Goal: Communication & Community: Participate in discussion

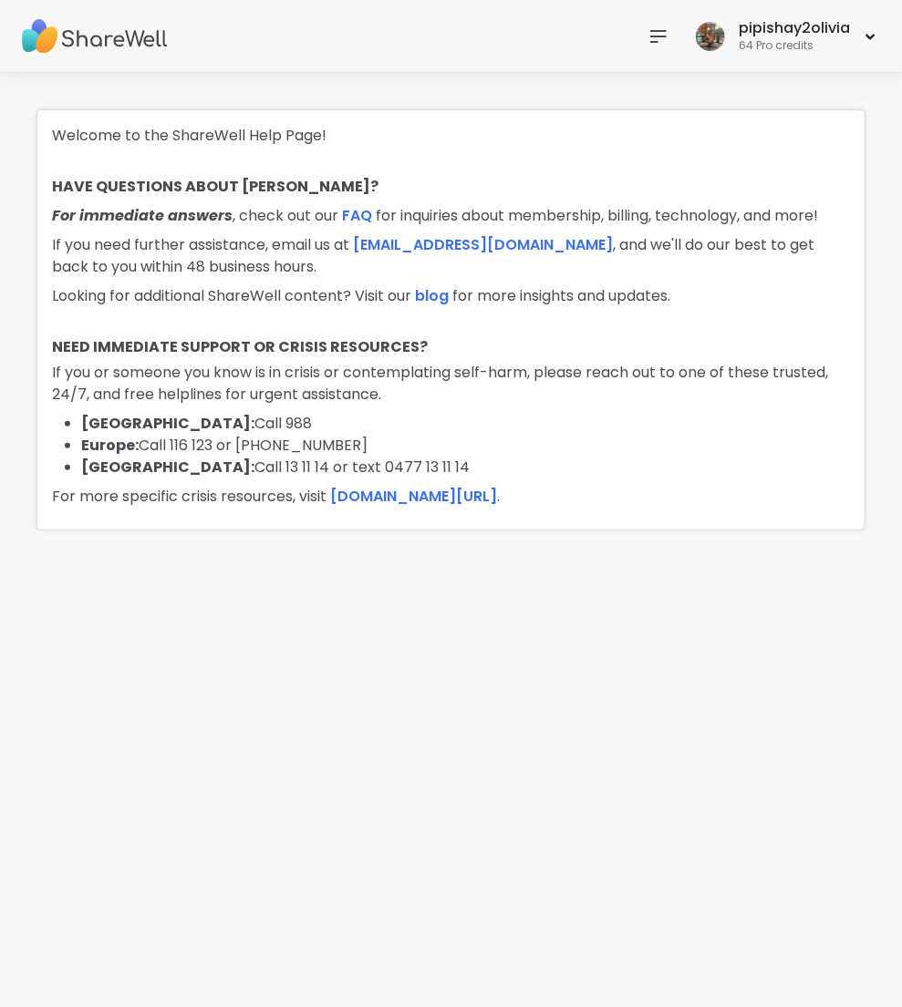
click at [657, 40] on icon at bounding box center [658, 36] width 15 height 11
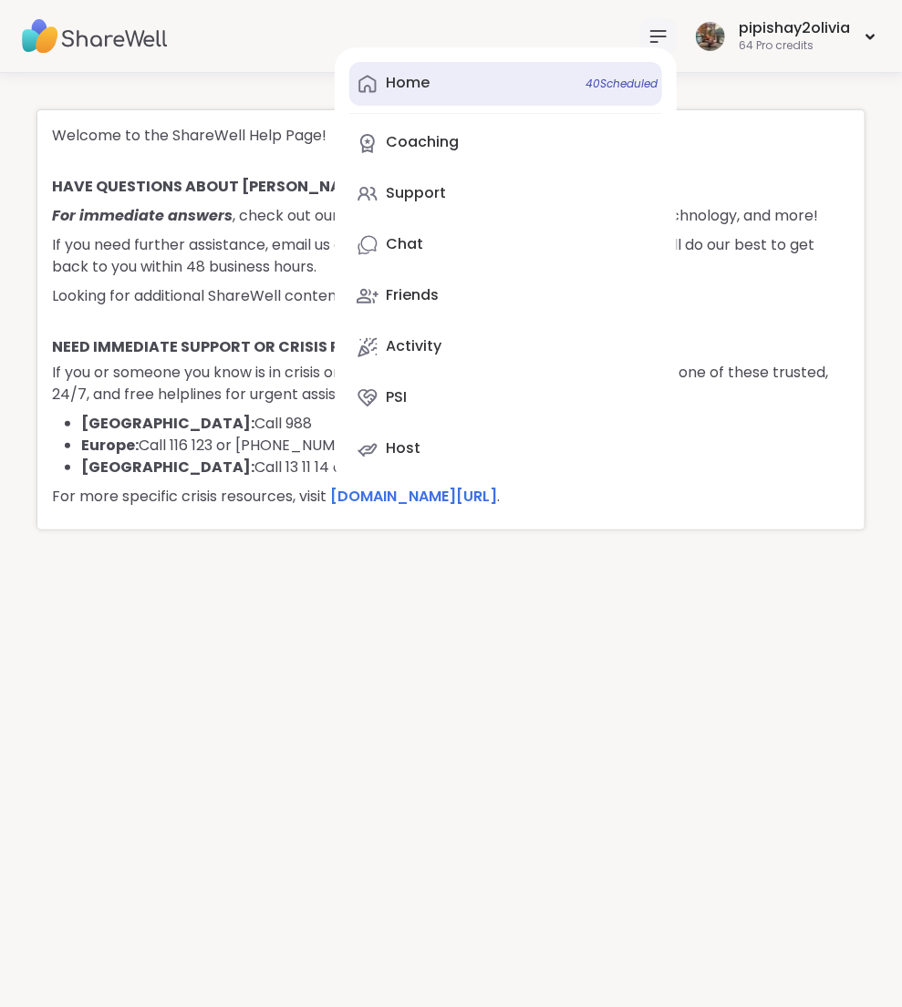
click at [464, 79] on link "Home 40 Scheduled" at bounding box center [505, 84] width 313 height 44
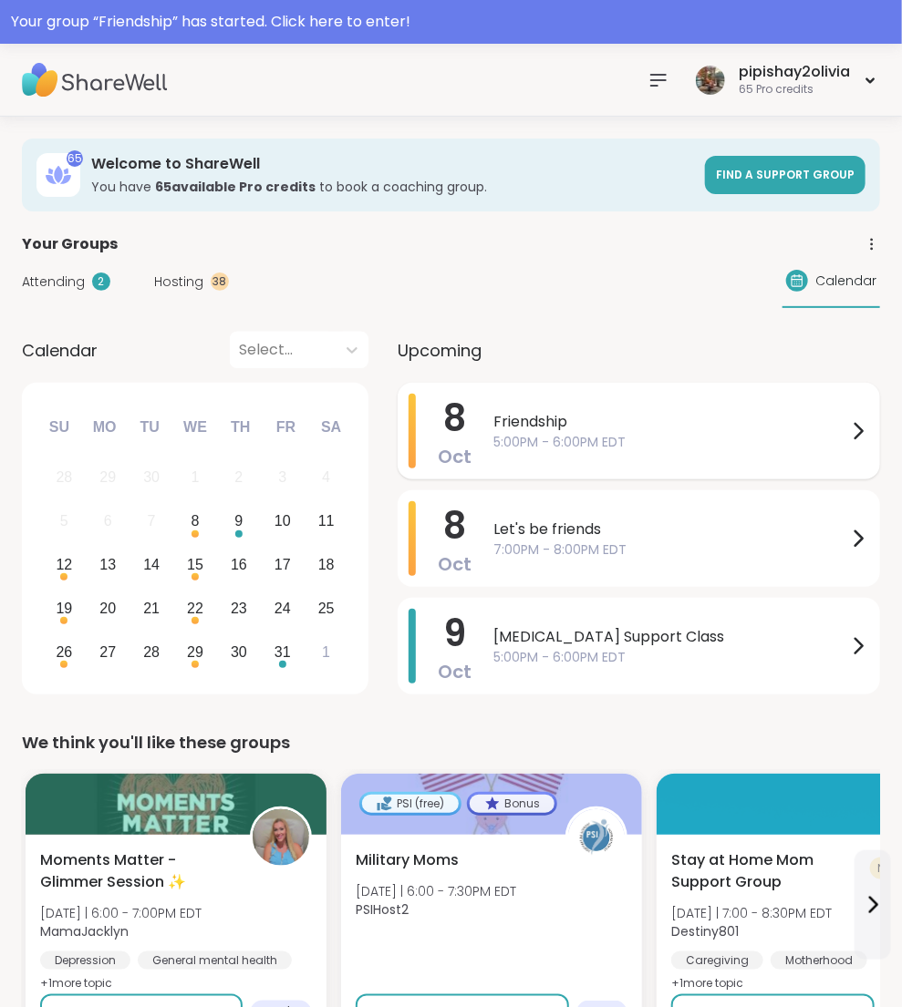
click at [744, 436] on span "5:00PM - 6:00PM EDT" at bounding box center [670, 442] width 354 height 19
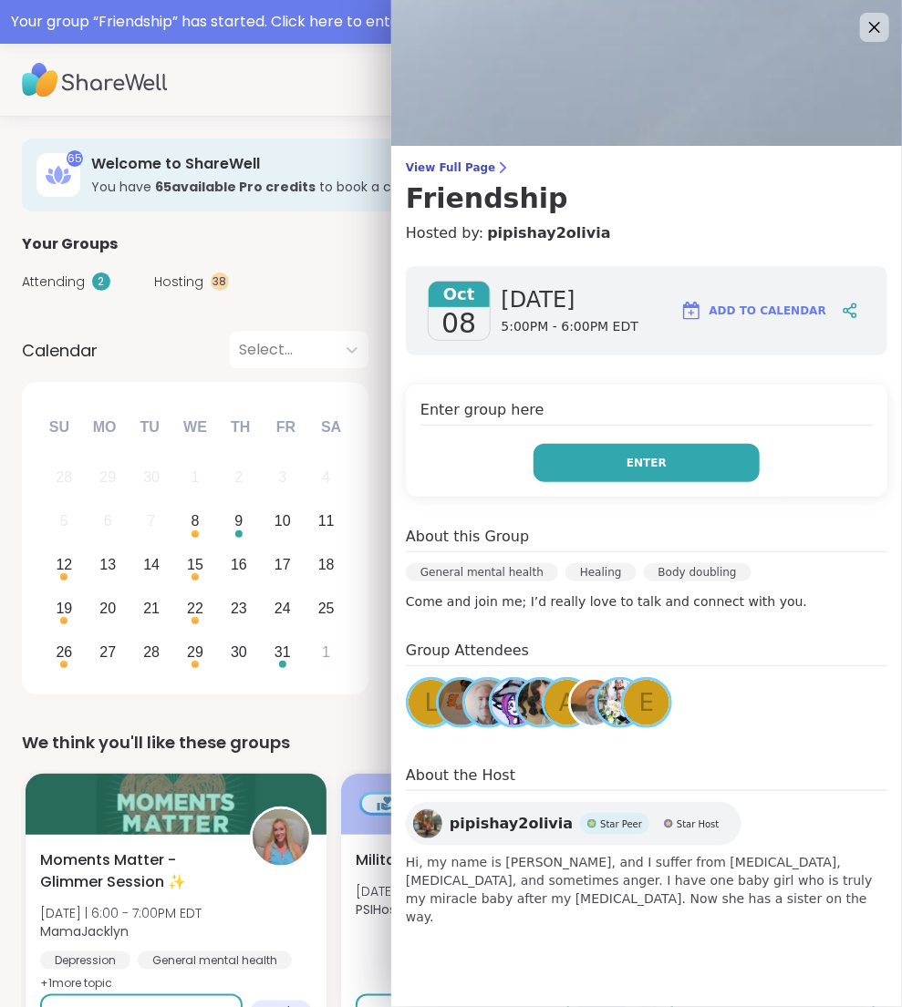
click at [725, 463] on button "Enter" at bounding box center [646, 463] width 226 height 38
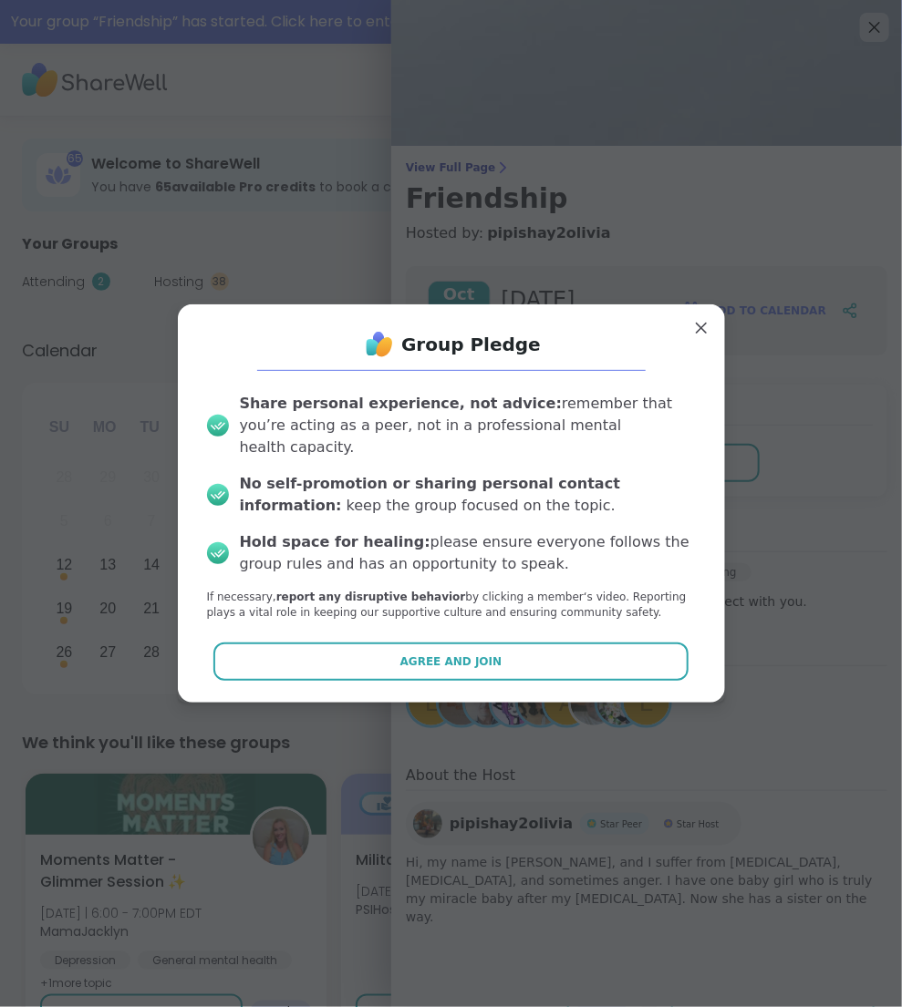
click at [490, 670] on div "Group Pledge Share personal experience, not advice: remember that you’re acting…" at bounding box center [451, 503] width 518 height 368
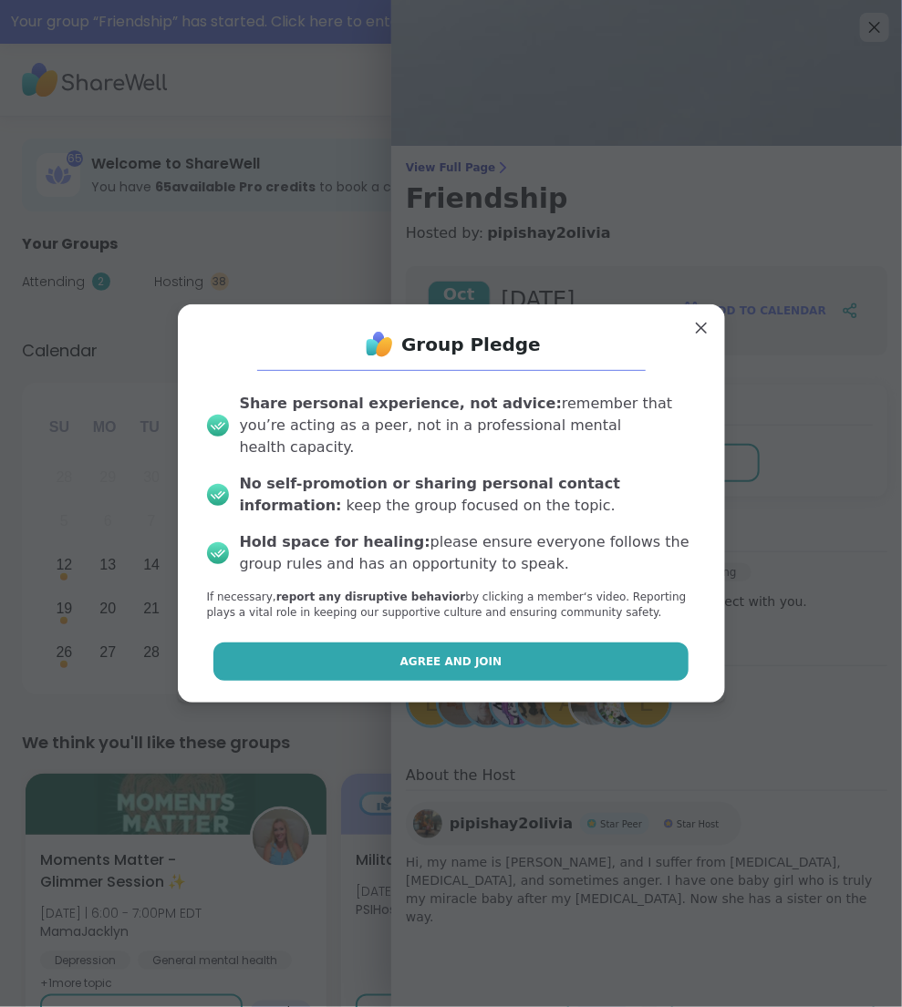
click at [490, 653] on button "Agree and Join" at bounding box center [450, 662] width 475 height 38
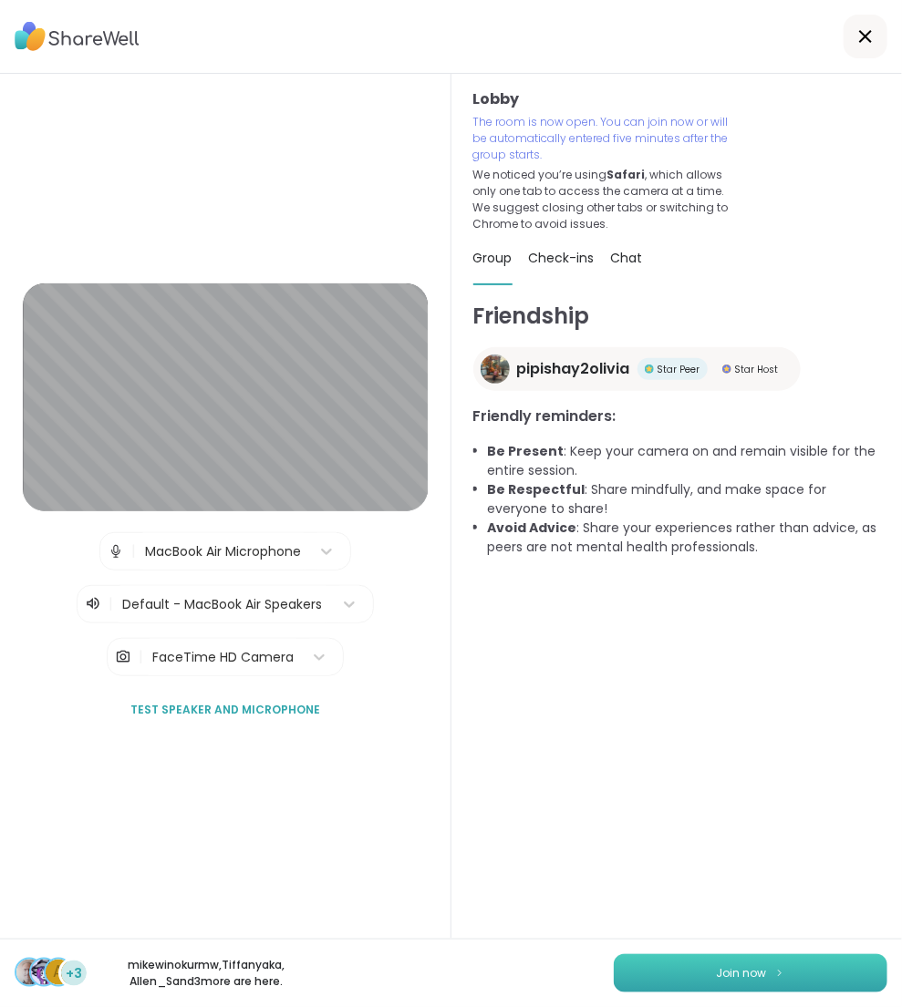
click at [731, 980] on span "Join now" at bounding box center [742, 973] width 50 height 16
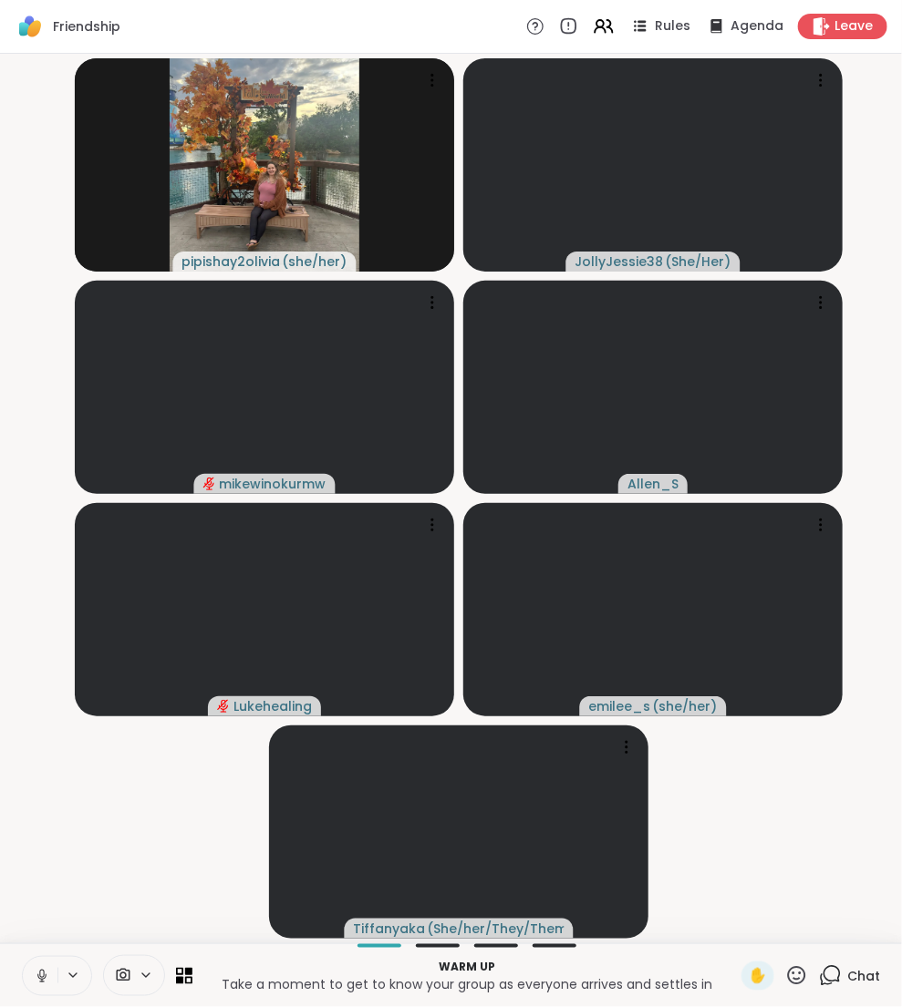
click at [50, 973] on button at bounding box center [40, 976] width 35 height 38
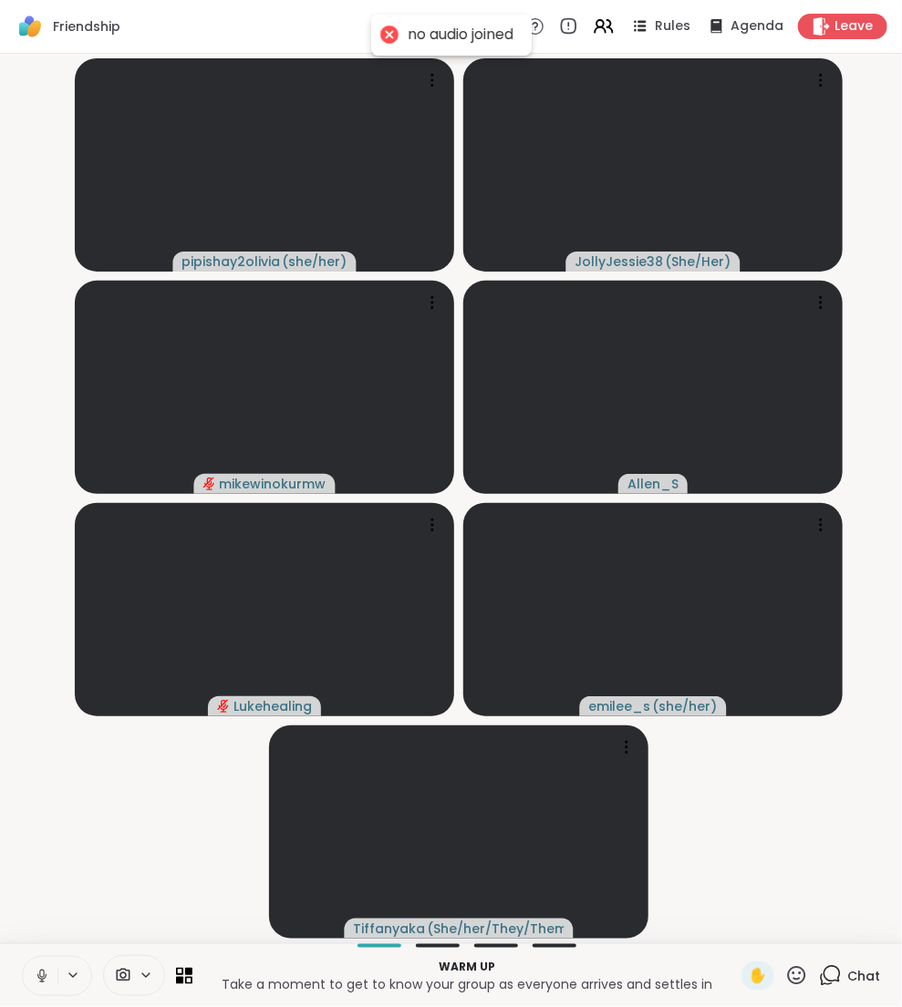
click at [37, 974] on icon at bounding box center [42, 976] width 16 height 16
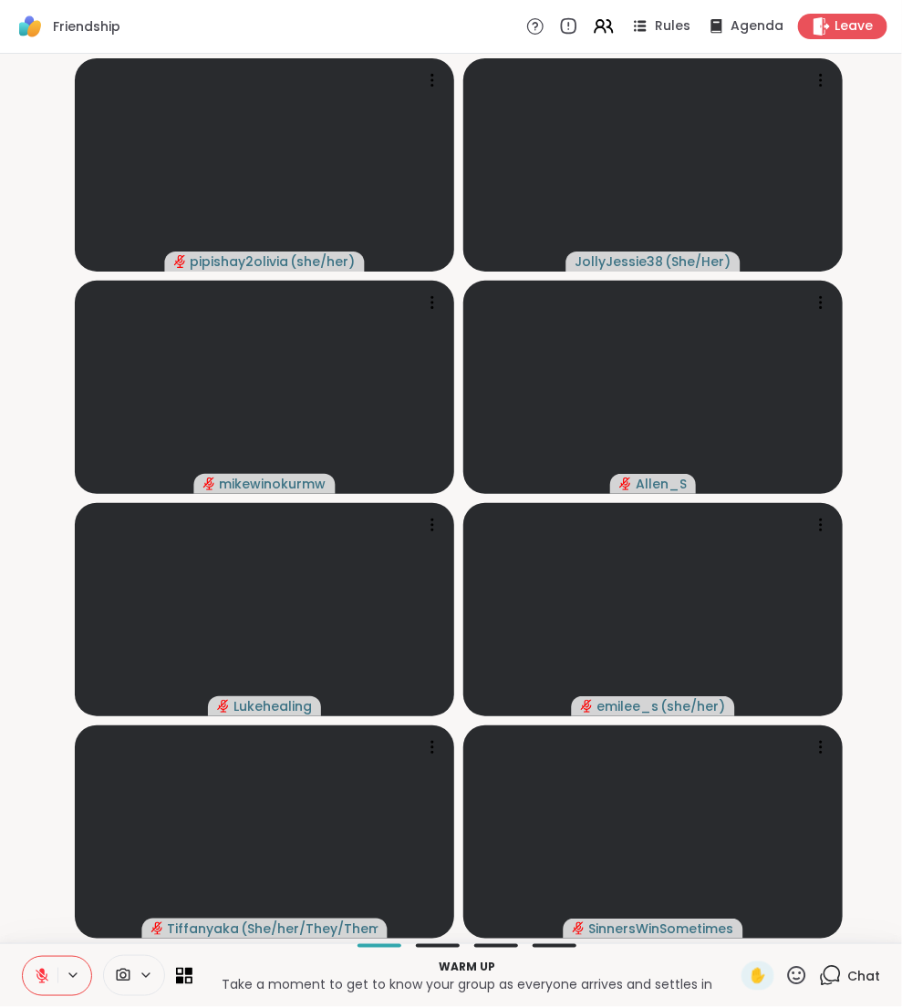
click at [841, 977] on icon at bounding box center [830, 976] width 23 height 23
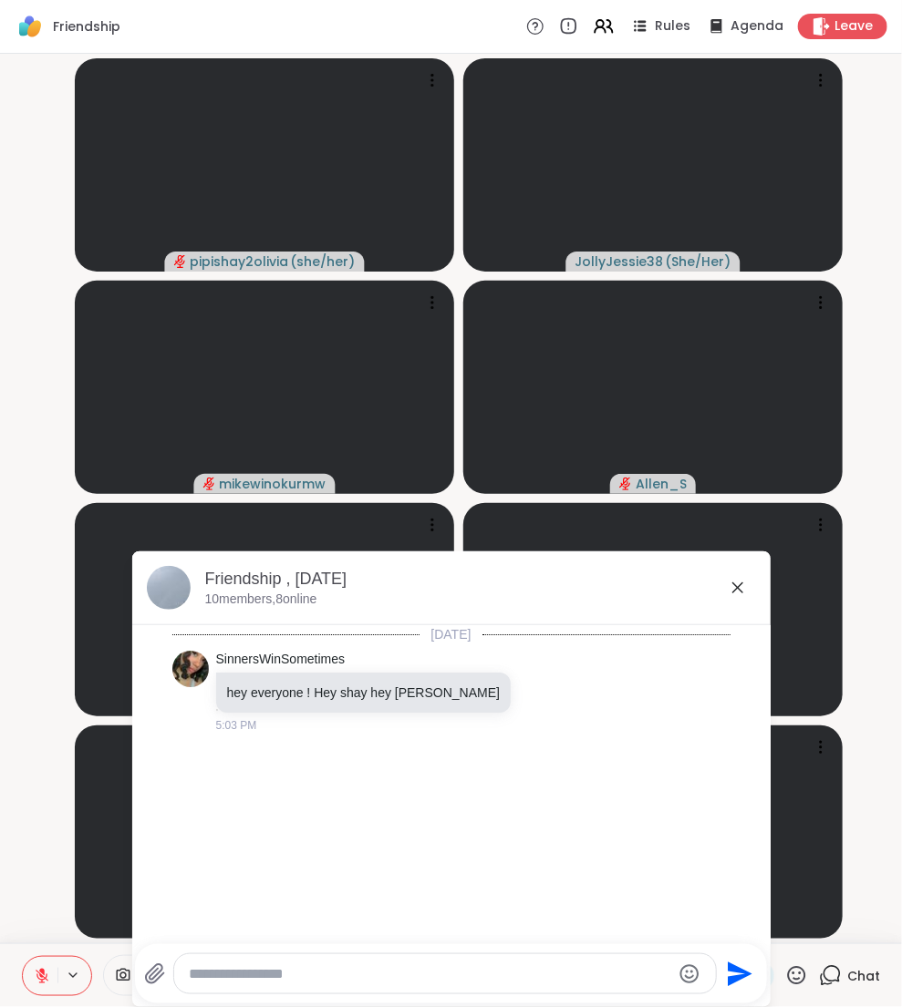
click at [232, 980] on textarea "Type your message" at bounding box center [430, 974] width 482 height 18
type textarea "**********"
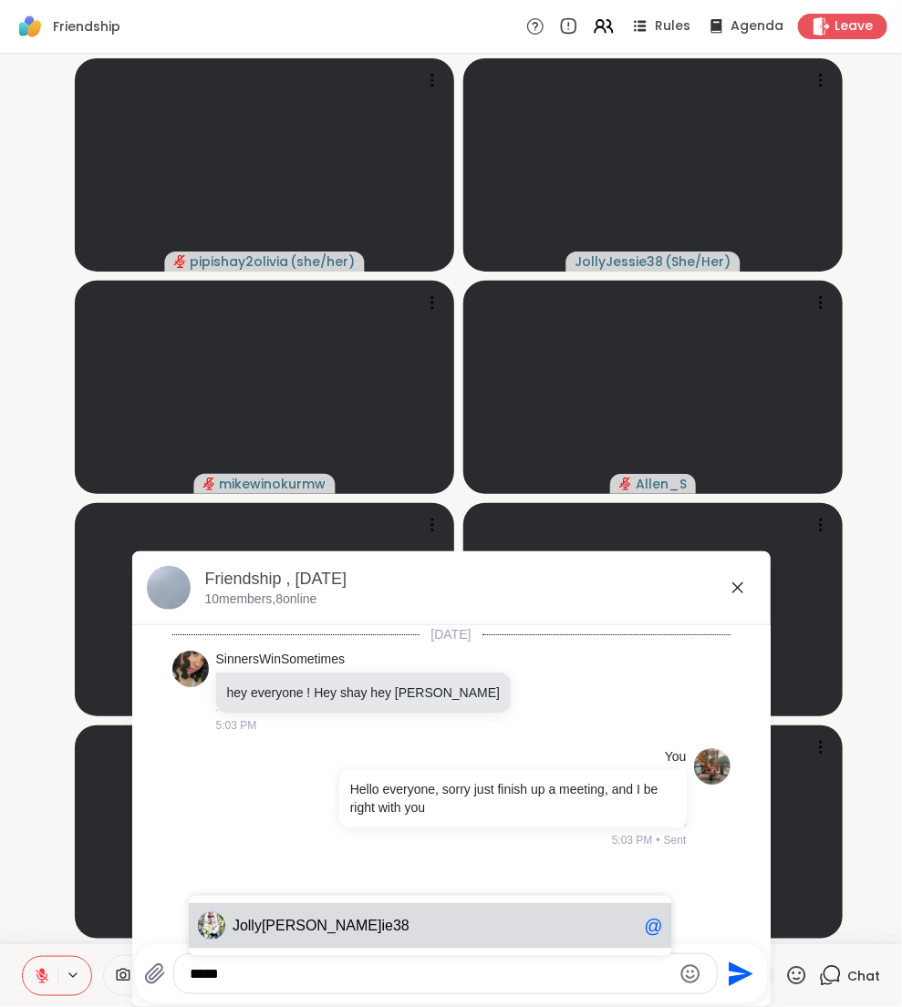
click at [376, 907] on div "Jolly Jess ie38 @" at bounding box center [430, 926] width 483 height 46
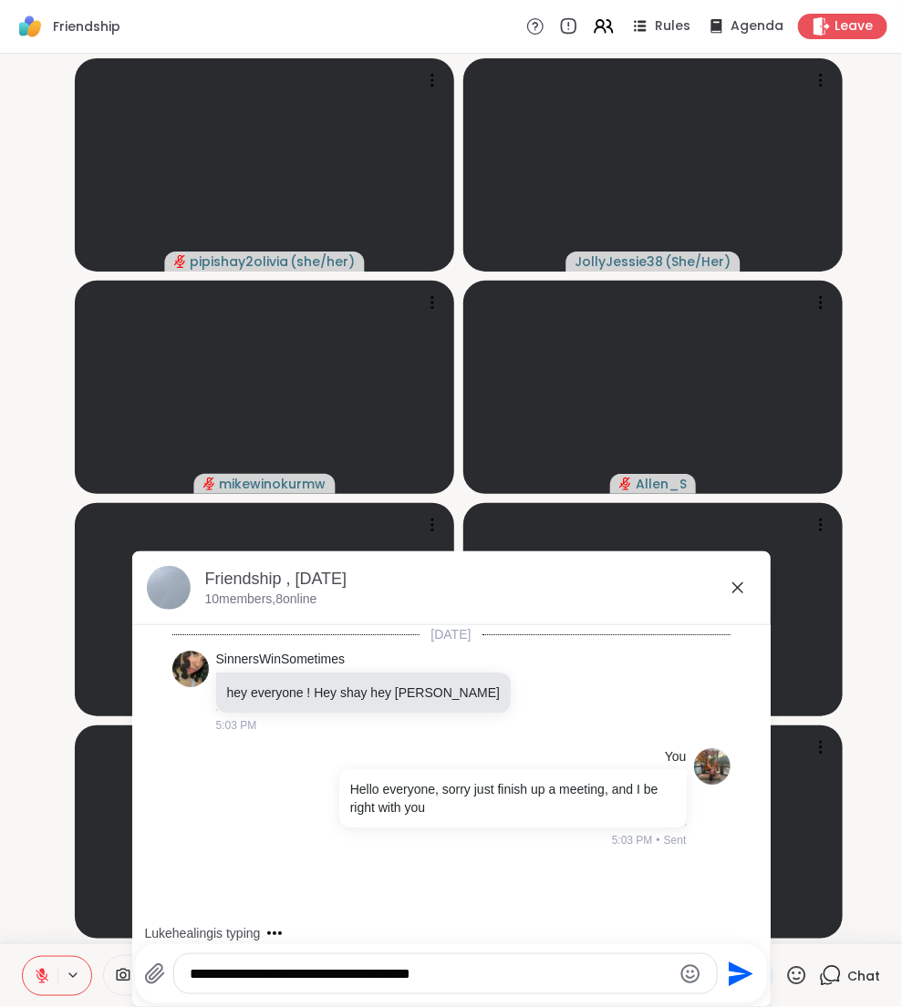
type textarea "**********"
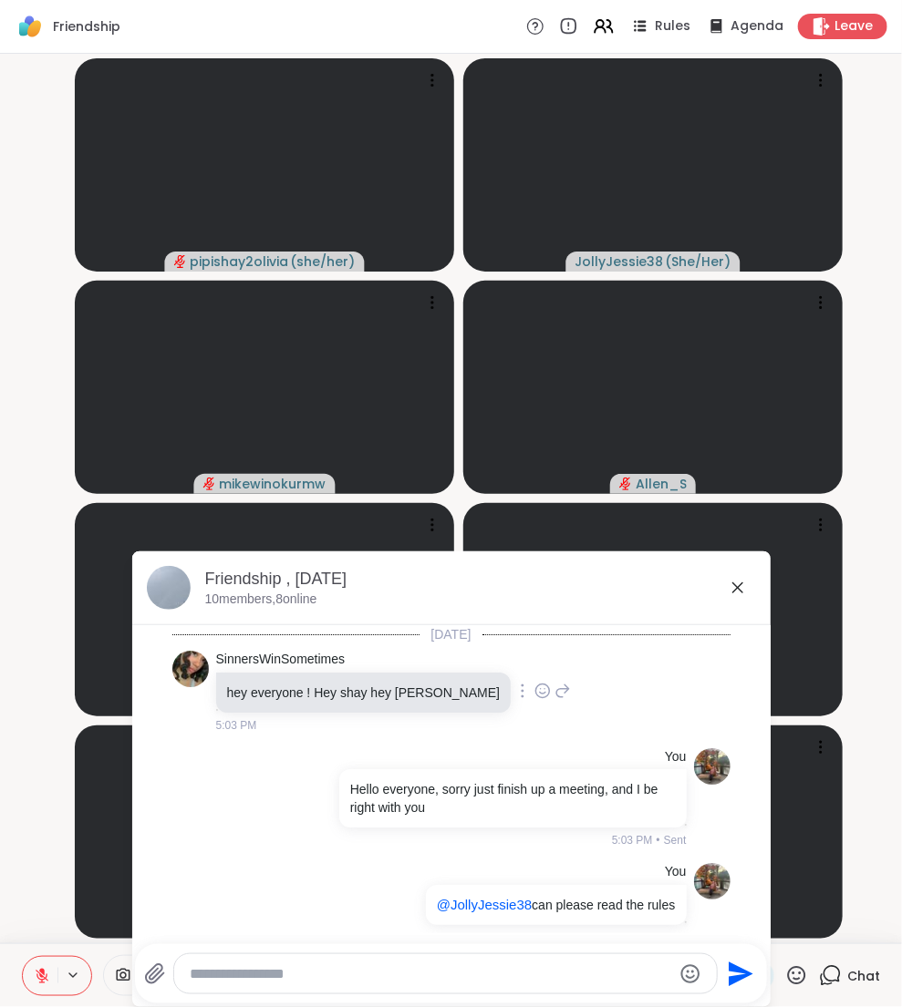
click at [534, 683] on icon at bounding box center [542, 691] width 16 height 18
click at [534, 653] on span "Select Reaction: Heart" at bounding box center [542, 662] width 16 height 18
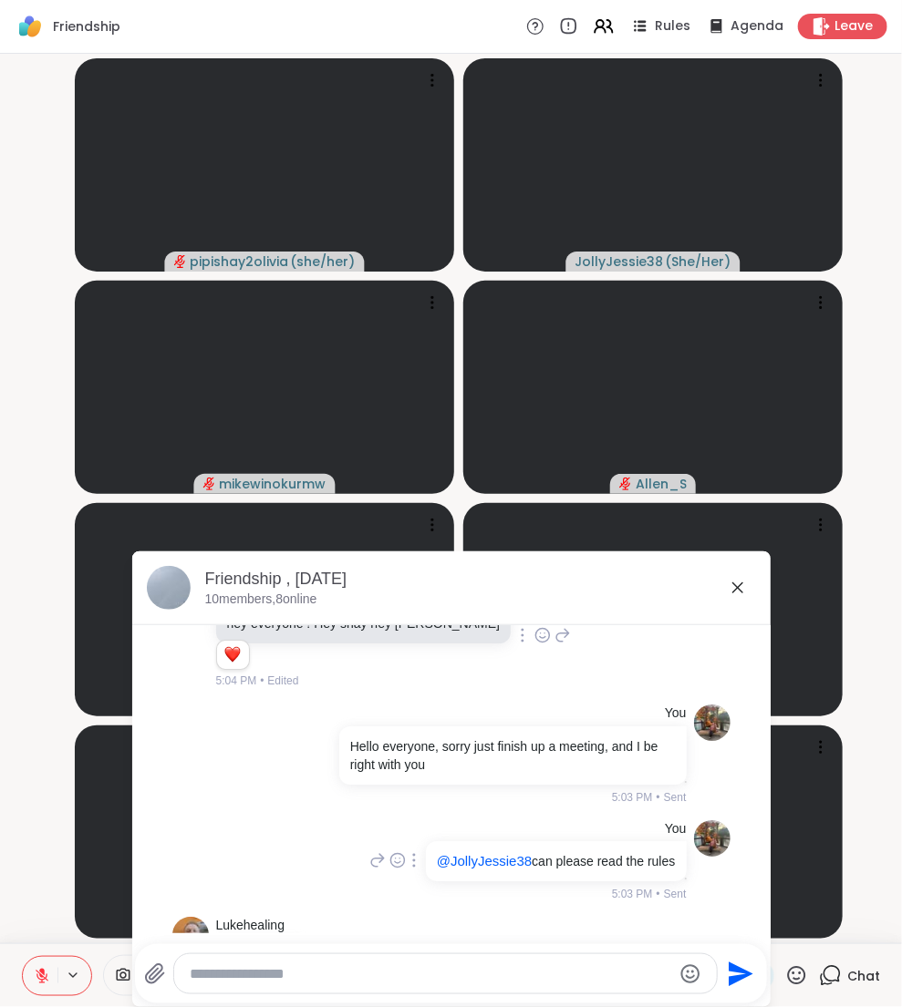
scroll to position [140, 0]
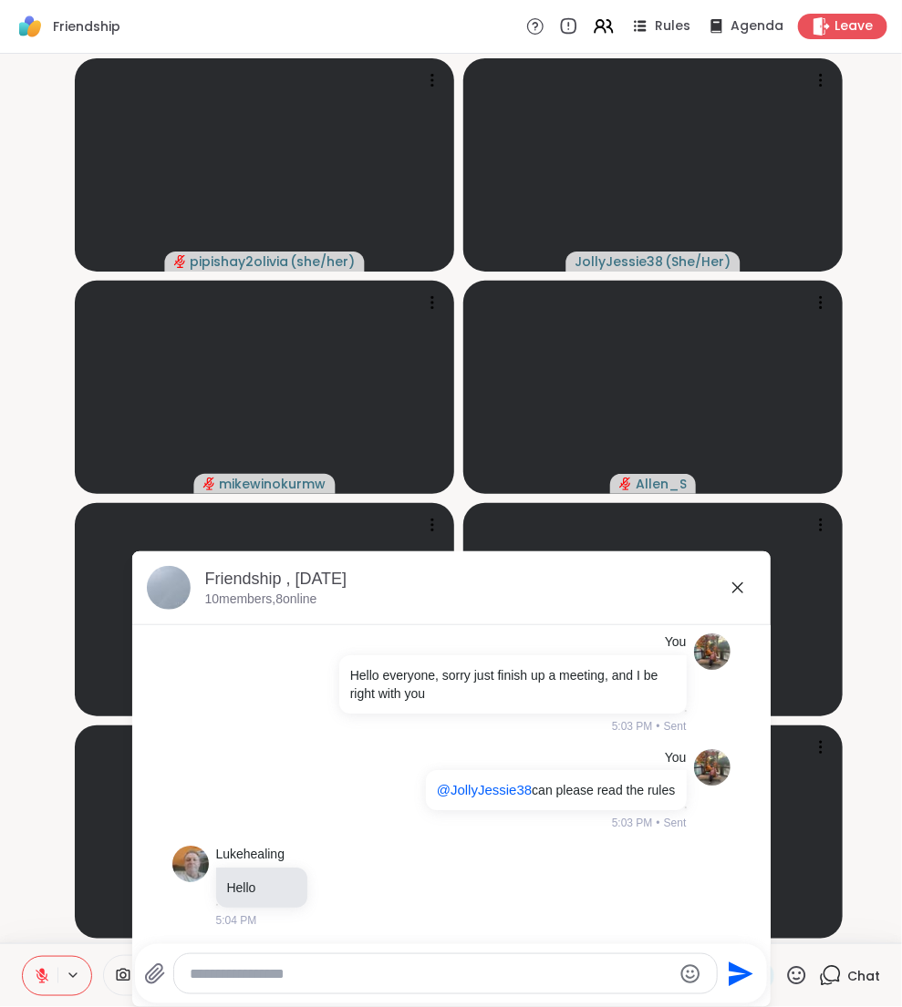
click at [740, 567] on div "Friendship , Oct 08 10 members, 8 online" at bounding box center [451, 589] width 638 height 74
click at [747, 591] on icon at bounding box center [738, 588] width 22 height 22
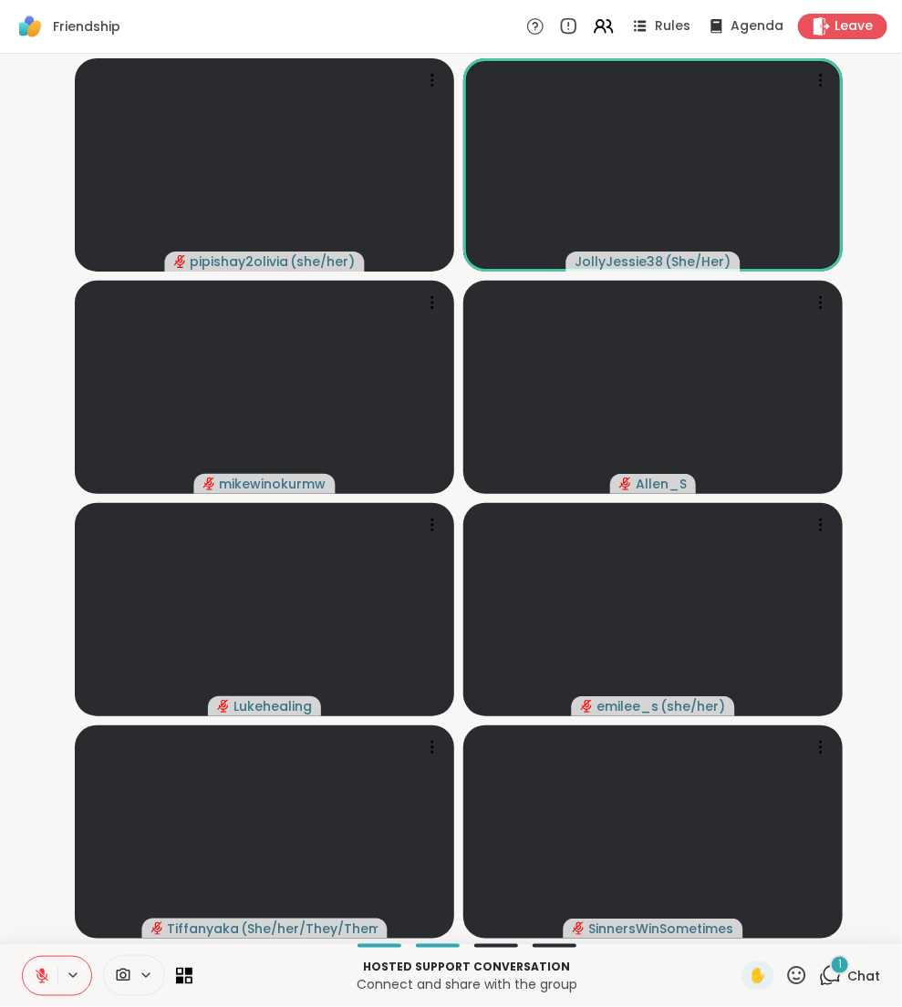
click at [830, 981] on icon at bounding box center [831, 974] width 17 height 16
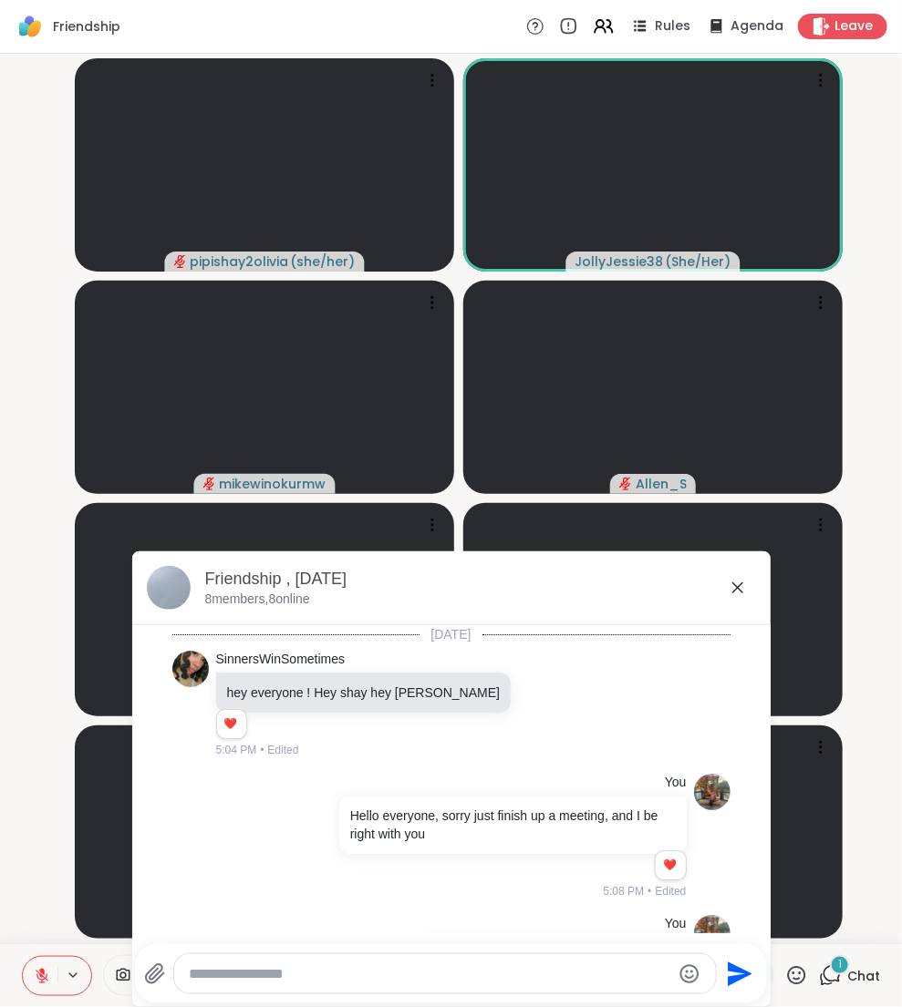
scroll to position [375, 0]
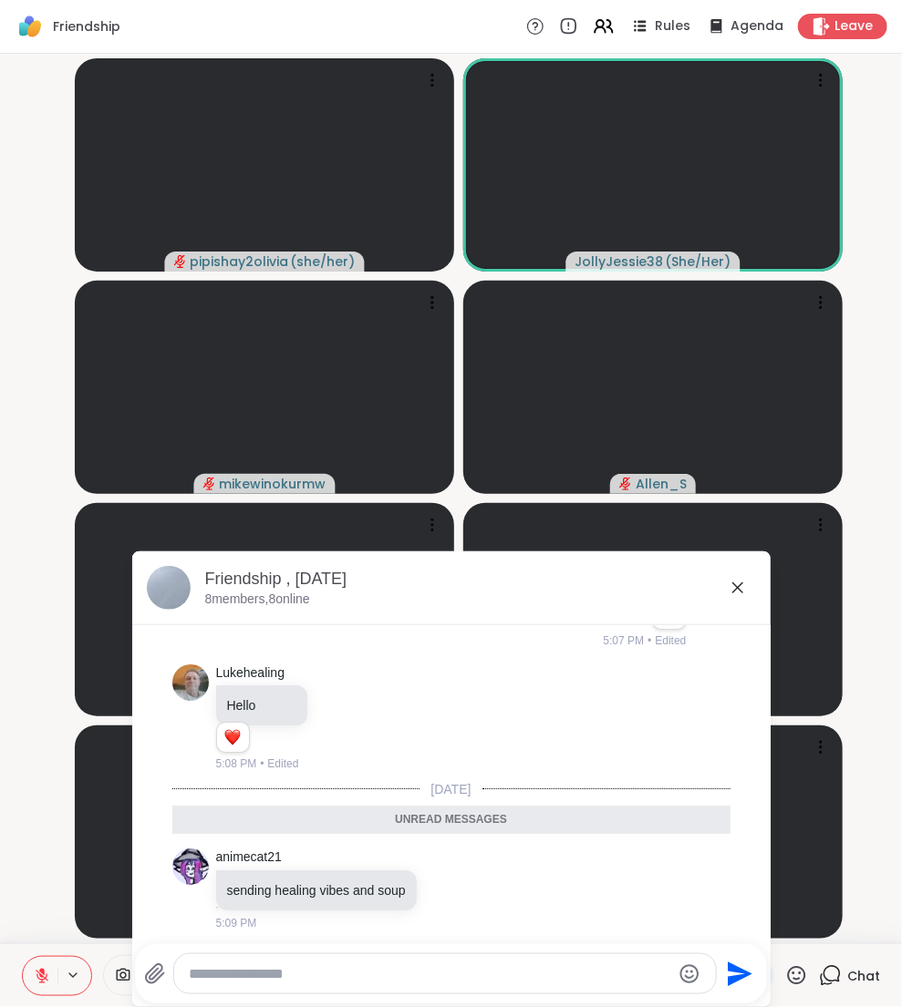
click at [372, 980] on textarea "Type your message" at bounding box center [430, 974] width 482 height 18
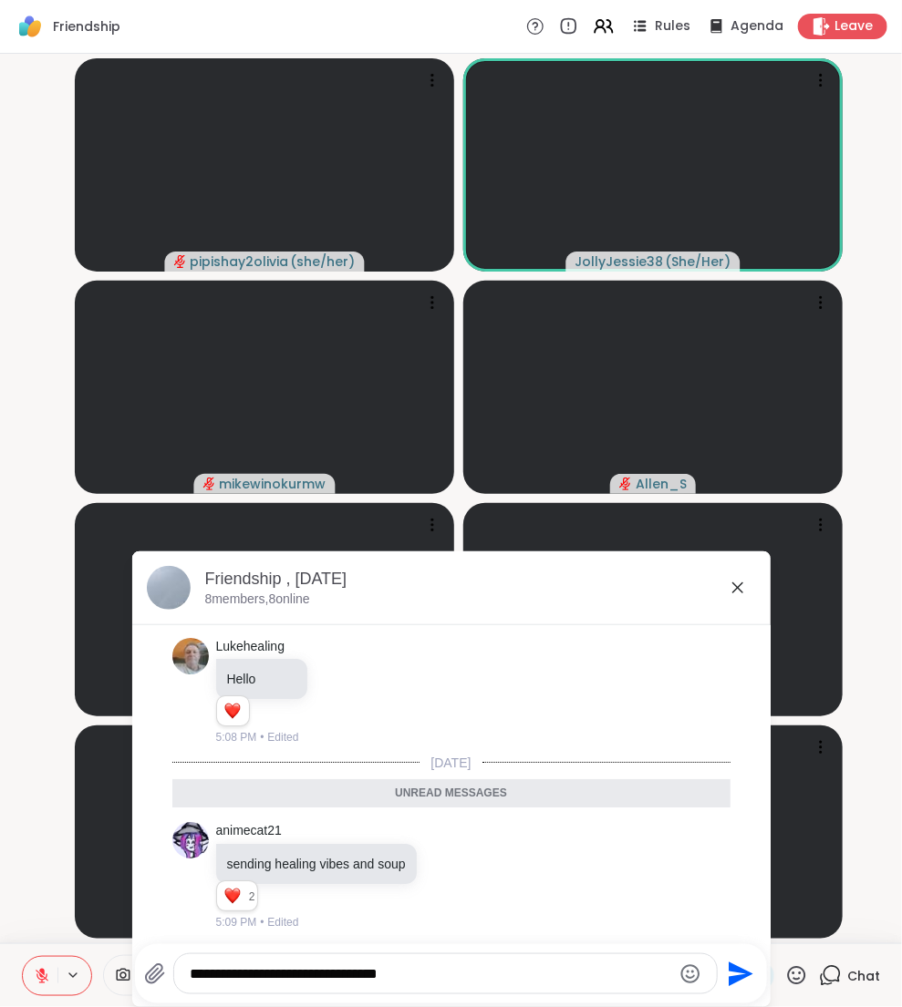
type textarea "**********"
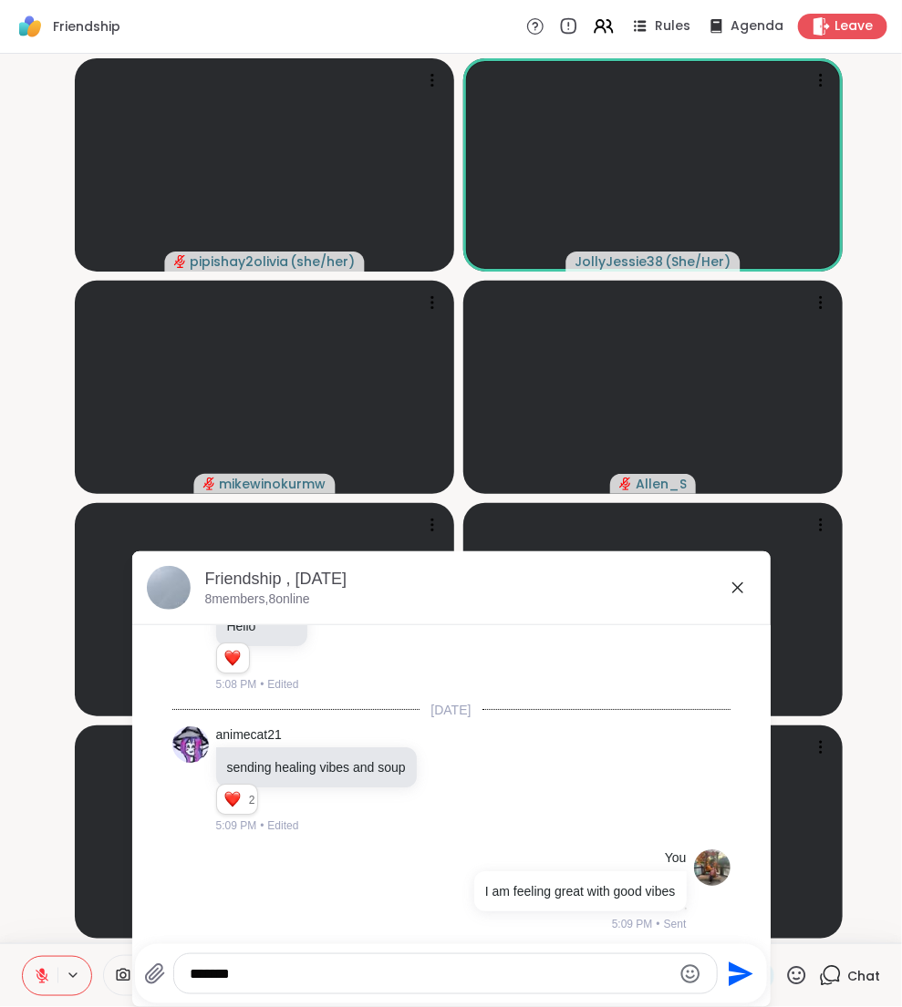
scroll to position [480, 0]
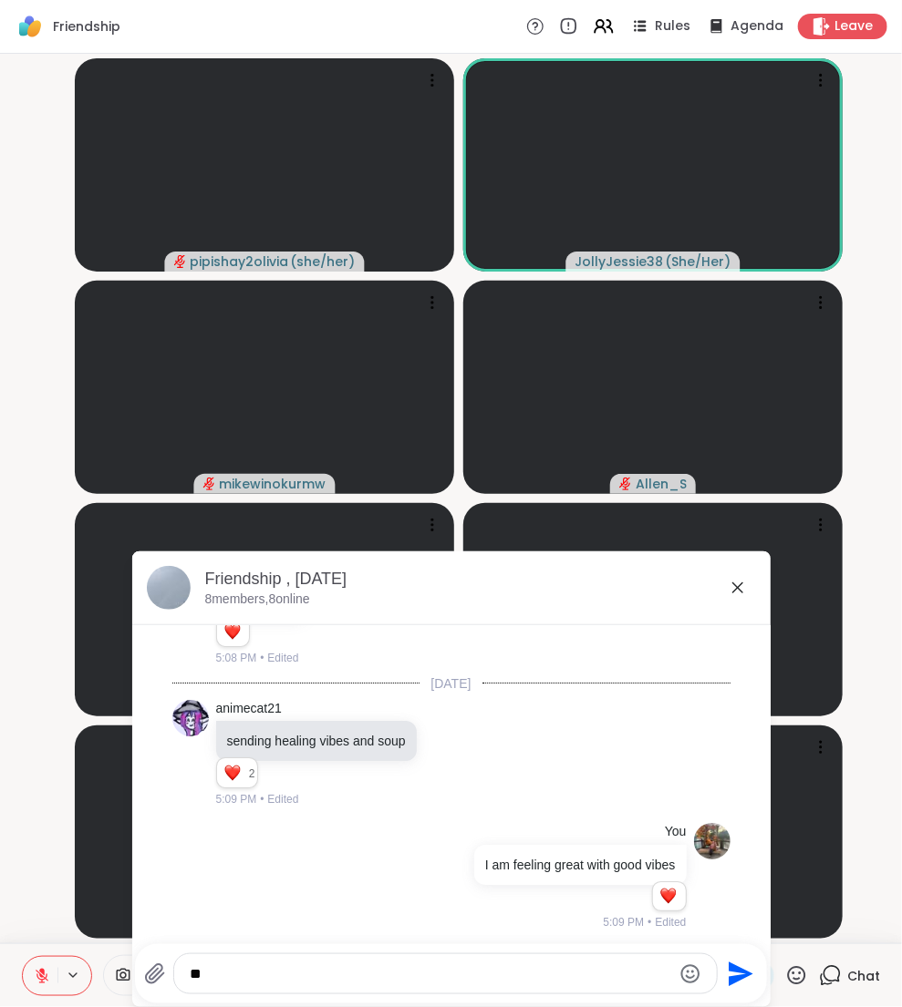
type textarea "*"
type textarea "**********"
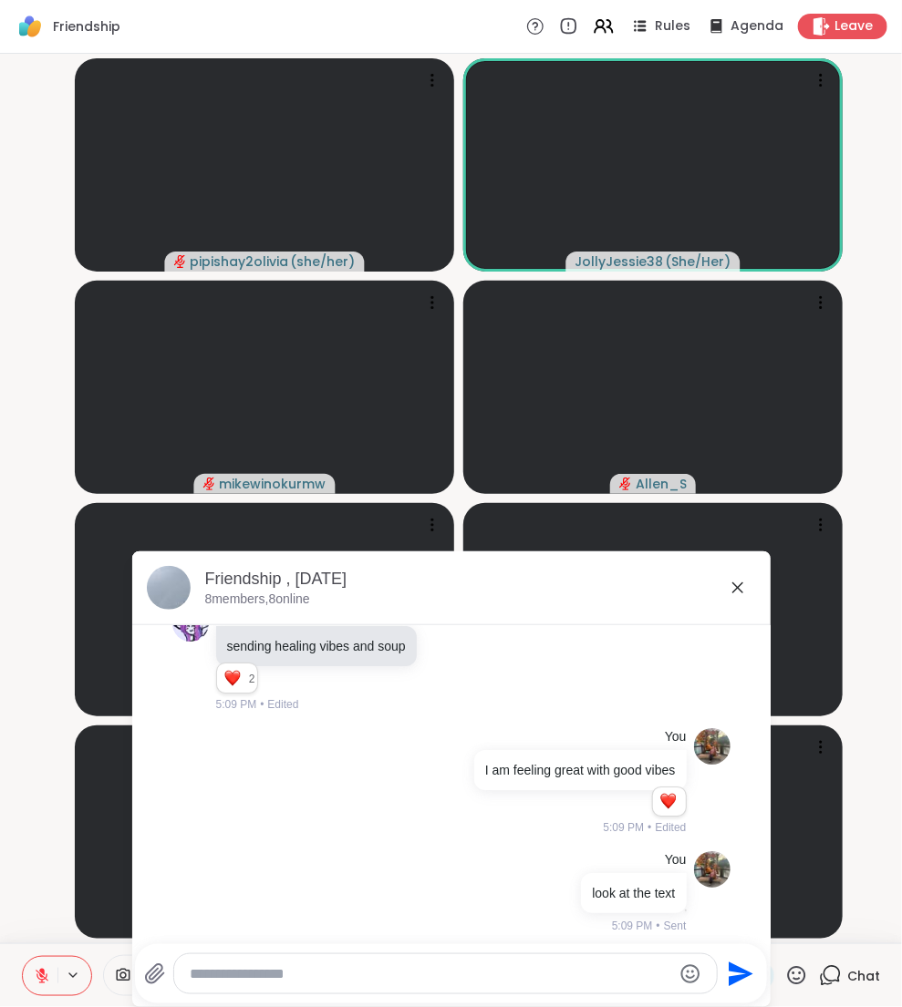
scroll to position [602, 0]
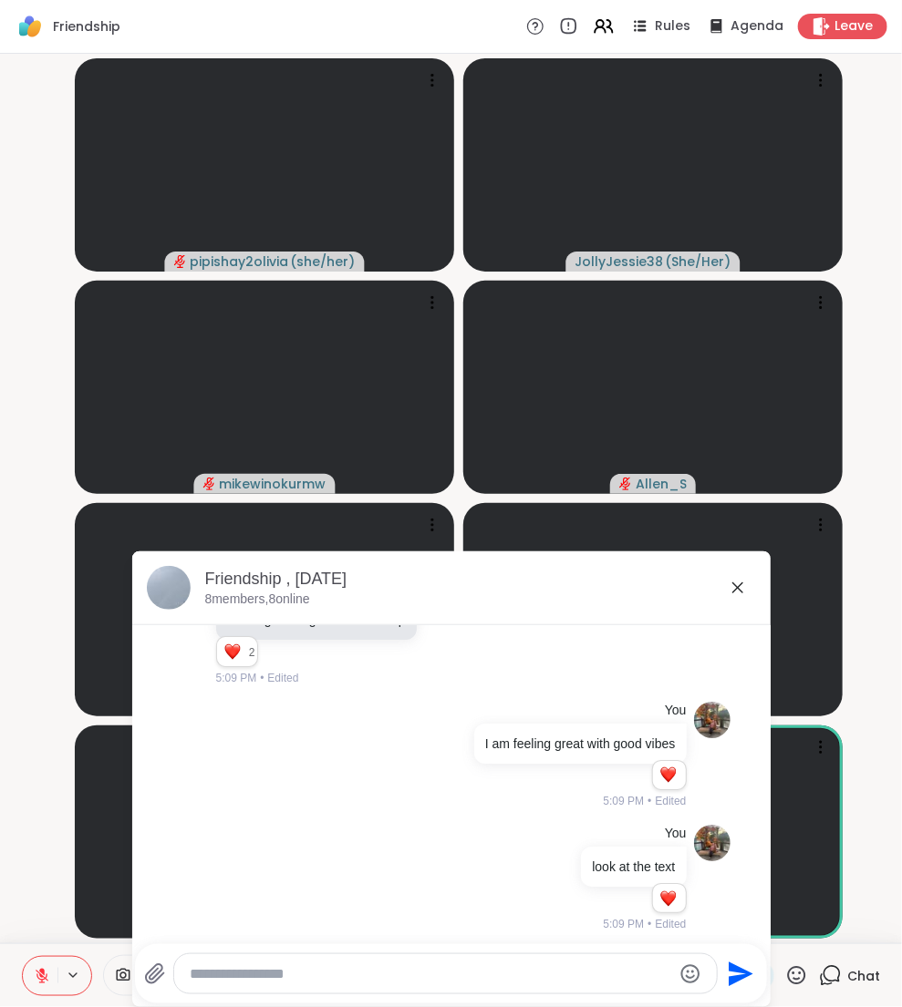
click at [732, 593] on icon at bounding box center [737, 588] width 11 height 11
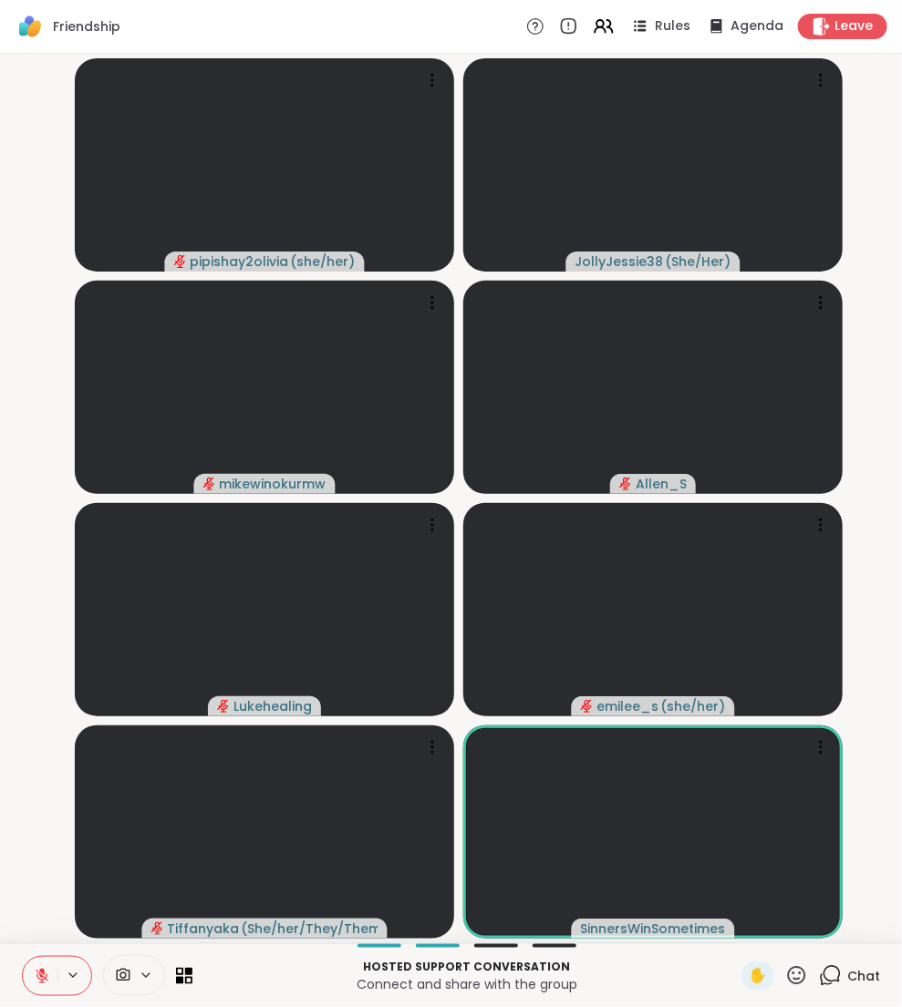
click at [835, 991] on div "Hosted support conversation Connect and share with the group ✋ Chat" at bounding box center [451, 976] width 902 height 64
click at [841, 979] on icon at bounding box center [830, 976] width 23 height 23
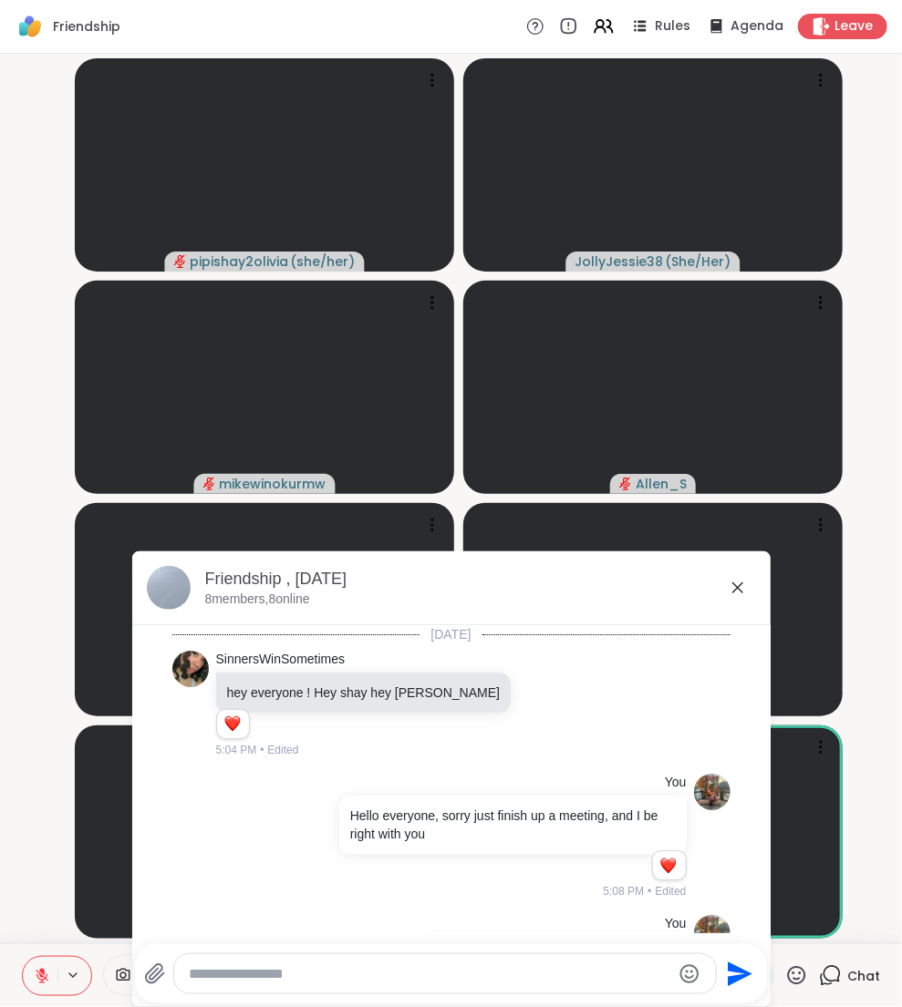
scroll to position [734, 0]
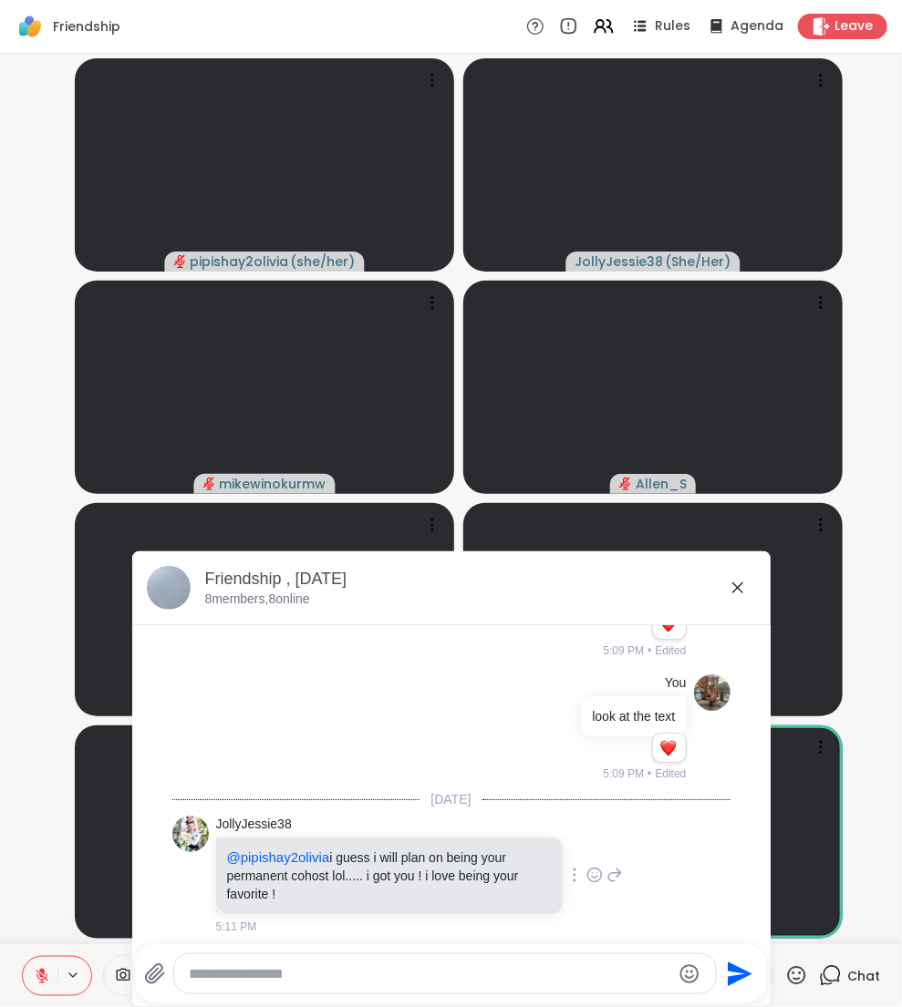
click at [588, 868] on icon at bounding box center [595, 875] width 14 height 14
click at [576, 835] on button "Select Reaction: Heart" at bounding box center [594, 846] width 36 height 36
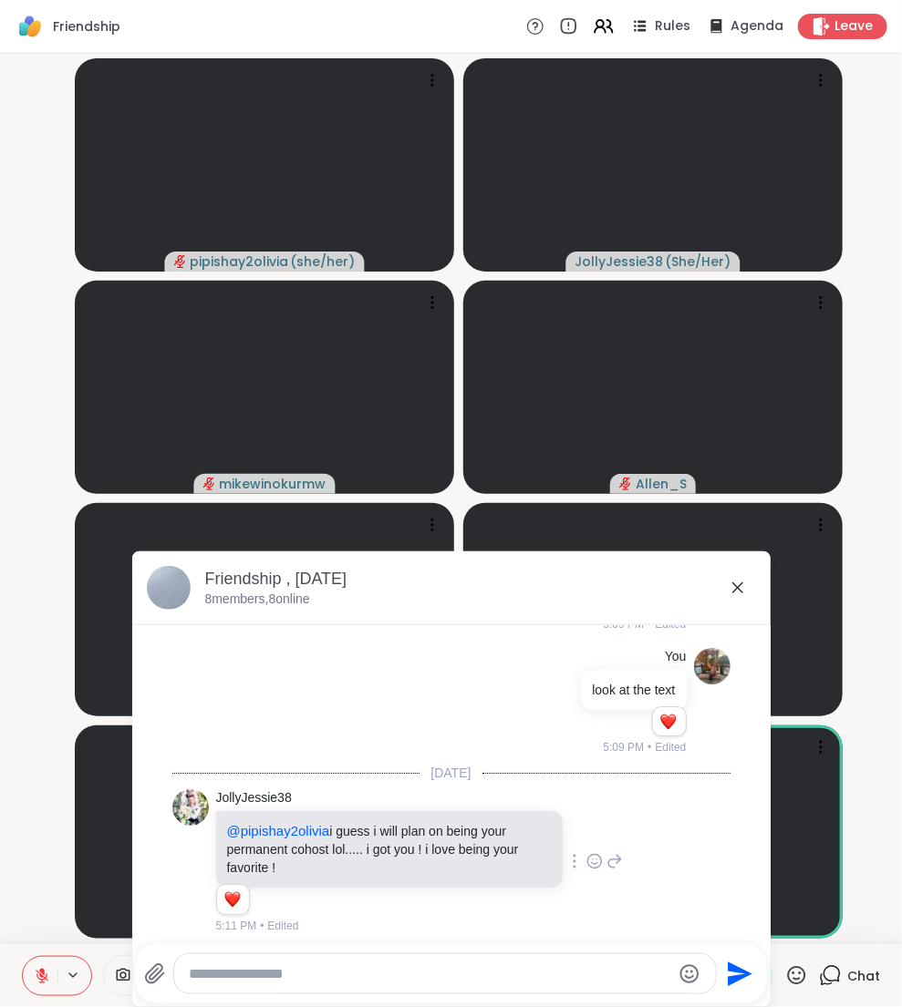
click at [464, 994] on div at bounding box center [445, 973] width 542 height 39
click at [464, 979] on textarea "Type your message" at bounding box center [430, 974] width 482 height 18
type textarea "**********"
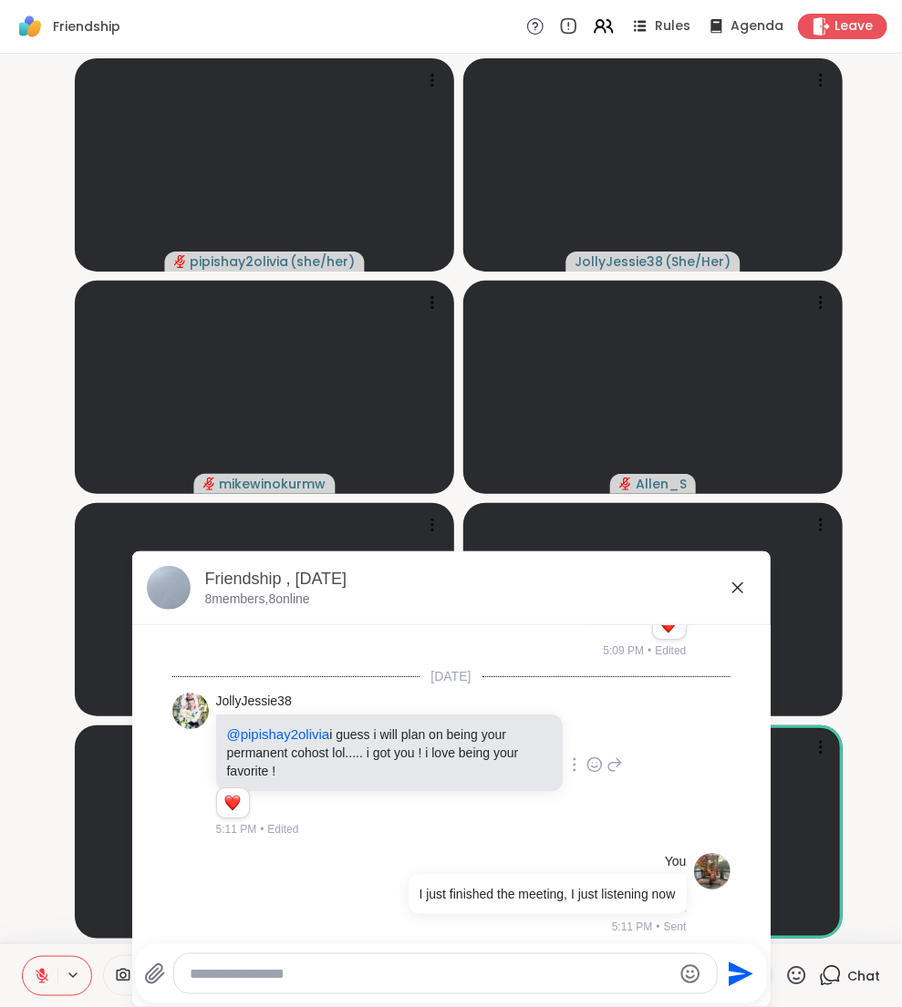
scroll to position [882, 0]
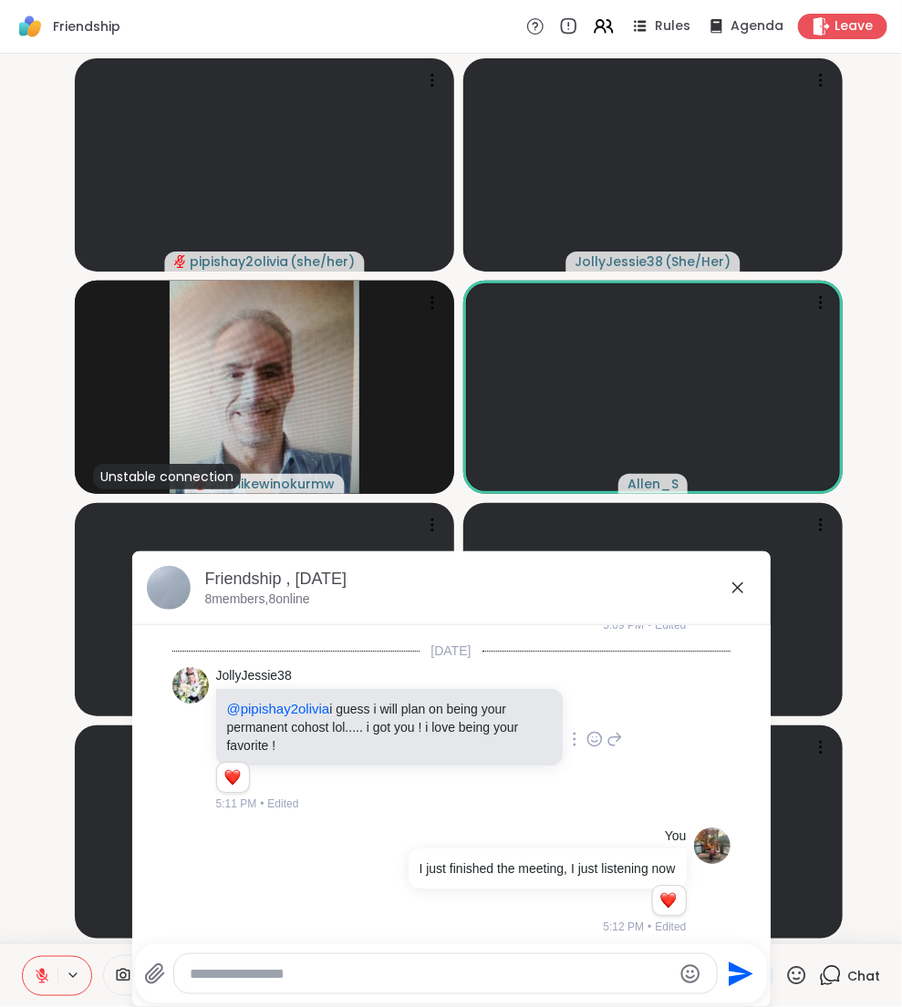
click at [737, 581] on icon at bounding box center [738, 588] width 22 height 22
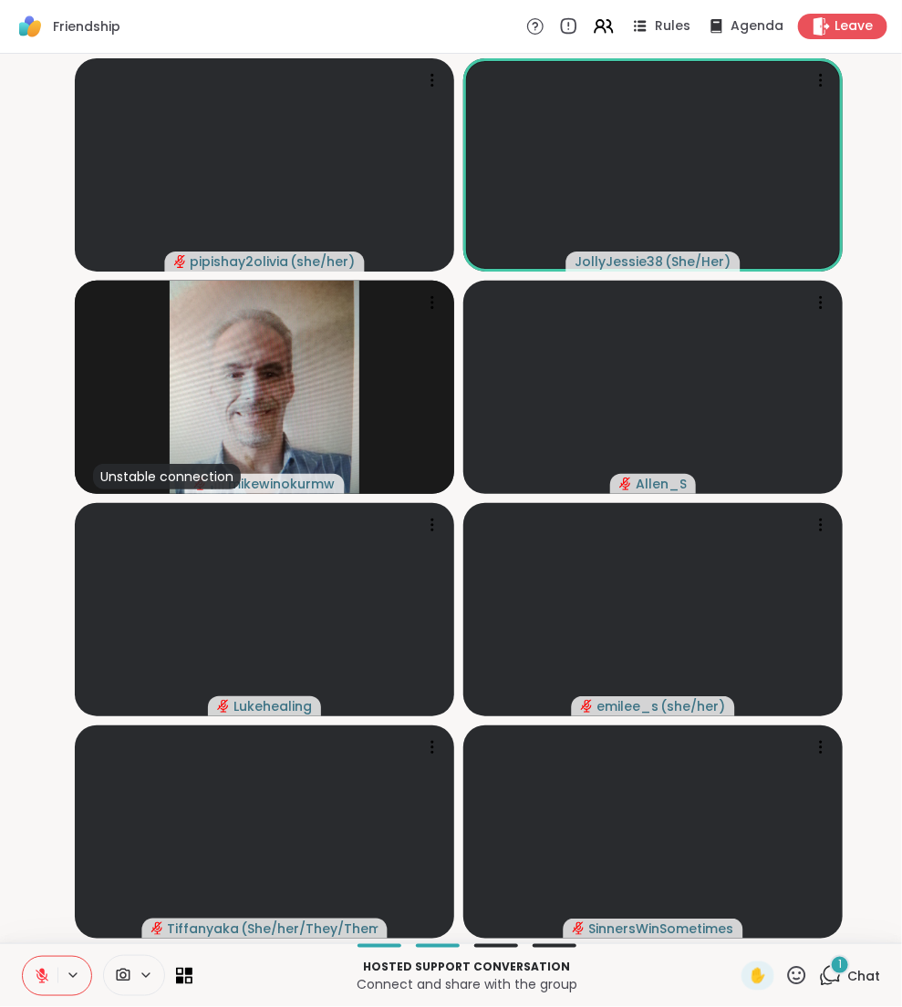
click at [837, 969] on div "1" at bounding box center [840, 965] width 20 height 20
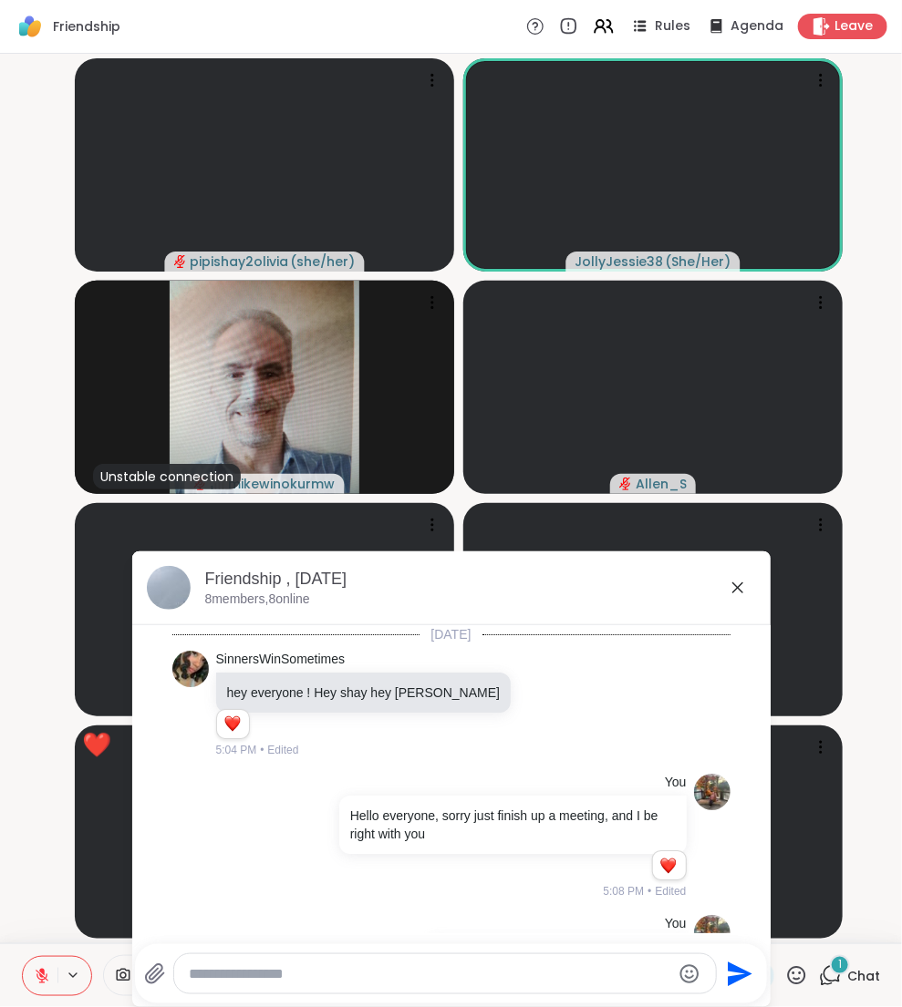
scroll to position [1022, 0]
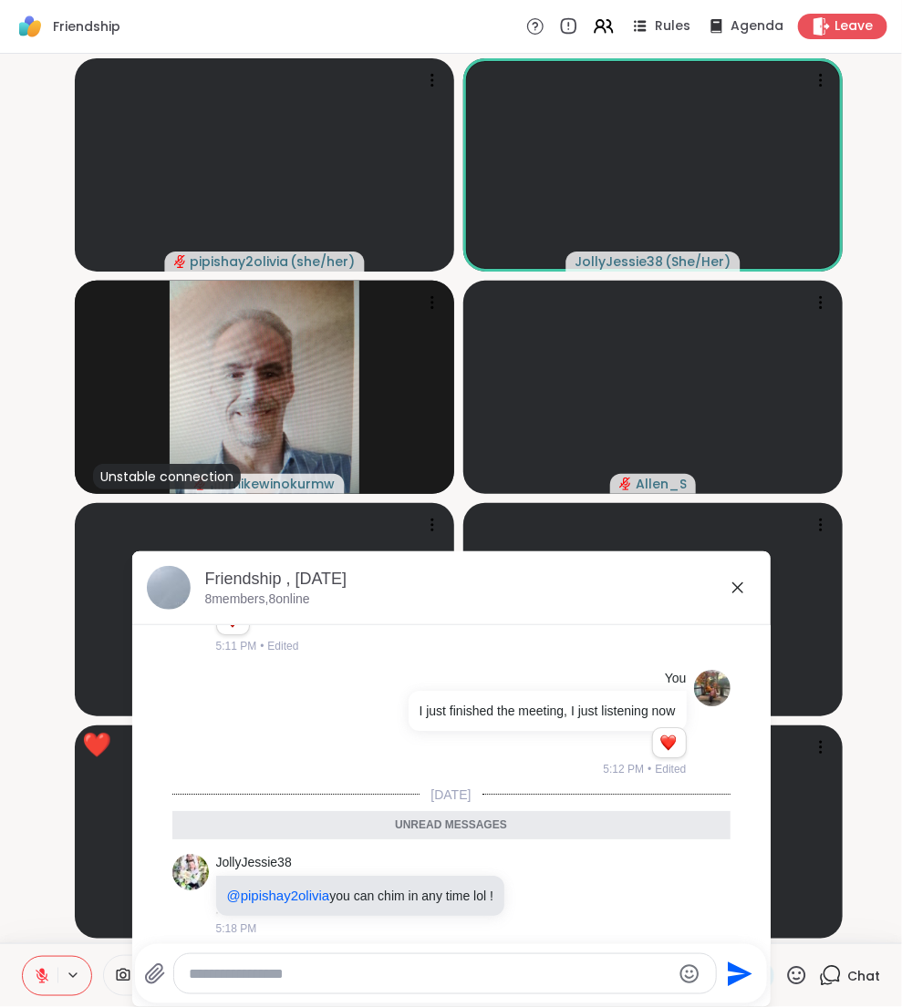
click at [506, 970] on textarea "Type your message" at bounding box center [430, 974] width 482 height 18
type textarea "********"
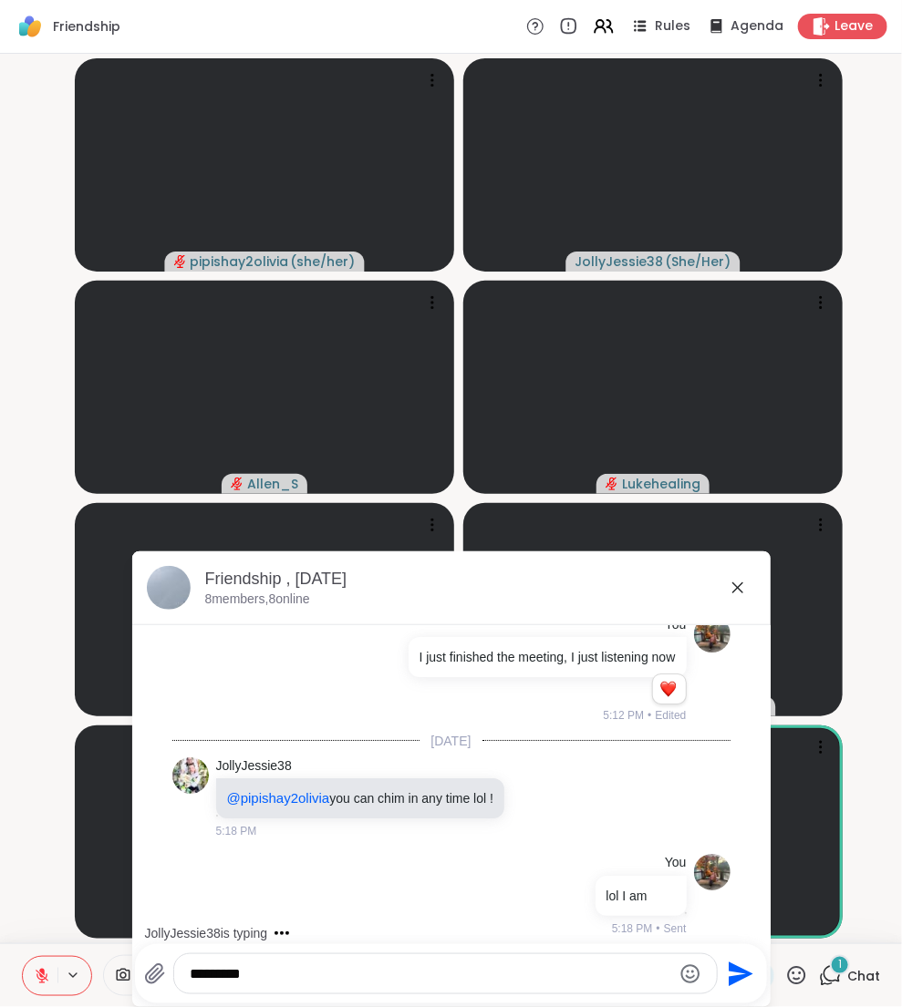
scroll to position [1171, 0]
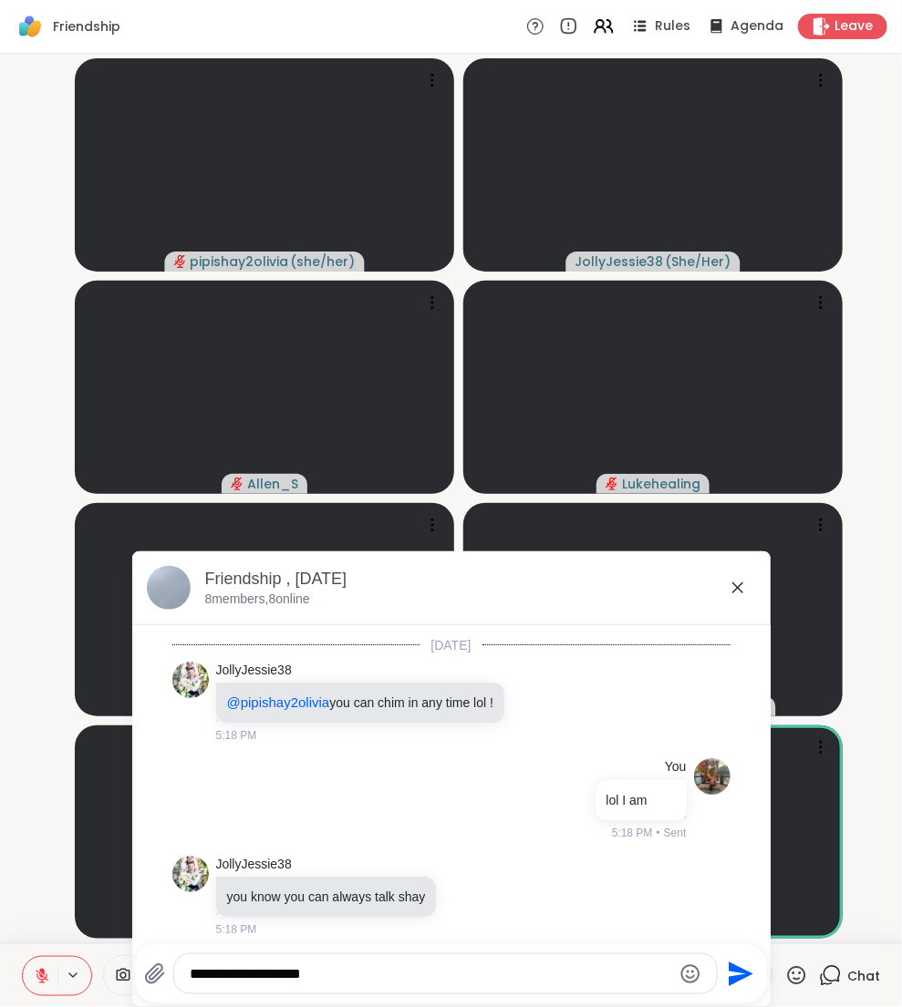
type textarea "**********"
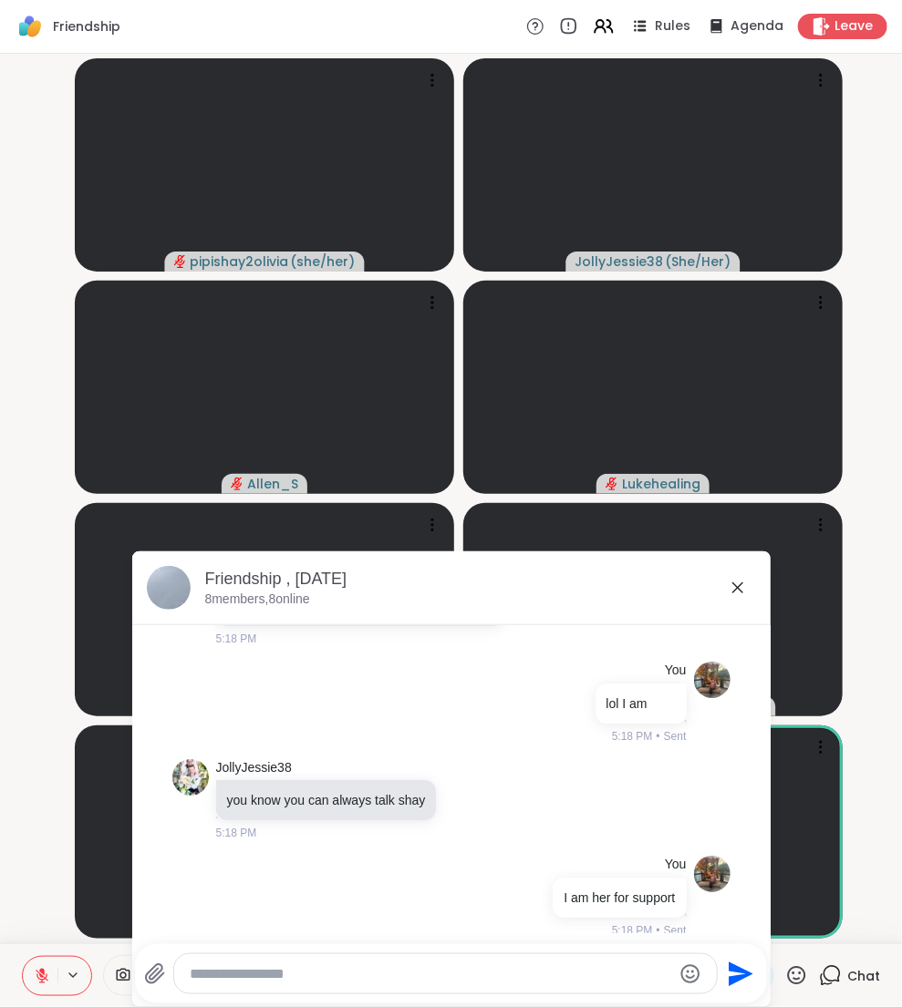
click at [732, 591] on icon at bounding box center [738, 588] width 22 height 22
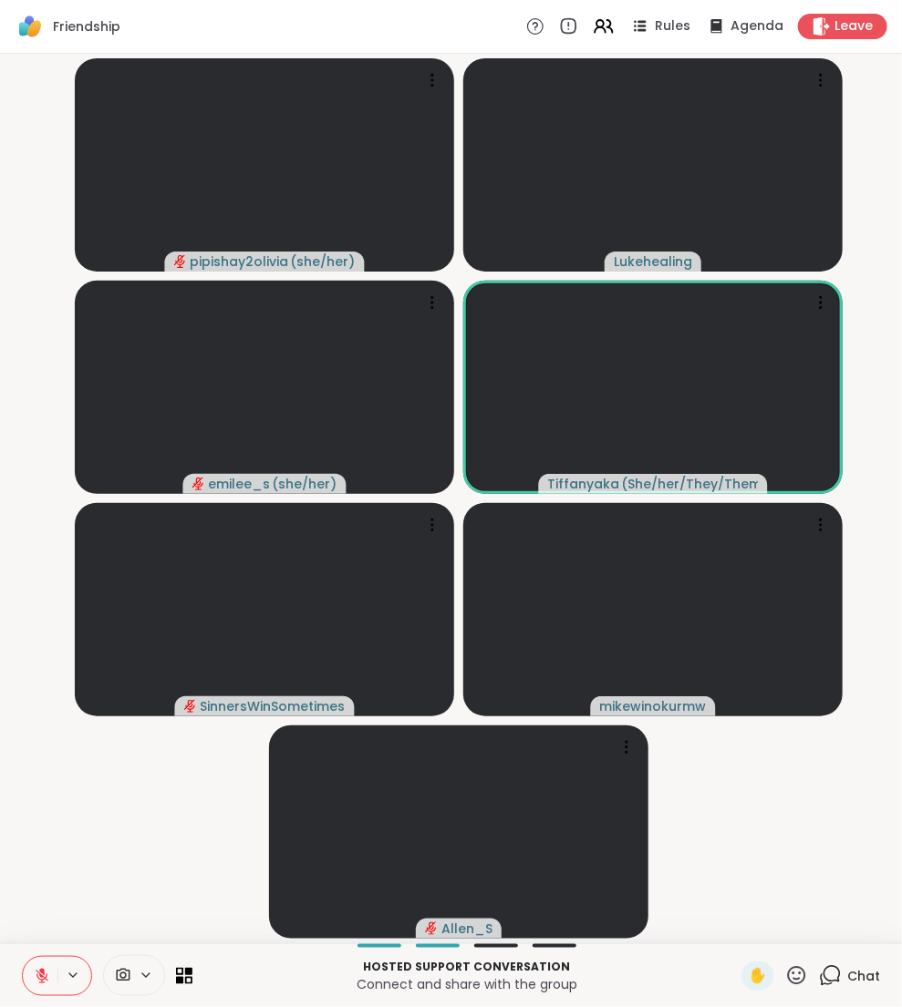
click at [36, 969] on icon at bounding box center [42, 976] width 16 height 16
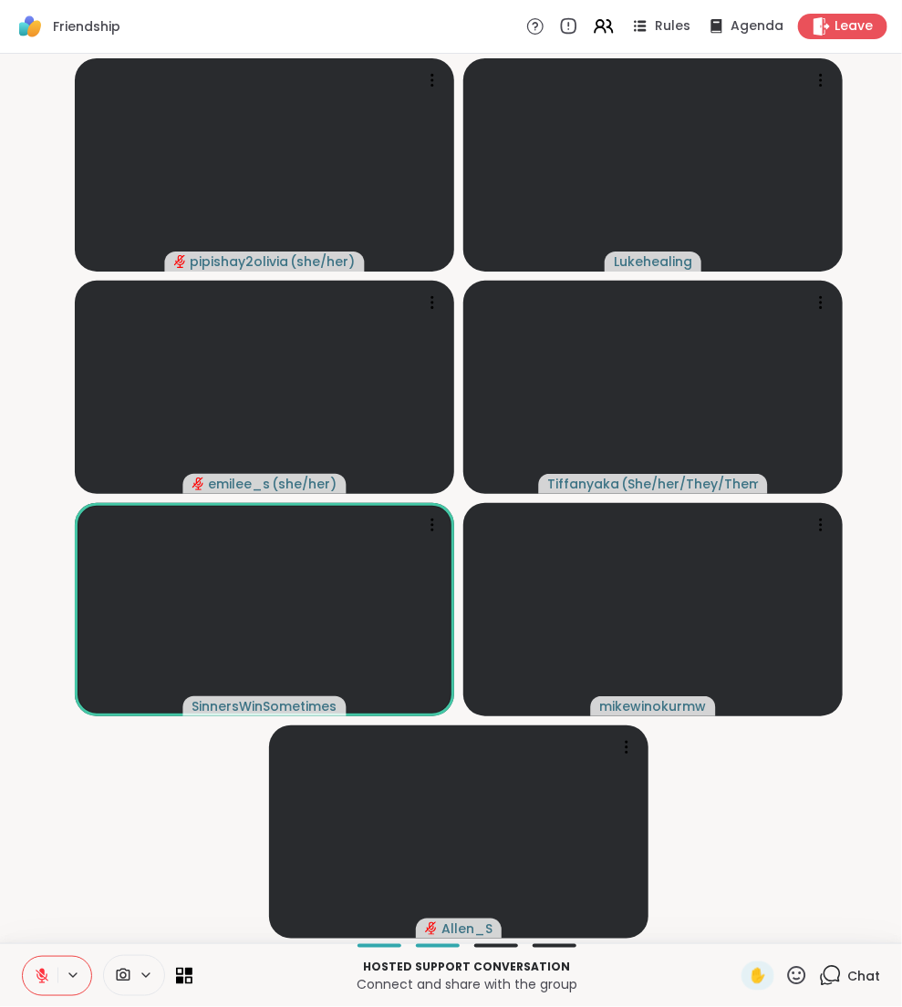
click at [38, 969] on icon at bounding box center [42, 976] width 16 height 16
click at [36, 968] on icon at bounding box center [42, 976] width 16 height 16
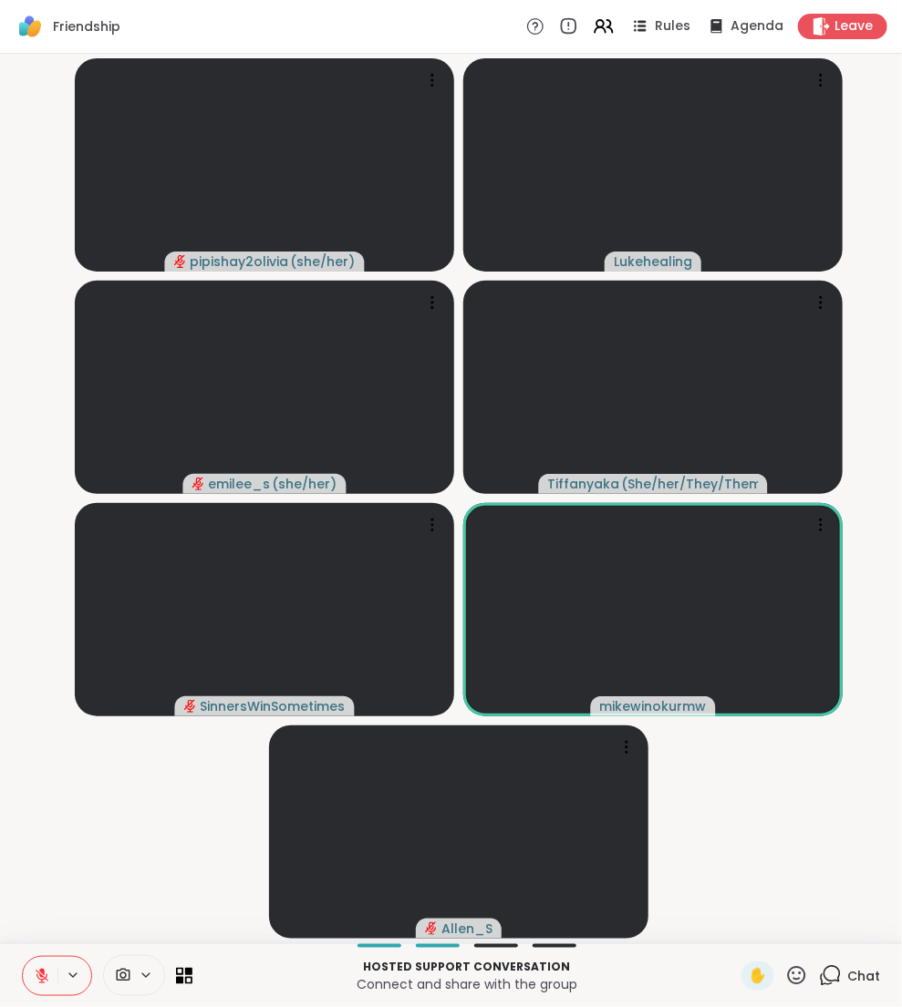
click at [38, 975] on icon at bounding box center [42, 976] width 16 height 16
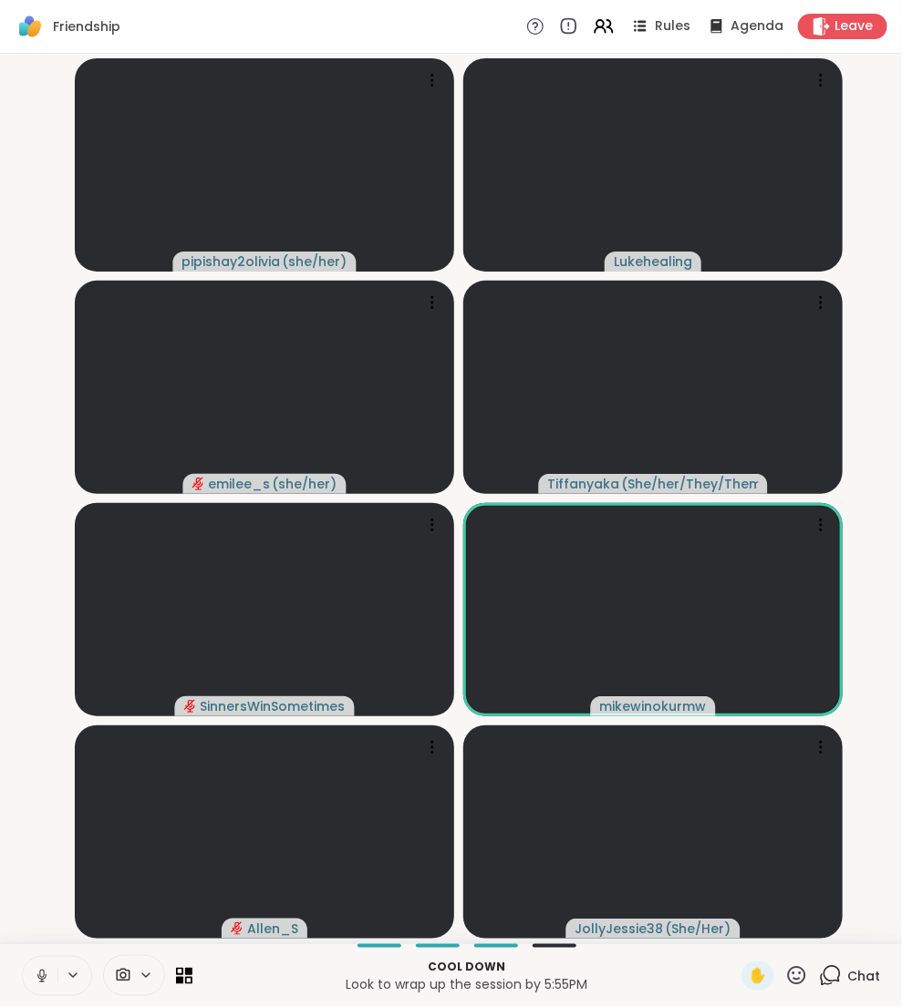
click at [38, 975] on icon at bounding box center [41, 976] width 9 height 5
click at [38, 975] on icon at bounding box center [42, 976] width 16 height 16
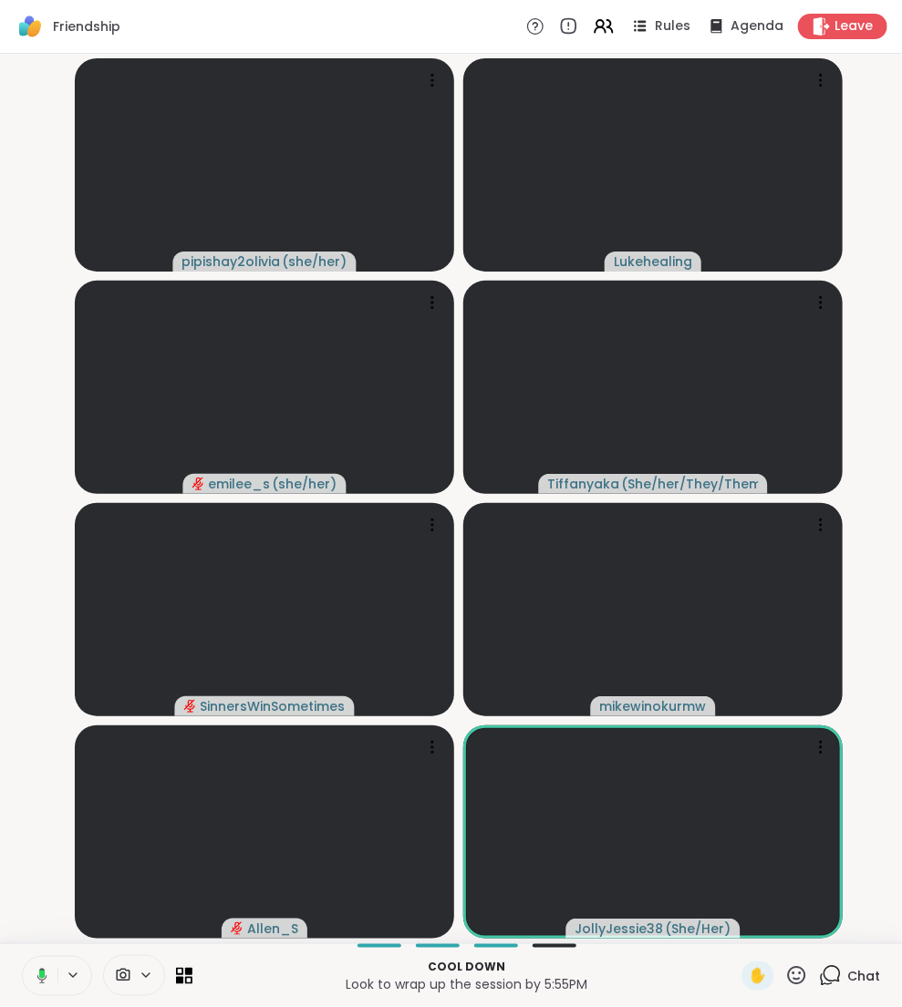
click at [38, 975] on icon at bounding box center [39, 976] width 16 height 16
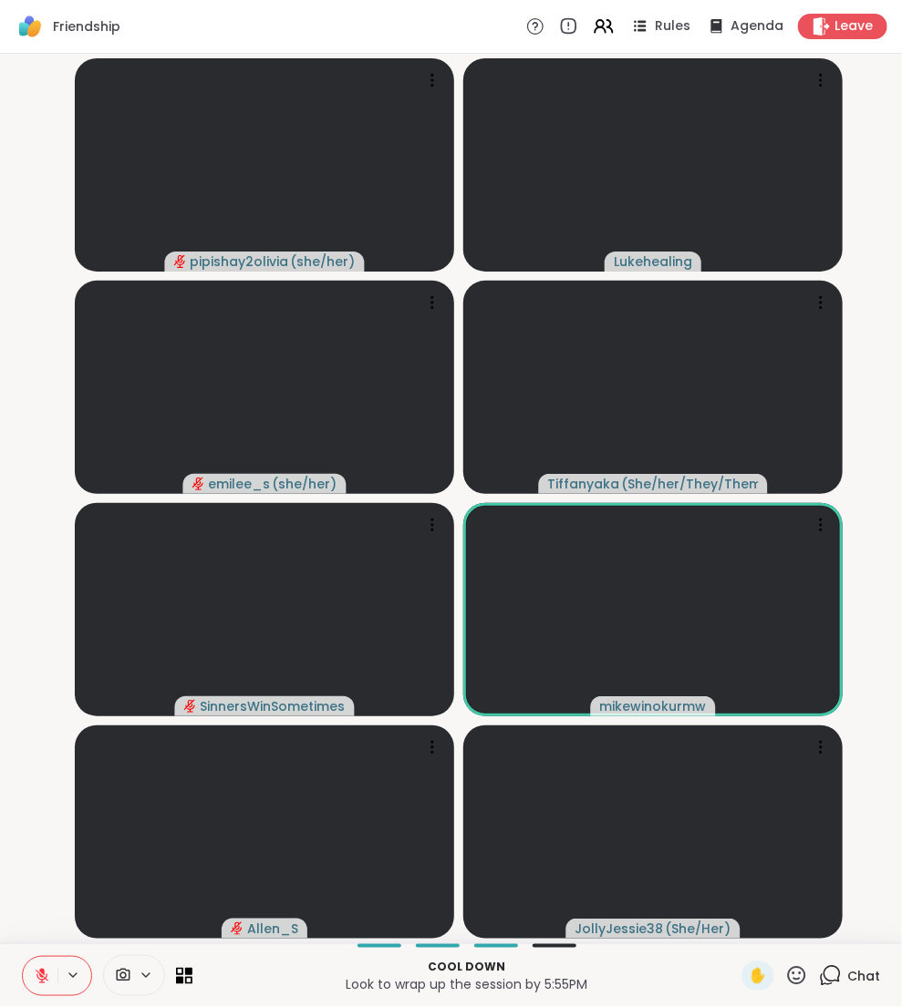
click at [32, 970] on button at bounding box center [40, 976] width 35 height 38
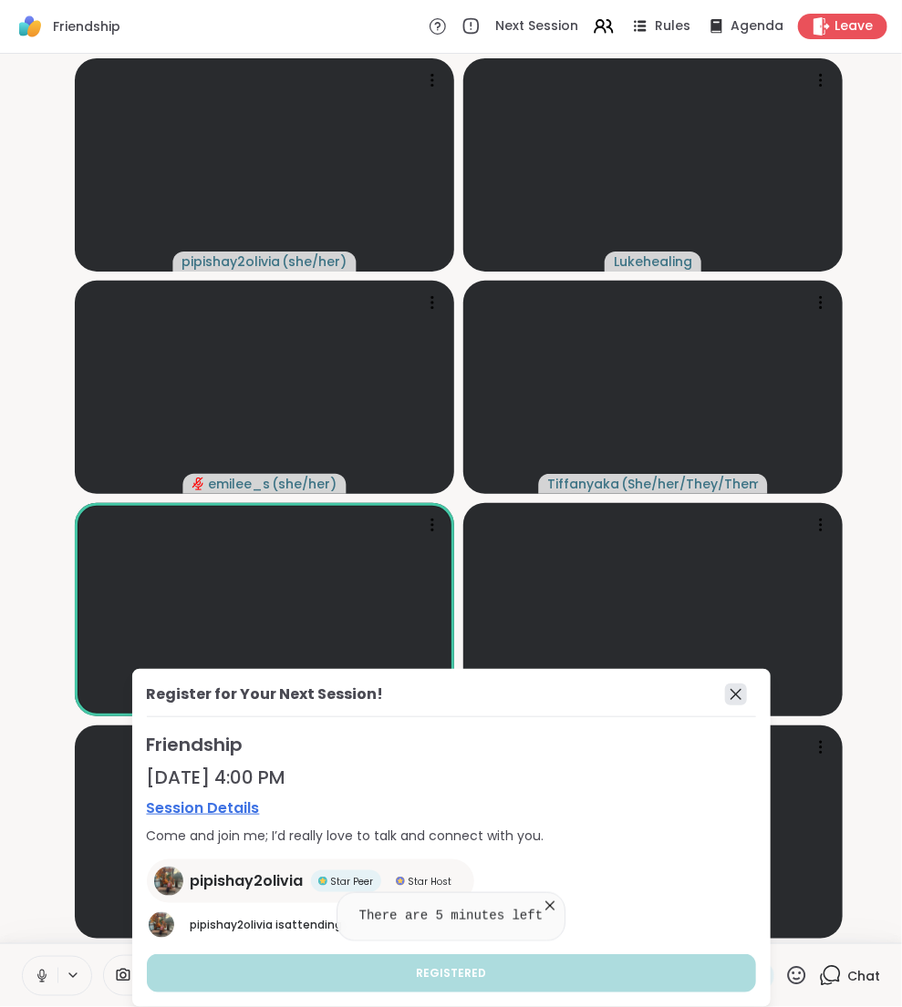
click at [727, 695] on icon at bounding box center [736, 695] width 22 height 22
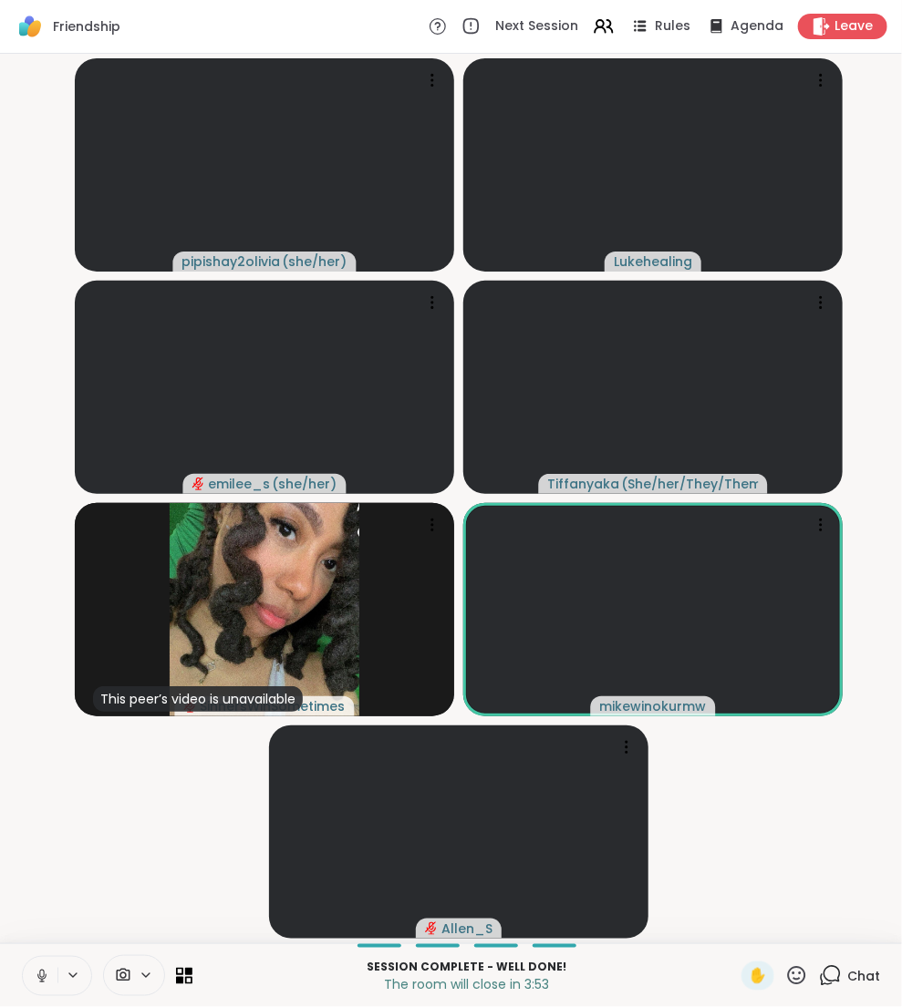
click at [43, 964] on button at bounding box center [40, 976] width 35 height 38
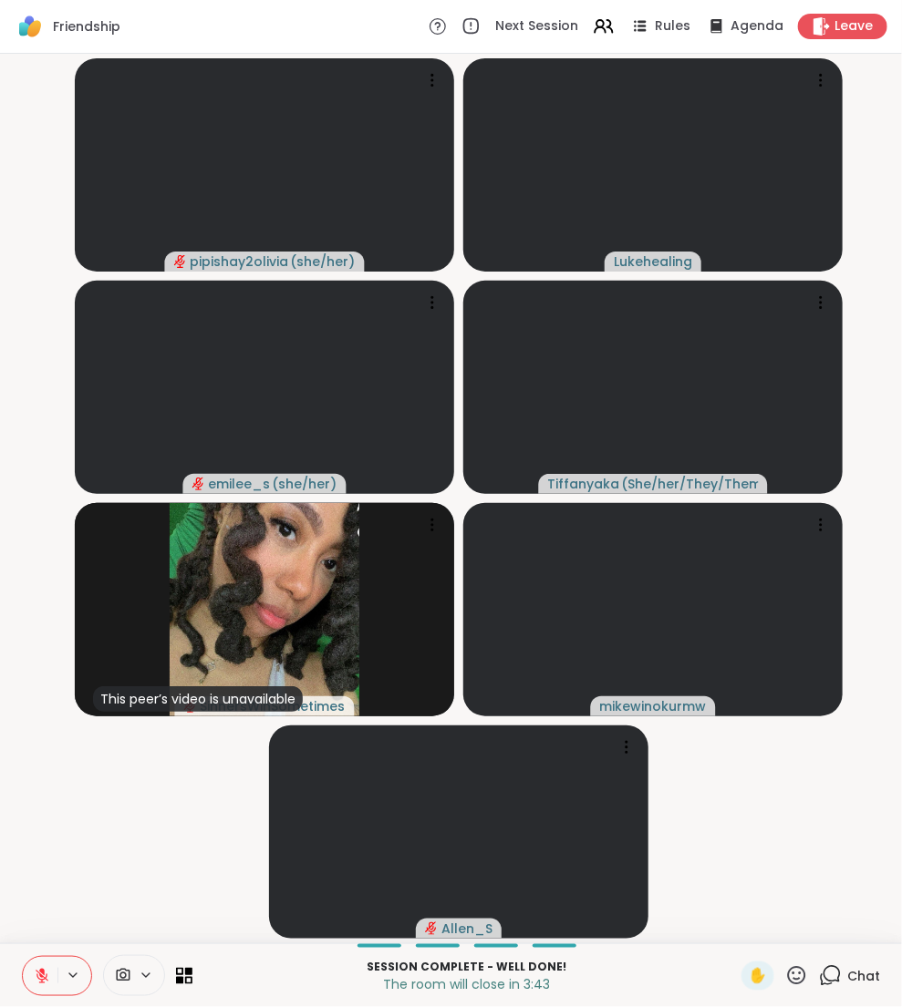
click at [41, 977] on icon at bounding box center [42, 976] width 13 height 13
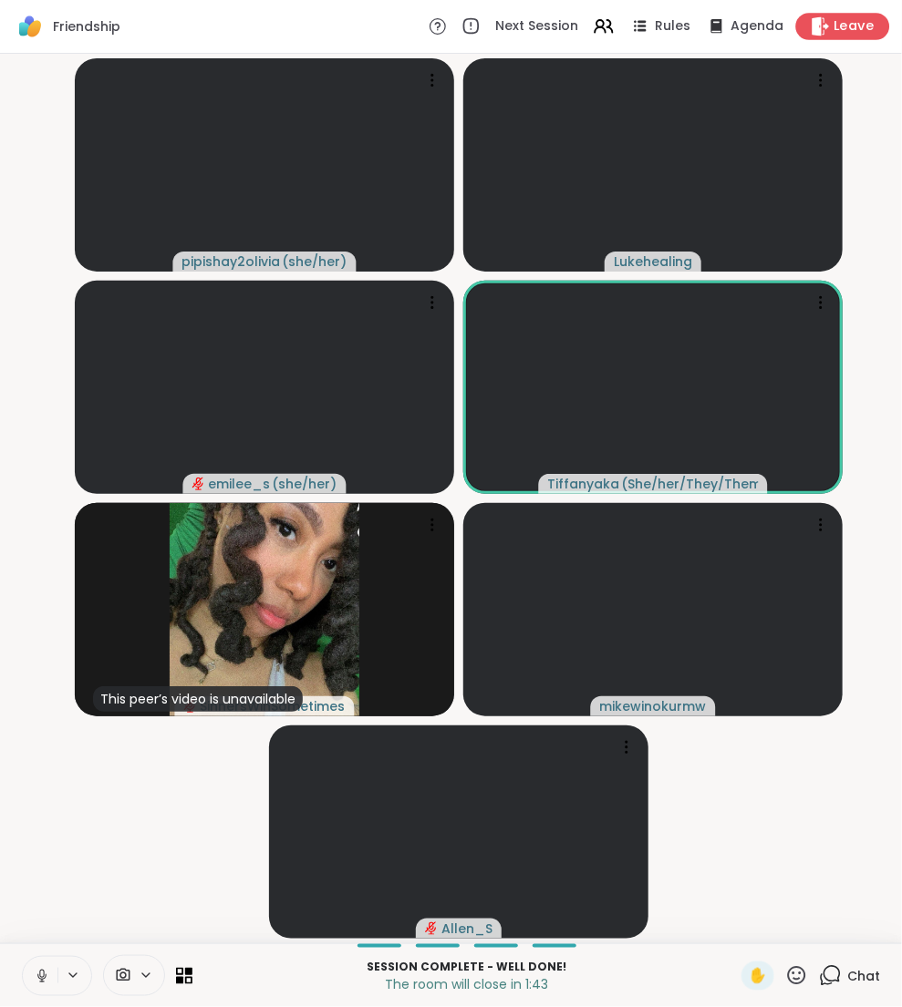
click at [868, 15] on div "Leave" at bounding box center [843, 26] width 94 height 26
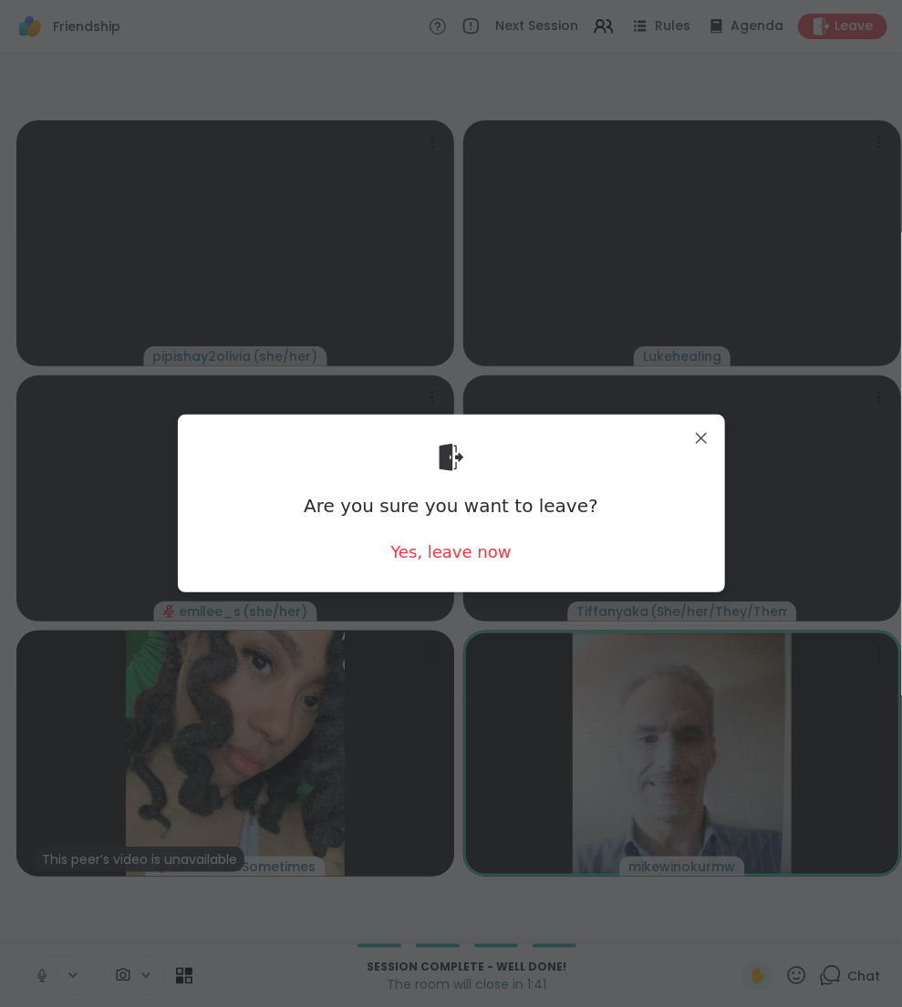
click at [507, 554] on div "Are you sure you want to leave? Yes, leave now" at bounding box center [451, 503] width 518 height 149
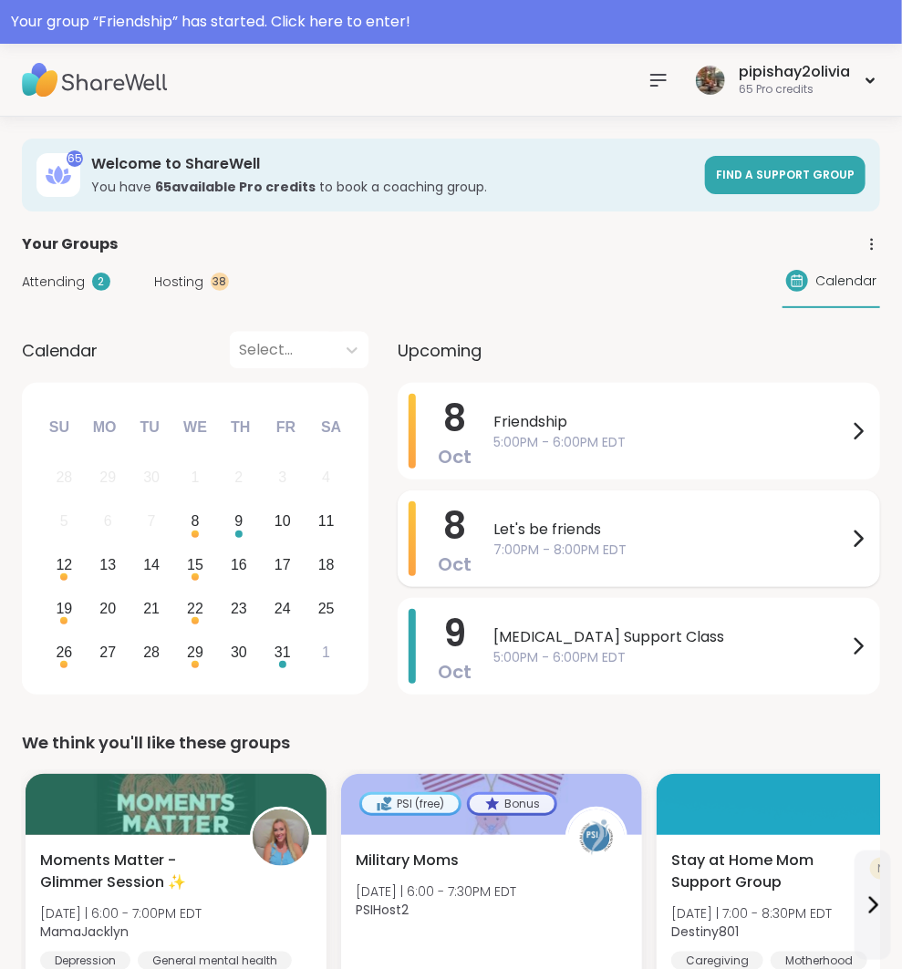
click at [610, 530] on span "Let's be friends" at bounding box center [670, 530] width 354 height 22
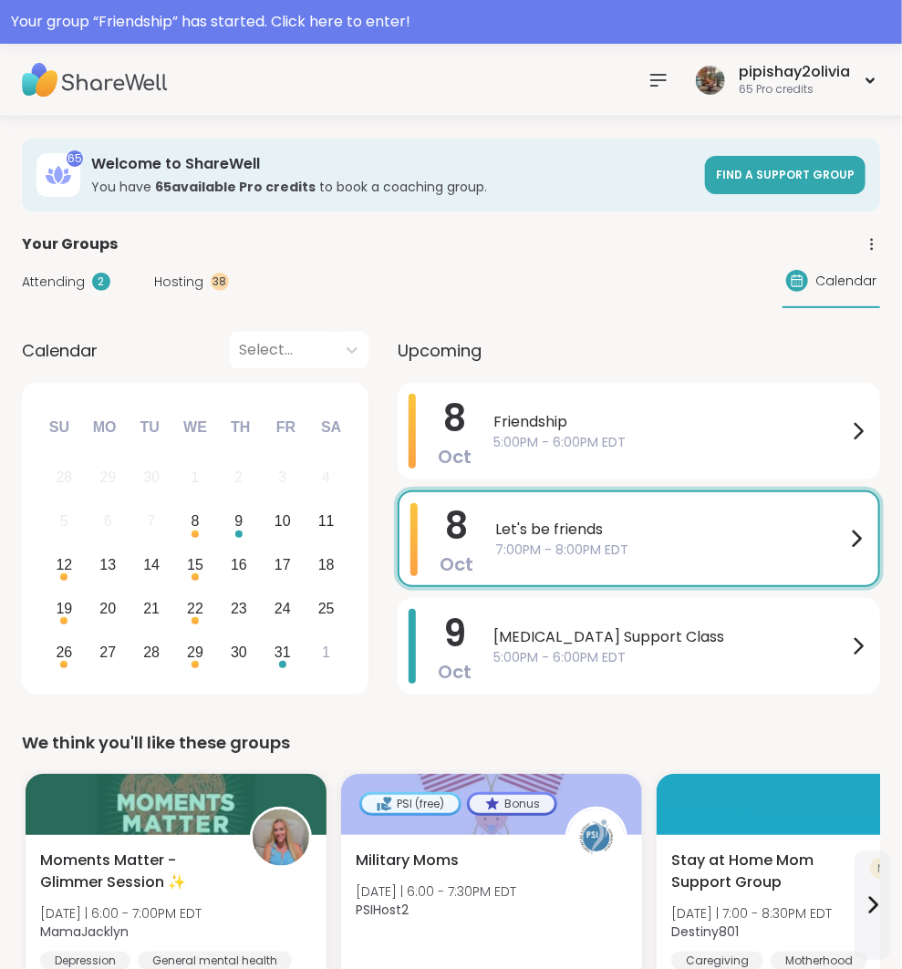
click at [336, 694] on div "Previous Month Next Month [DATE] Su Mo Tu We Th Fr Sa 28 29 30 1 2 3 4 5 6 7 8 …" at bounding box center [195, 542] width 346 height 318
click at [619, 649] on span "5:00PM - 6:00PM EDT" at bounding box center [670, 657] width 354 height 19
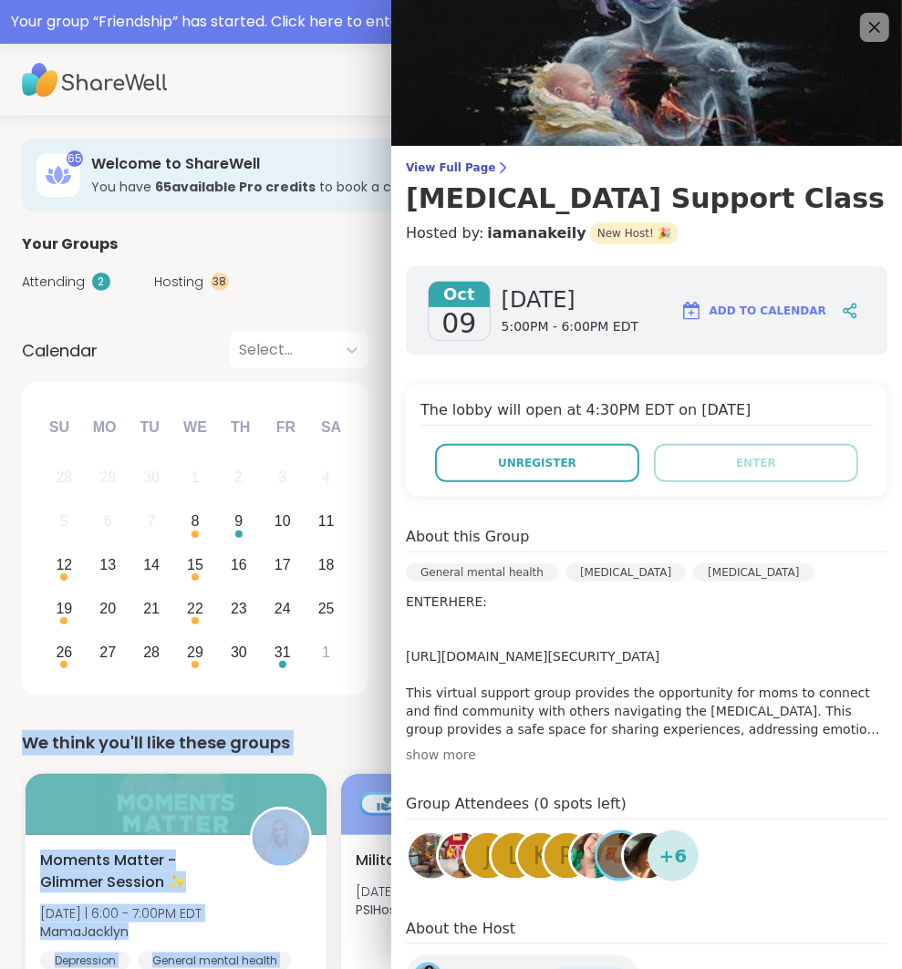
drag, startPoint x: 357, startPoint y: 776, endPoint x: 359, endPoint y: 720, distance: 55.6
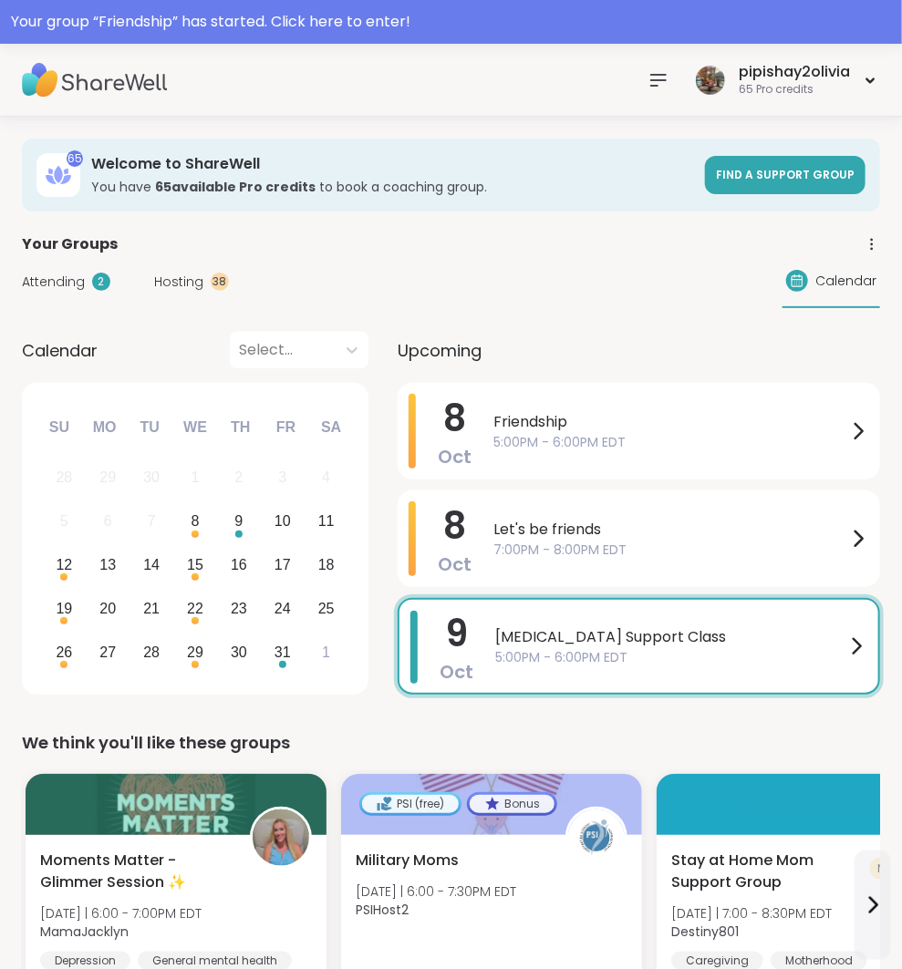
click at [666, 98] on nav at bounding box center [658, 80] width 36 height 36
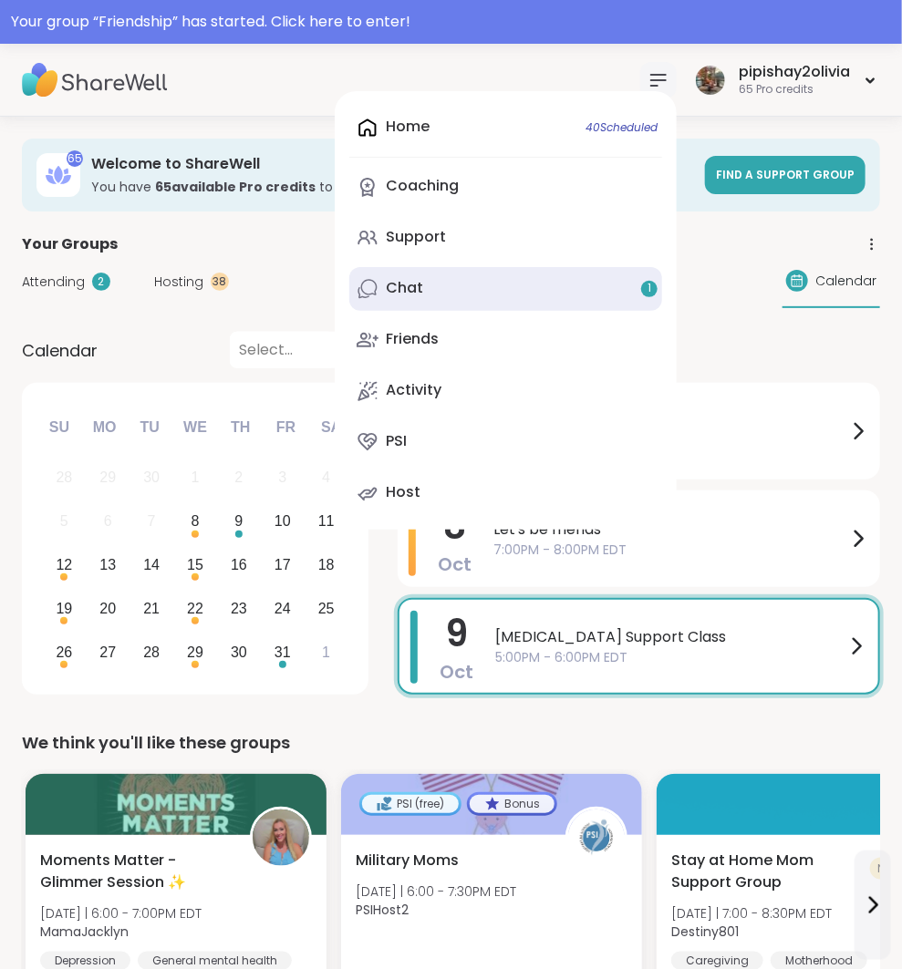
click at [509, 300] on link "Chat 1" at bounding box center [505, 289] width 313 height 44
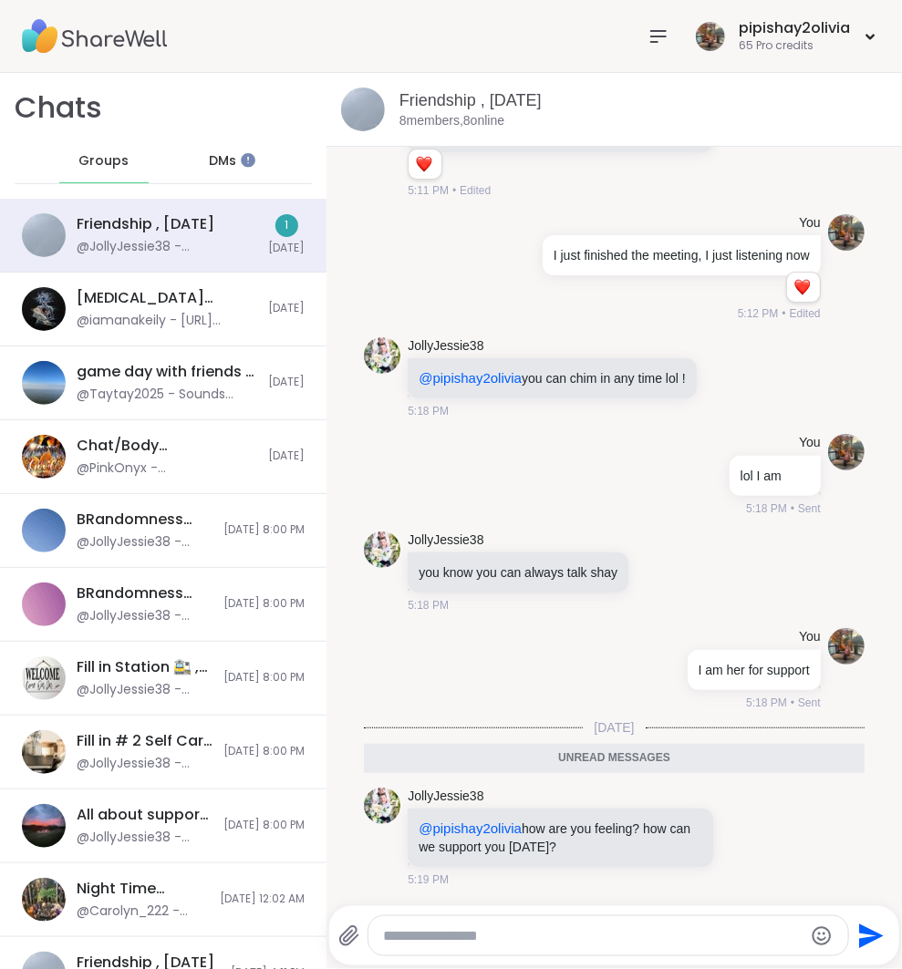
scroll to position [979, 0]
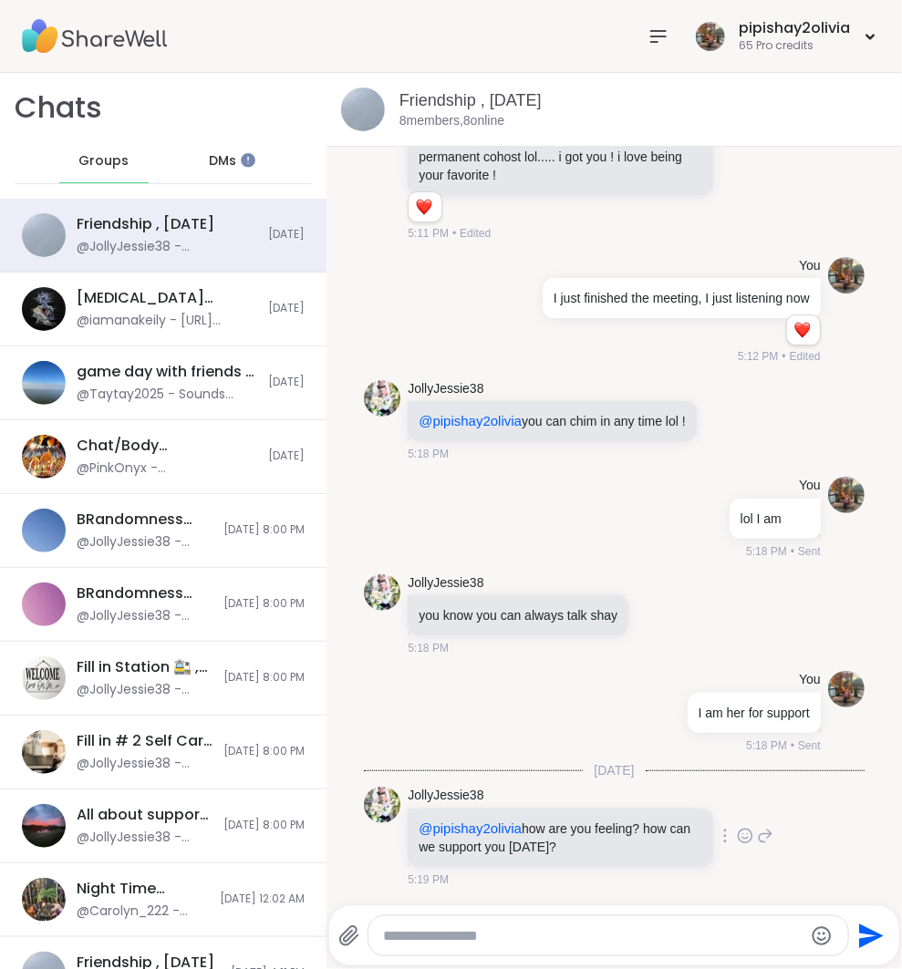
click at [757, 843] on icon at bounding box center [765, 836] width 16 height 22
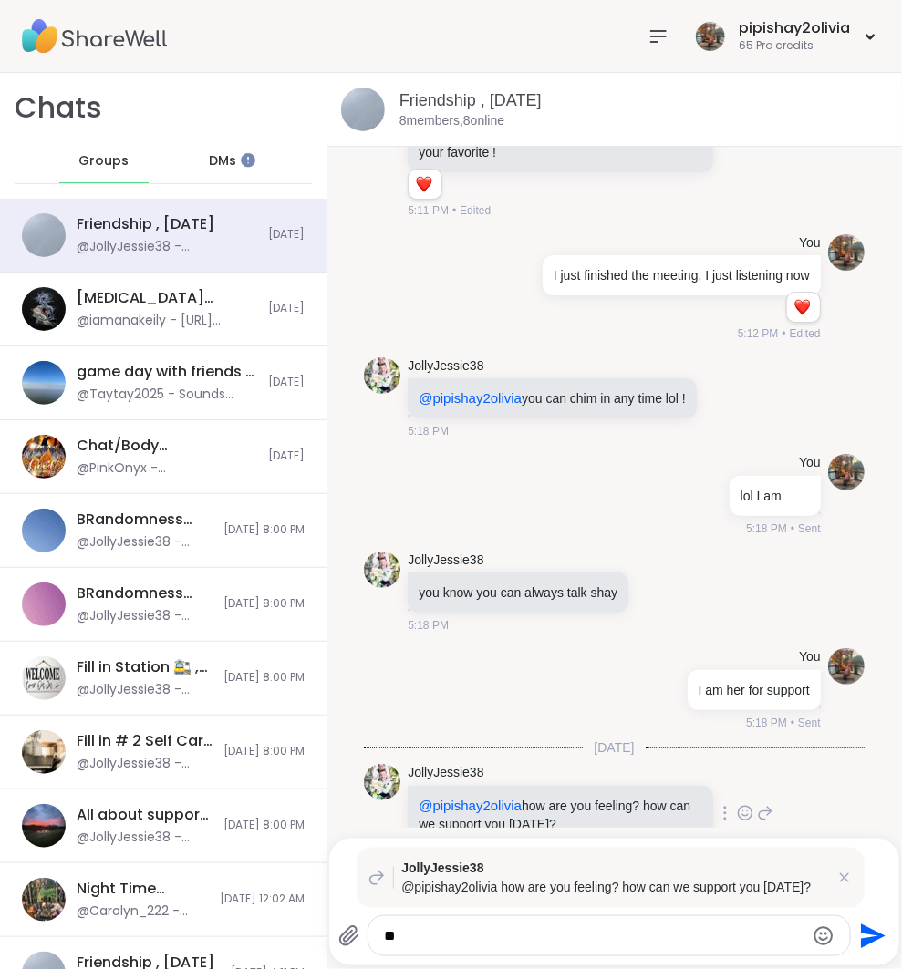
type textarea "*"
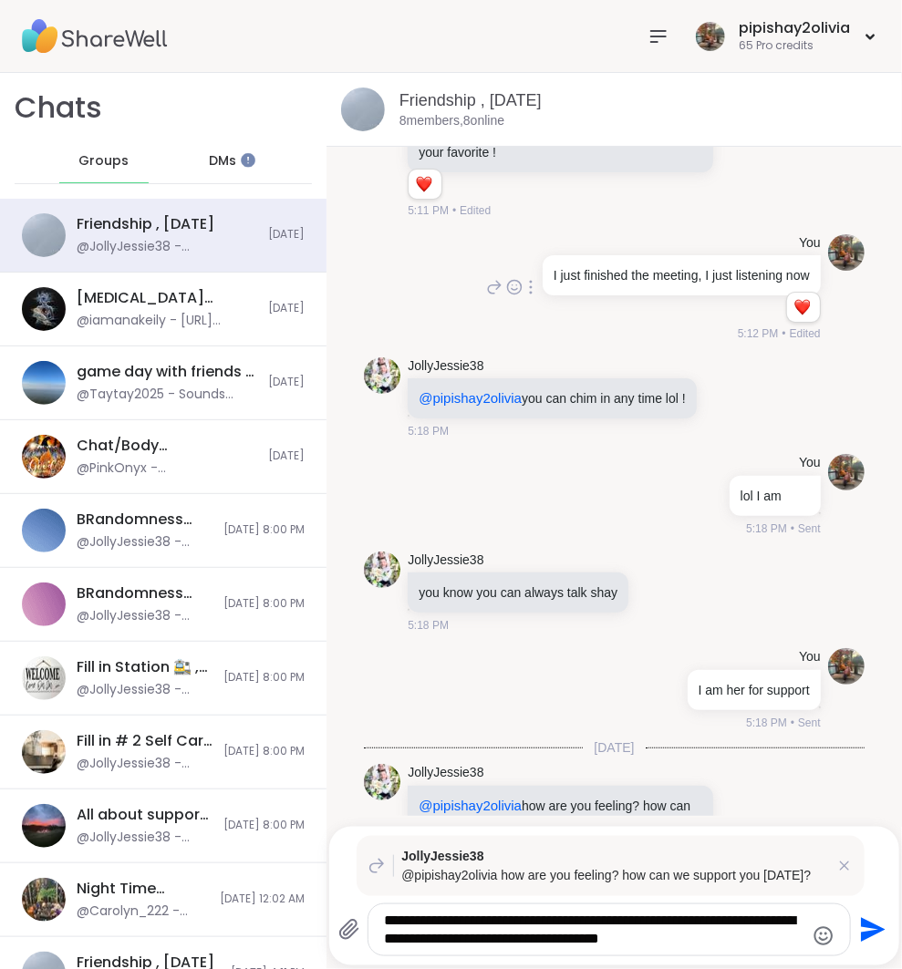
type textarea "**********"
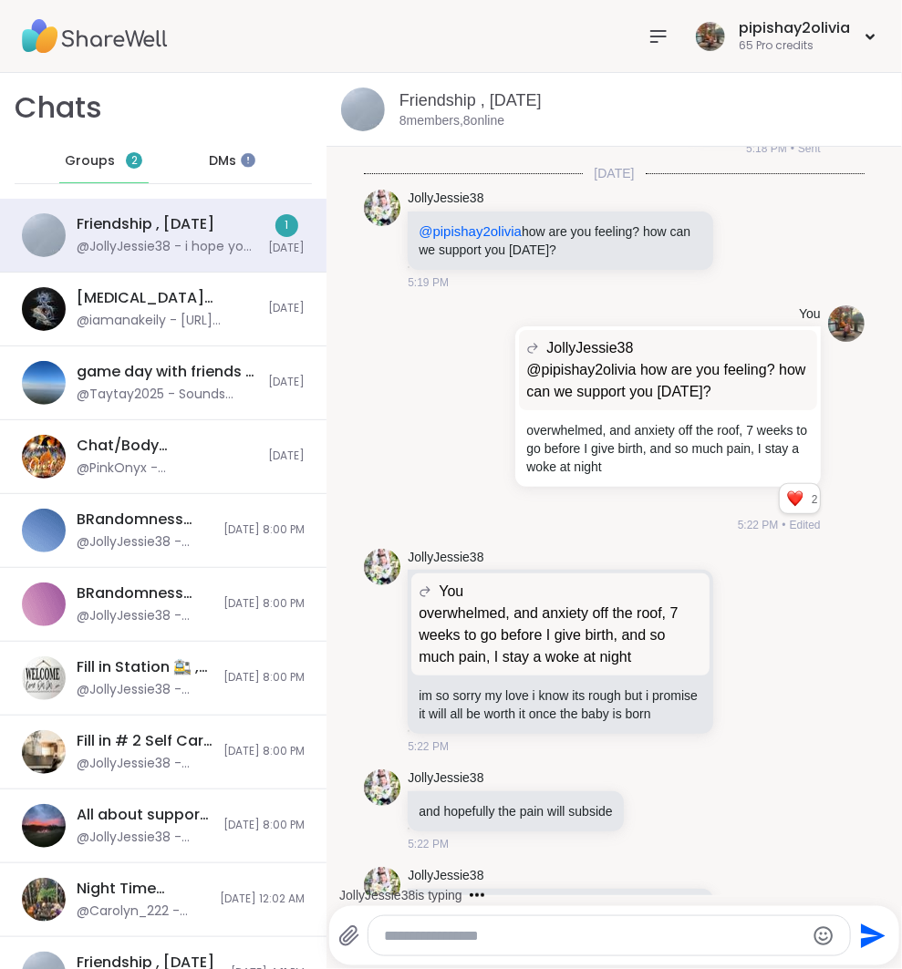
scroll to position [1667, 0]
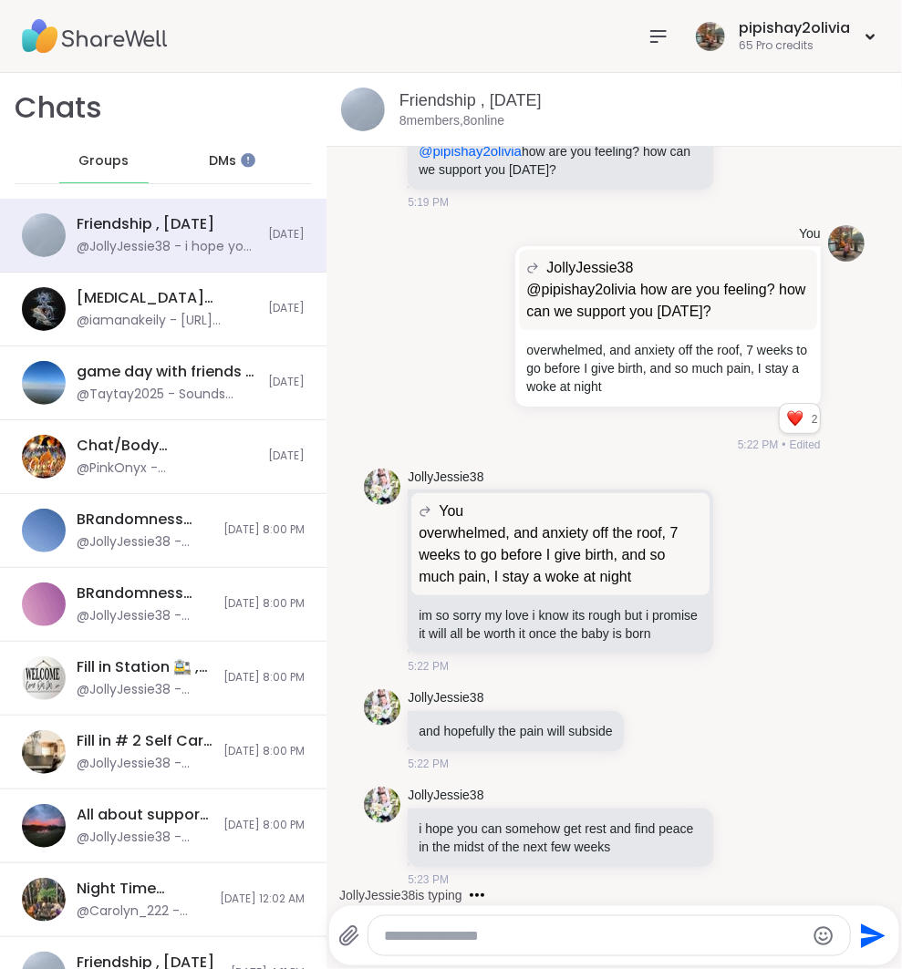
click at [506, 923] on div at bounding box center [608, 935] width 481 height 39
click at [515, 934] on textarea "Type your message" at bounding box center [594, 936] width 420 height 18
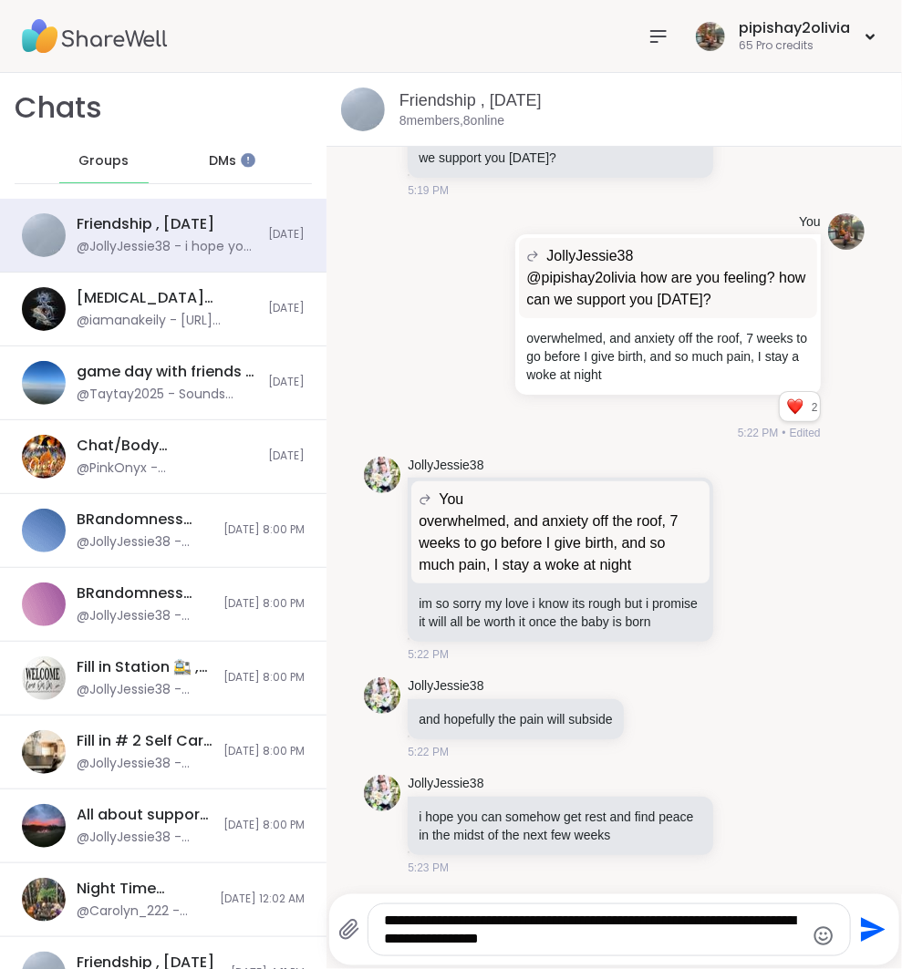
type textarea "**********"
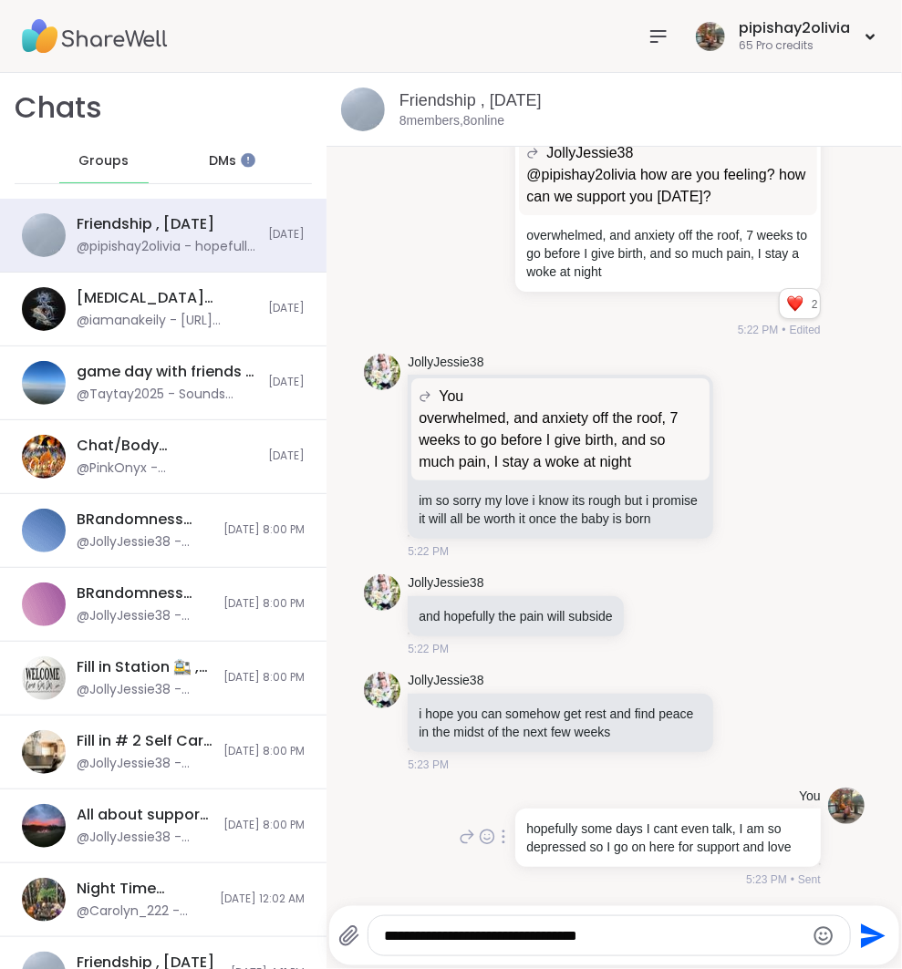
type textarea "**********"
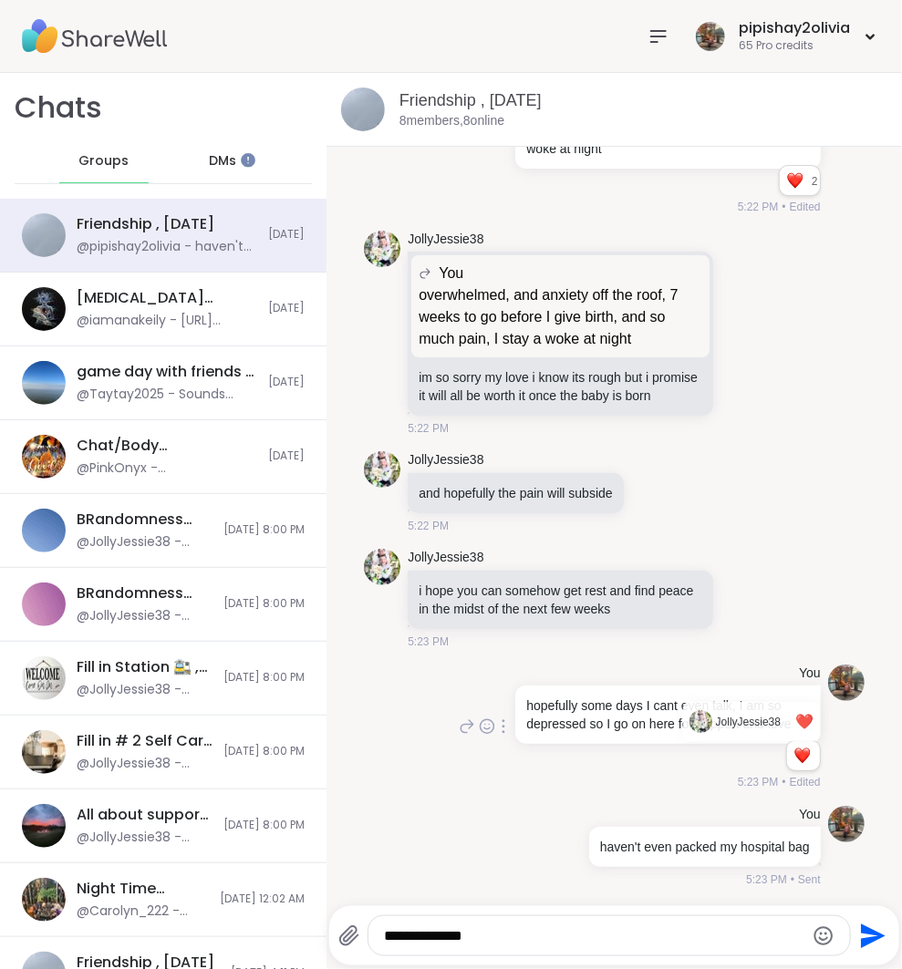
scroll to position [1948, 0]
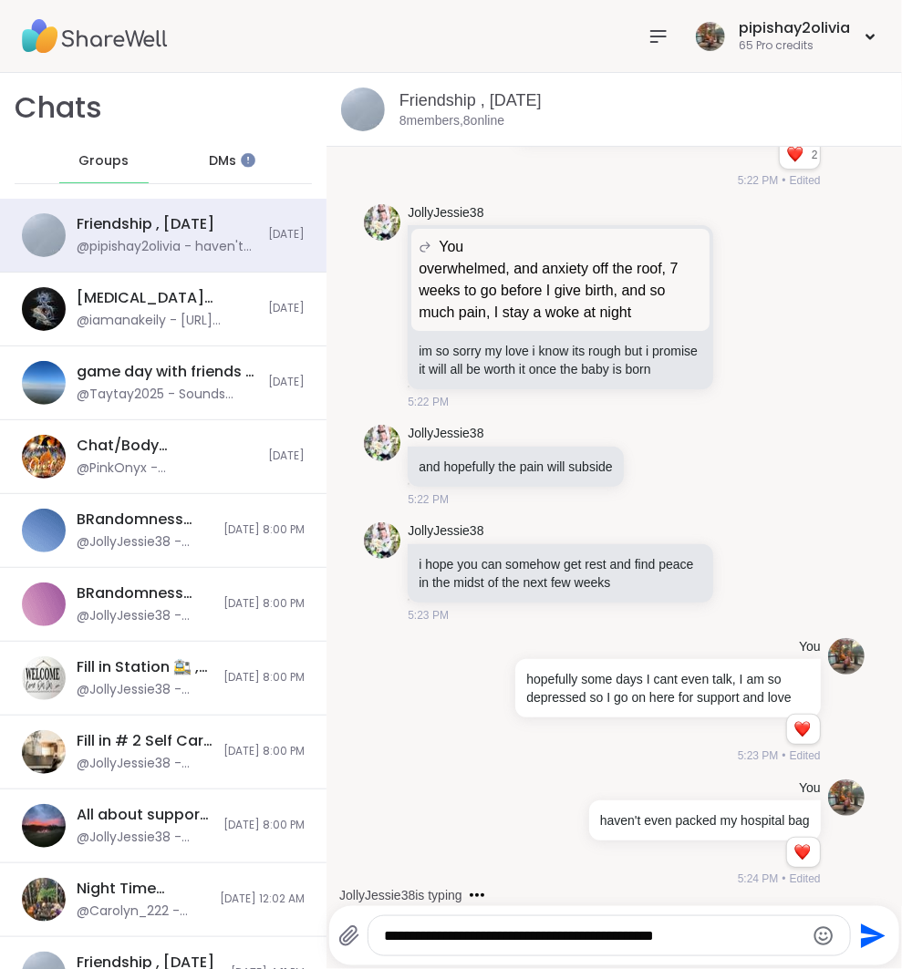
type textarea "**********"
click at [824, 936] on icon "Emoji picker" at bounding box center [823, 936] width 22 height 22
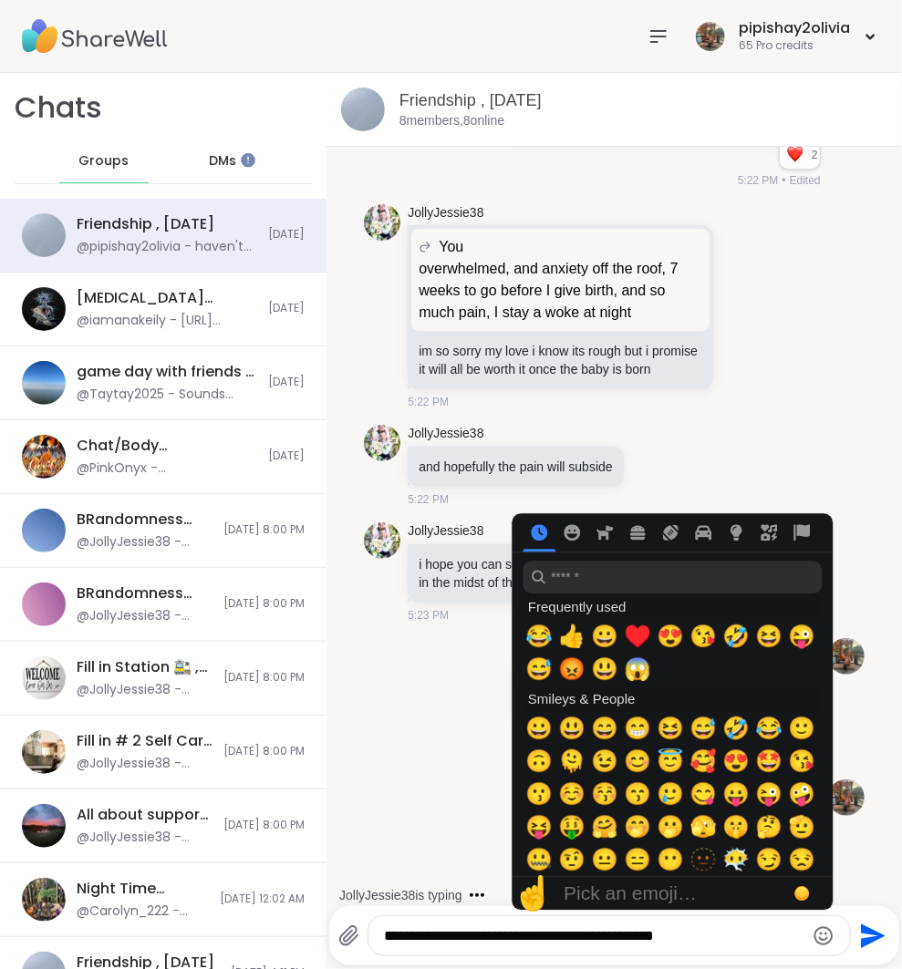
scroll to position [2167, 0]
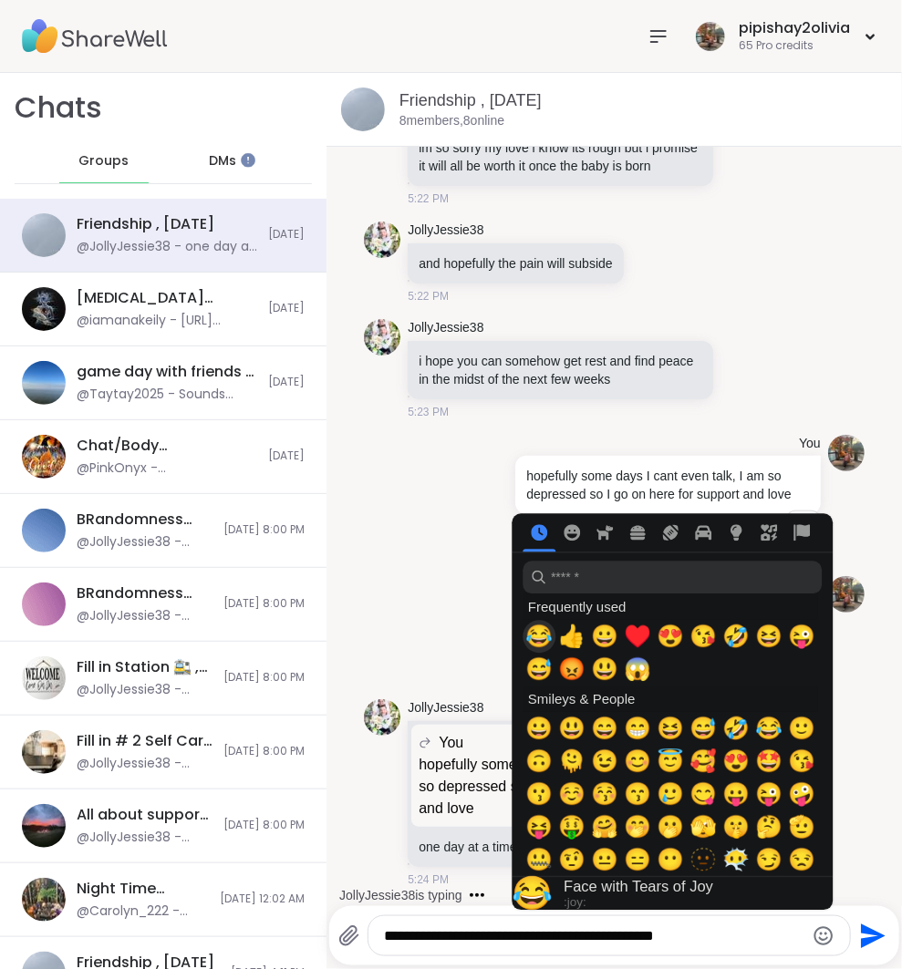
click at [533, 639] on span "😂" at bounding box center [538, 637] width 27 height 26
click at [535, 639] on span "😂" at bounding box center [538, 637] width 27 height 26
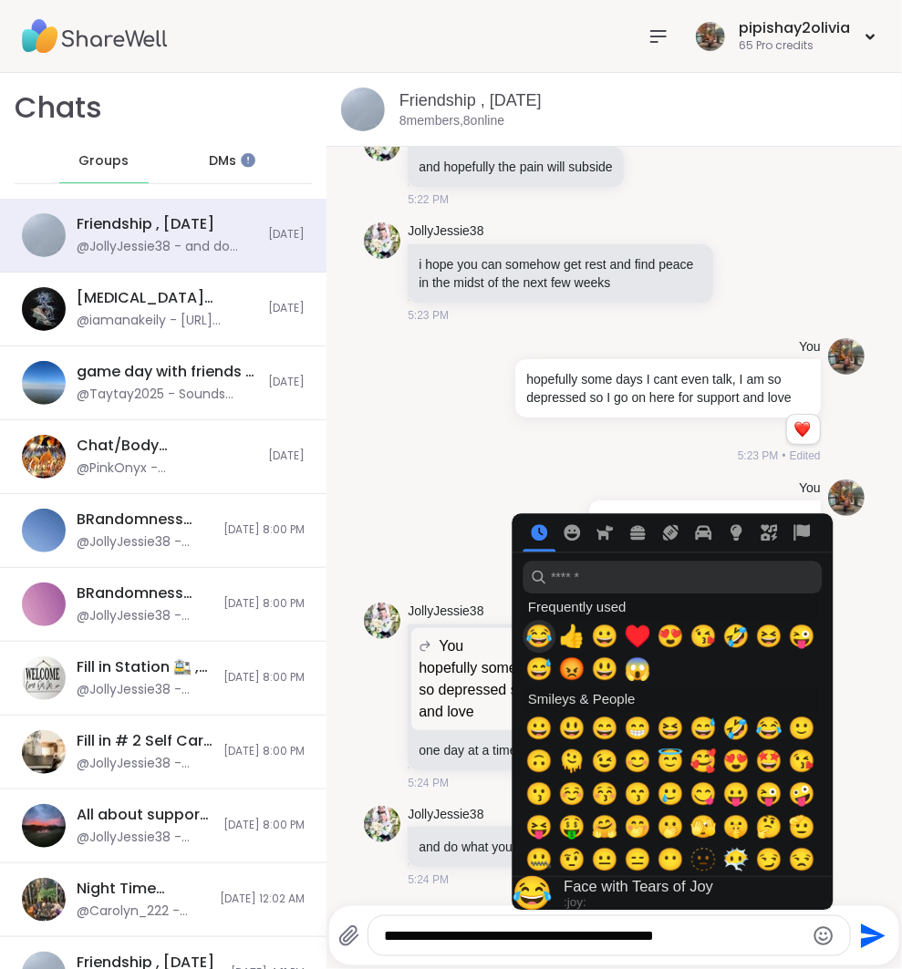
click at [532, 631] on span "😂" at bounding box center [538, 637] width 27 height 26
click at [437, 741] on p "one day at a time my love take each day in stride" at bounding box center [559, 750] width 283 height 18
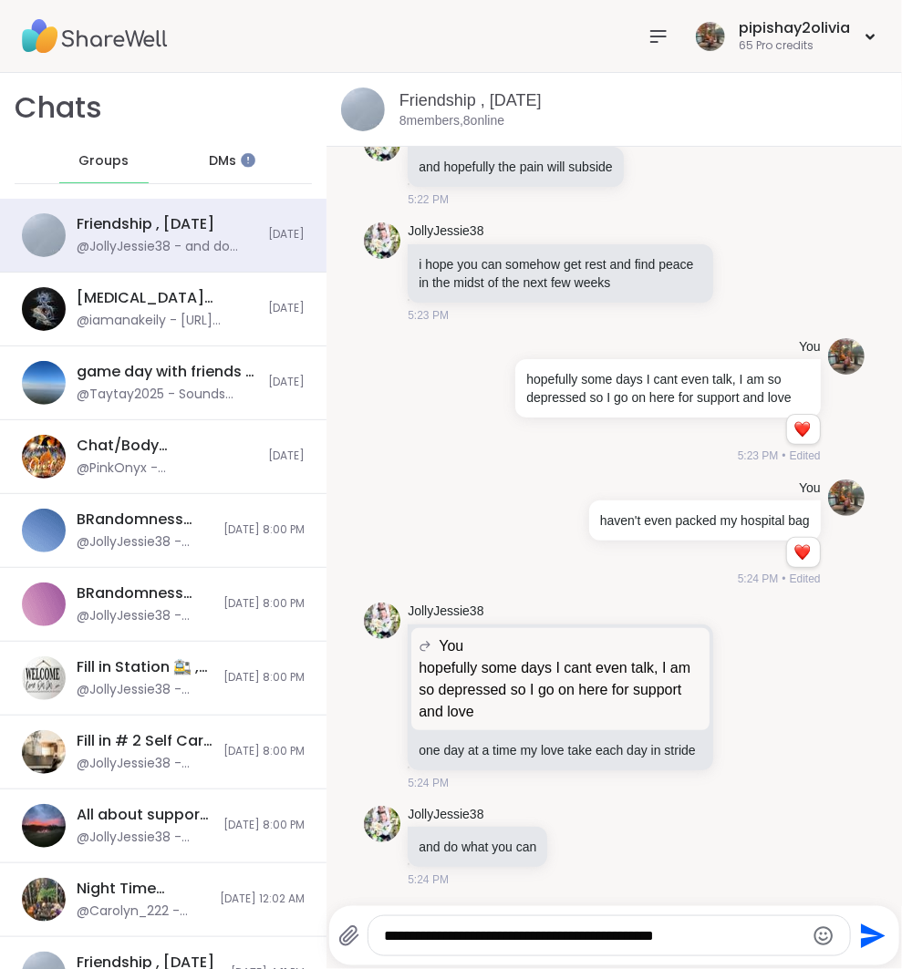
click at [721, 927] on textarea "**********" at bounding box center [594, 936] width 420 height 18
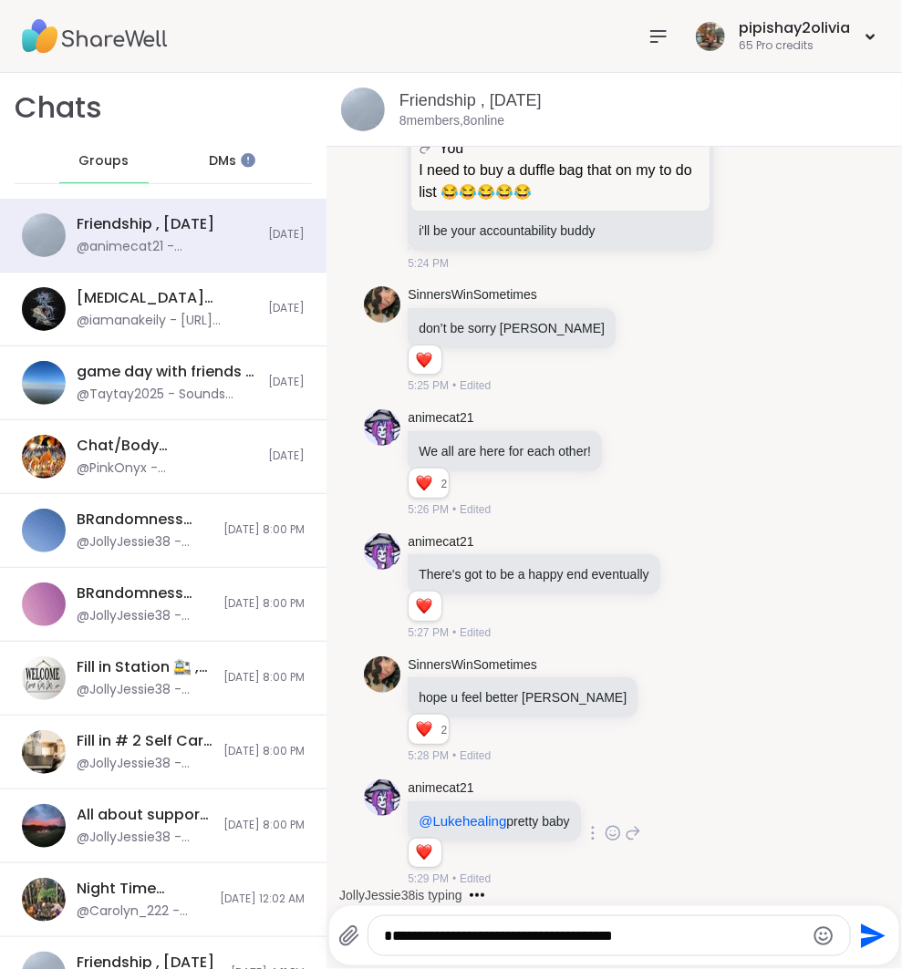
scroll to position [3430, 0]
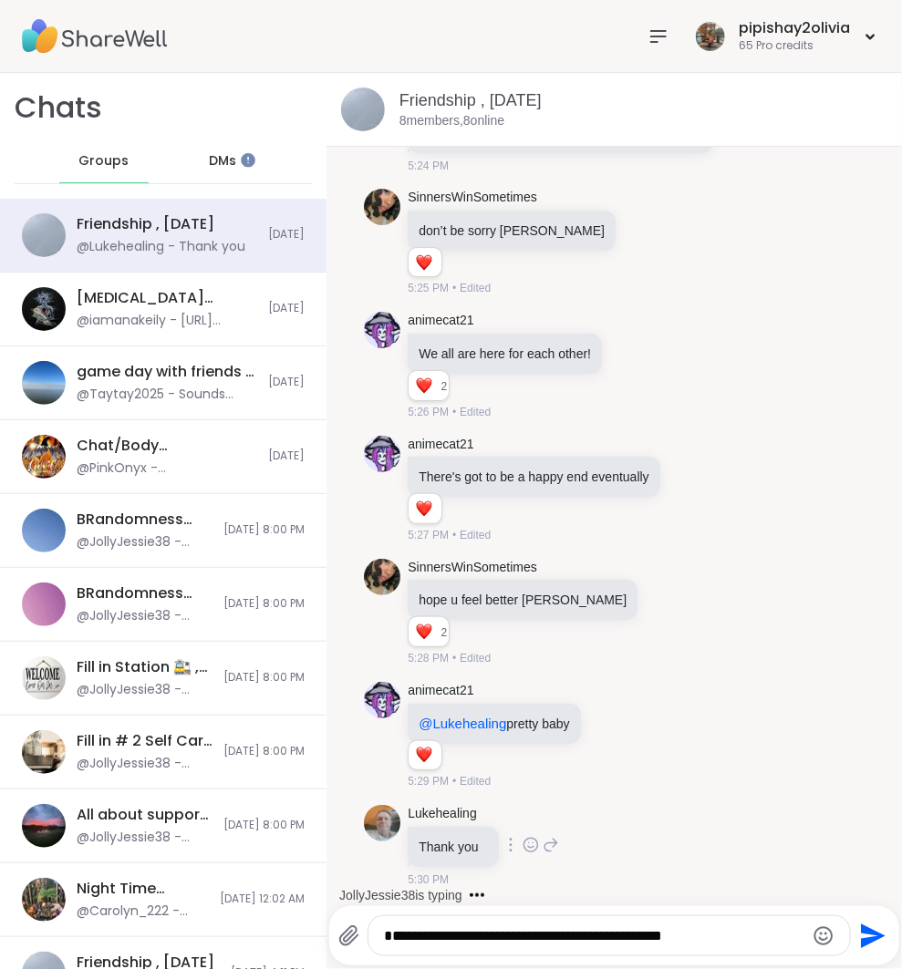
type textarea "**********"
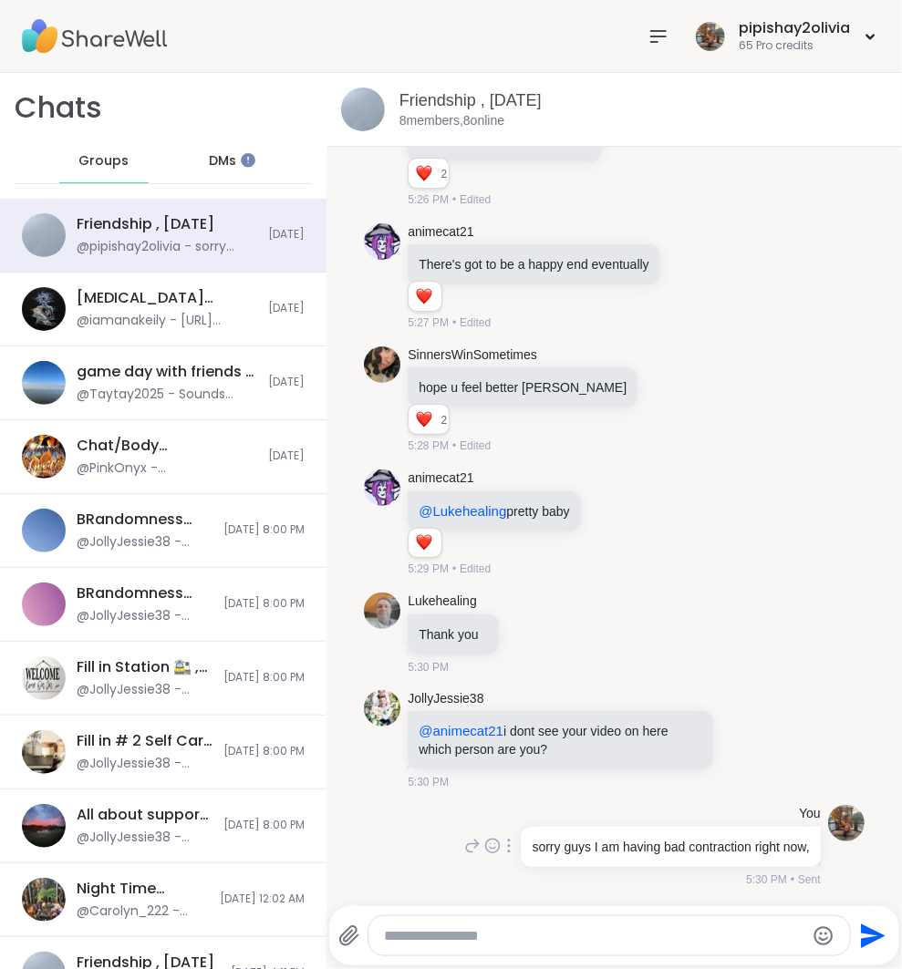
scroll to position [3686, 0]
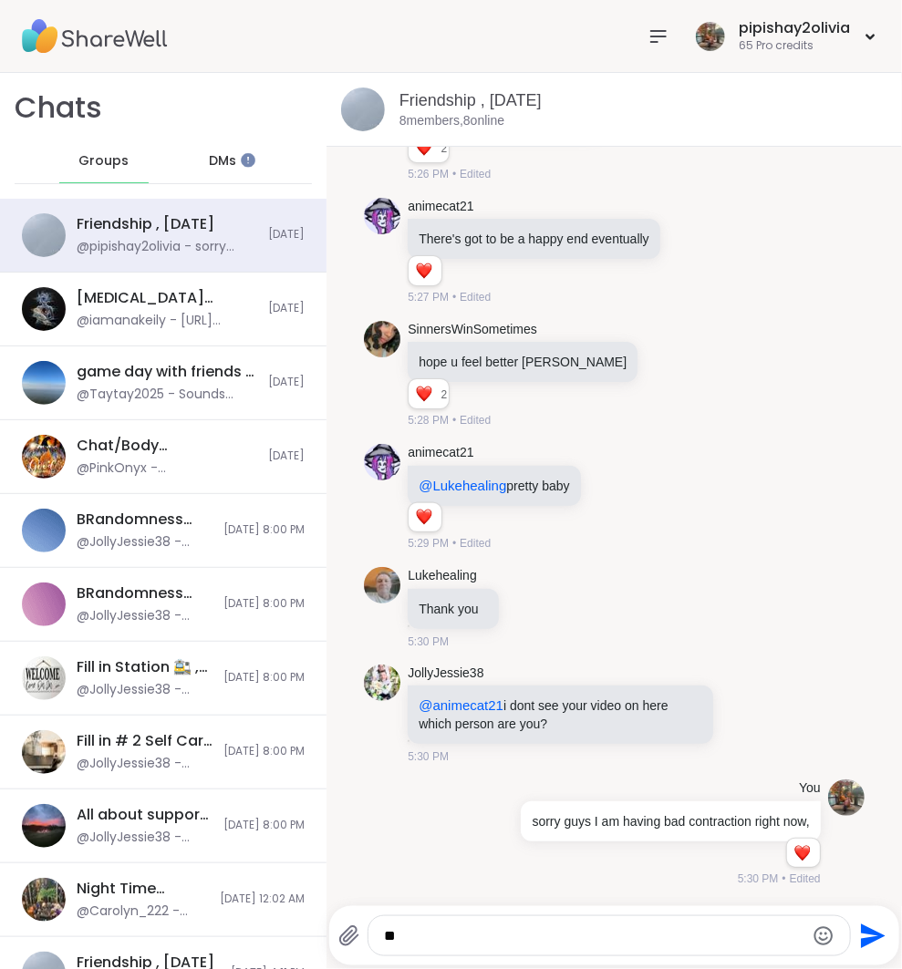
type textarea "*"
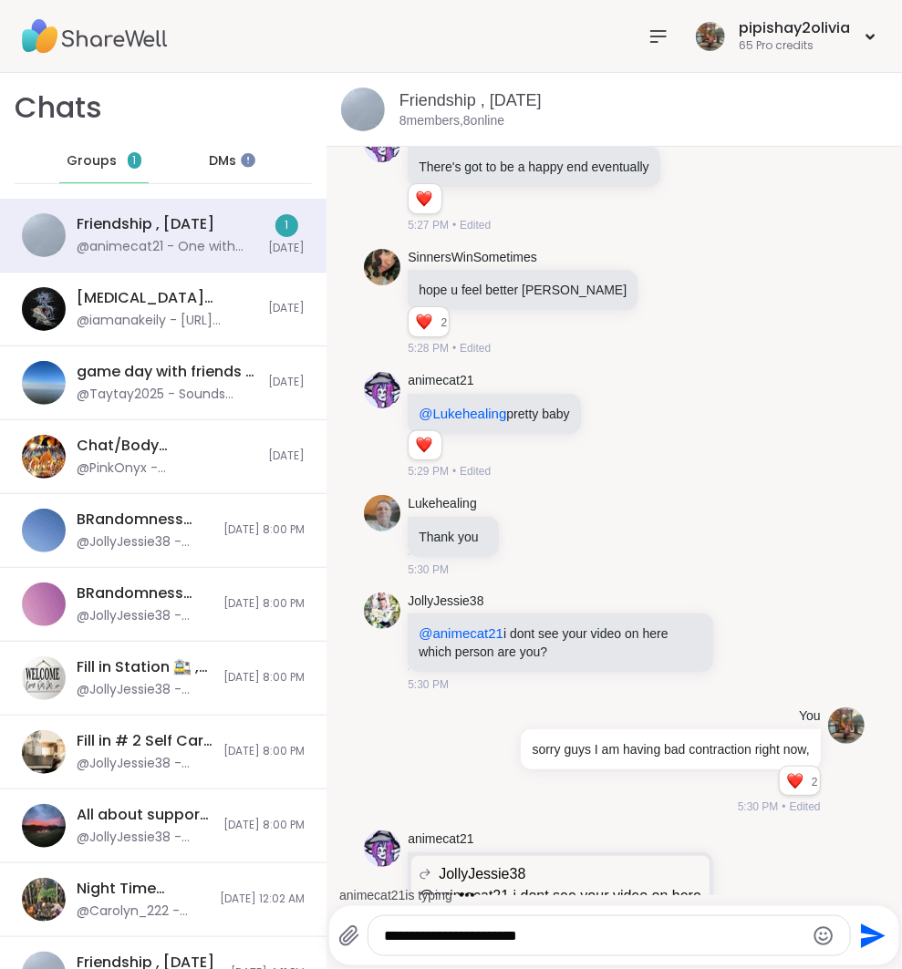
scroll to position [3865, 0]
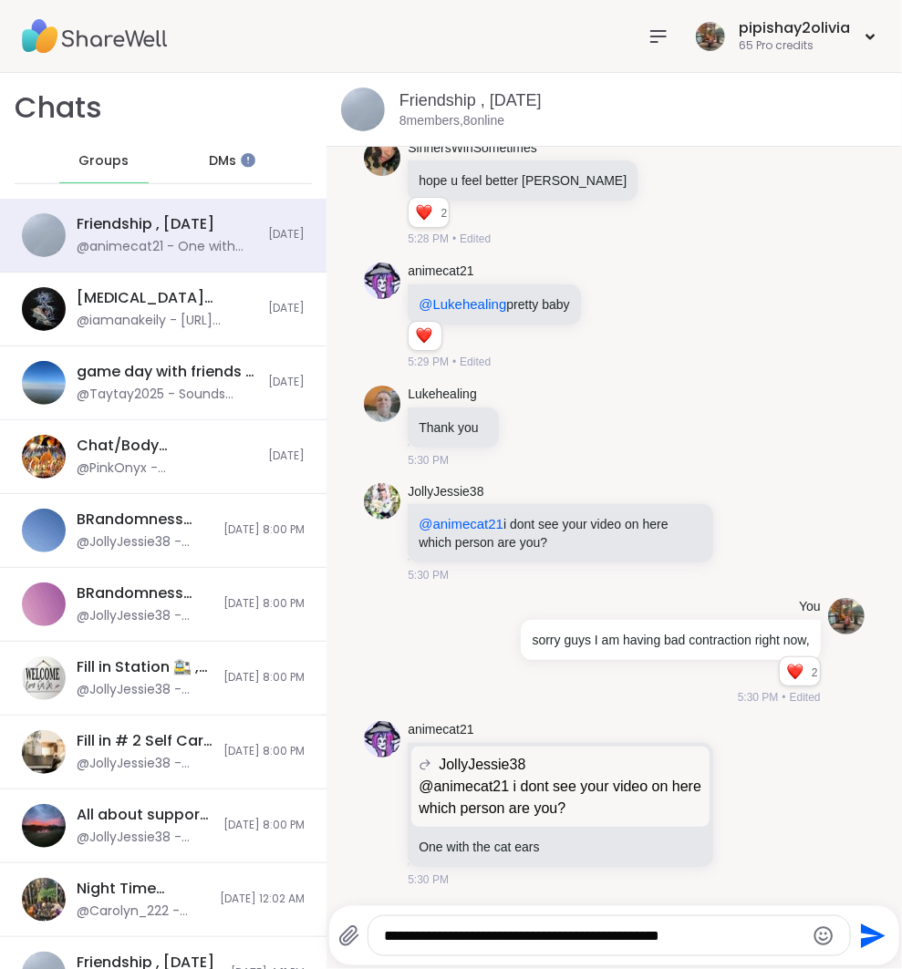
type textarea "**********"
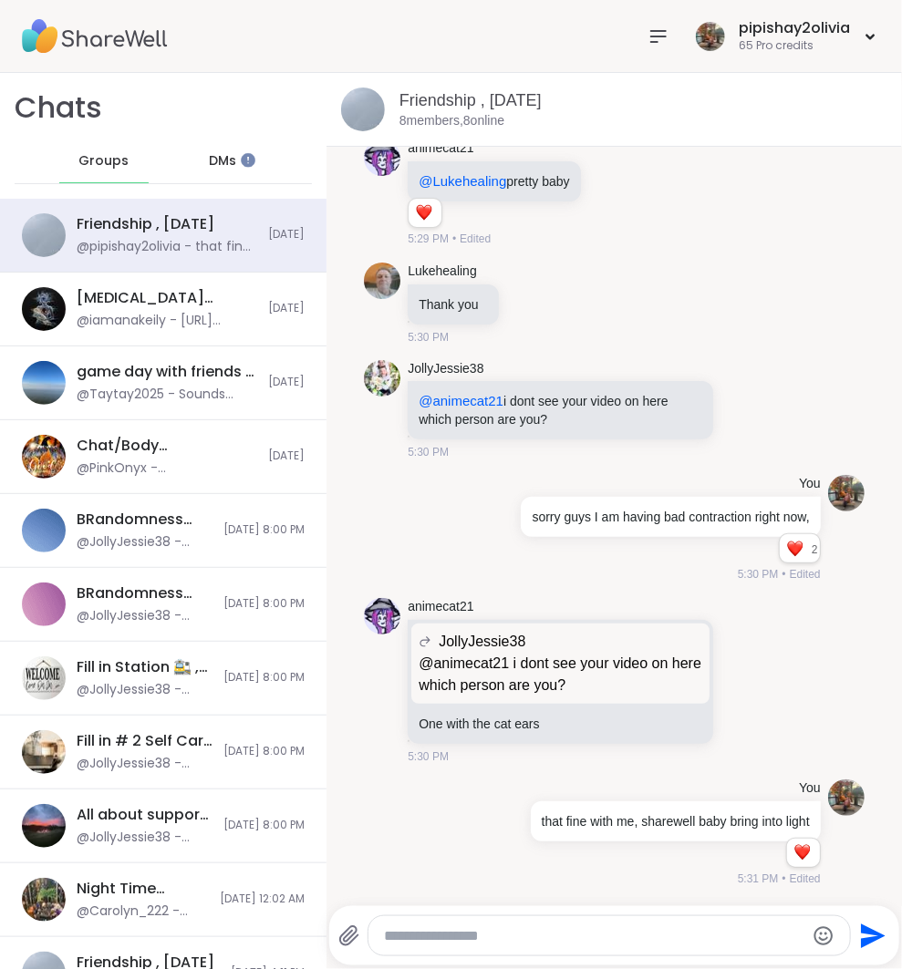
scroll to position [4006, 0]
click at [556, 934] on textarea "Type your message" at bounding box center [594, 936] width 420 height 18
type textarea "*"
type textarea "**********"
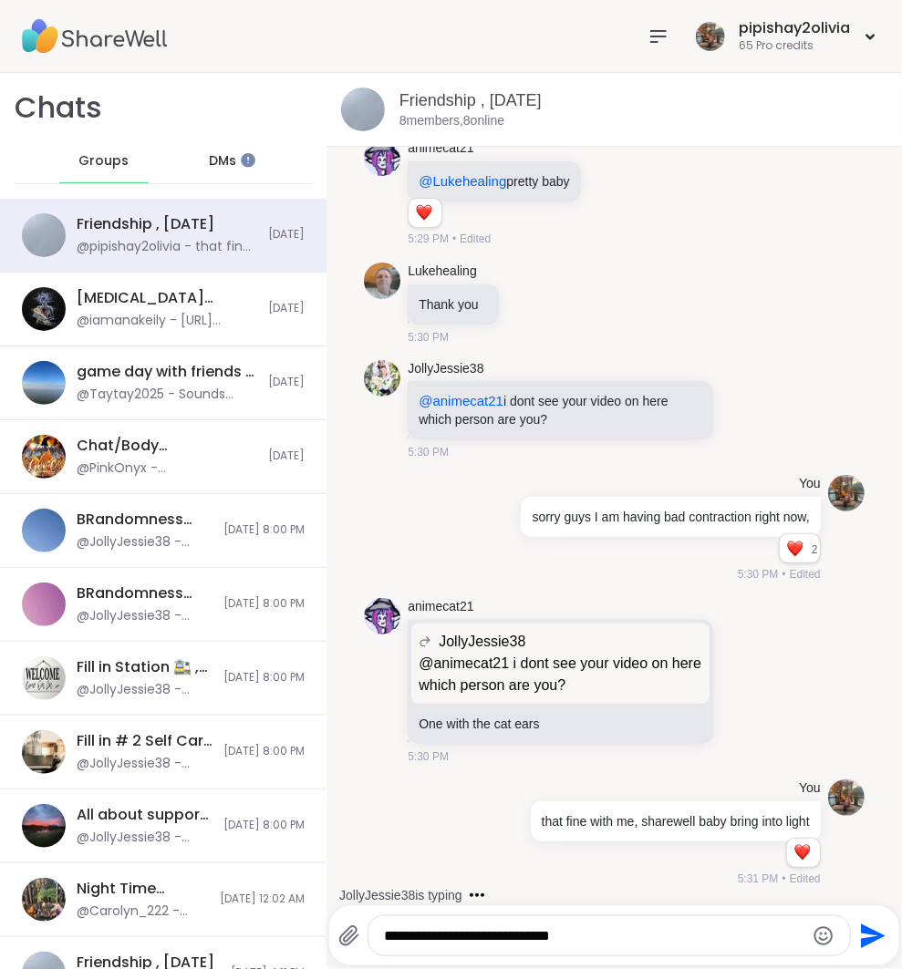
click at [830, 916] on div "**********" at bounding box center [608, 935] width 481 height 39
click at [830, 923] on div at bounding box center [822, 935] width 23 height 25
click at [830, 931] on icon "Emoji picker" at bounding box center [823, 936] width 22 height 22
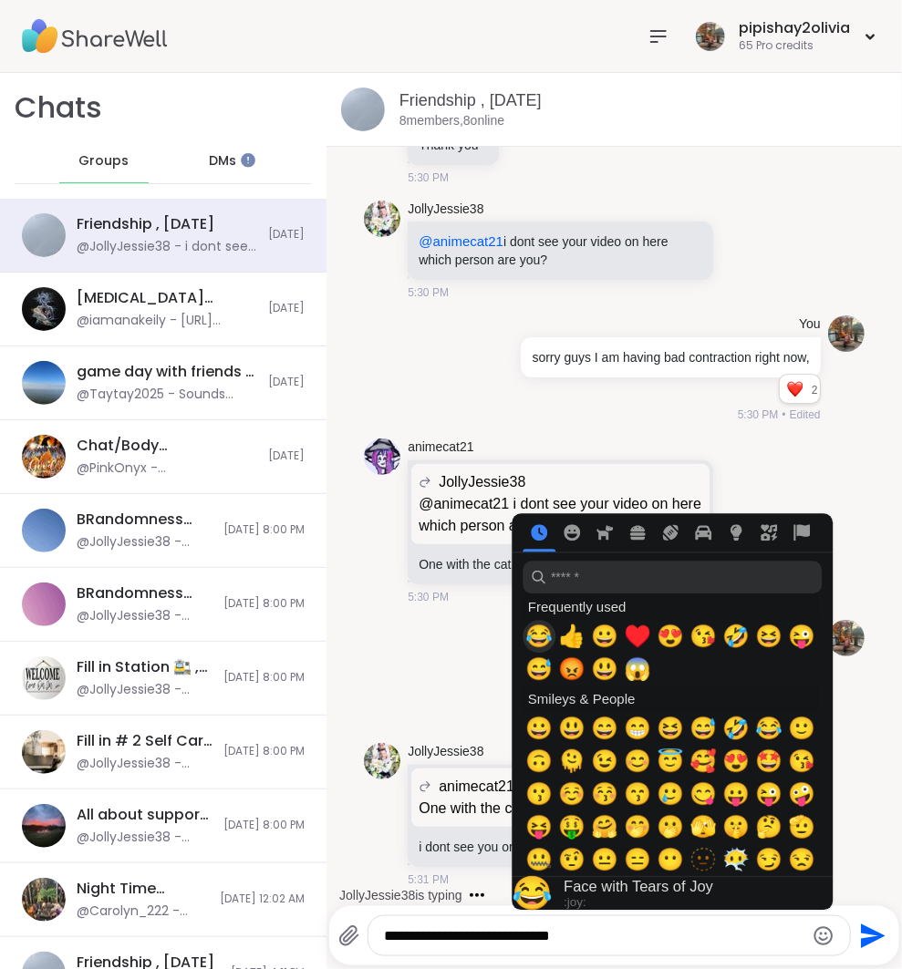
click at [533, 633] on span "😂" at bounding box center [538, 637] width 27 height 26
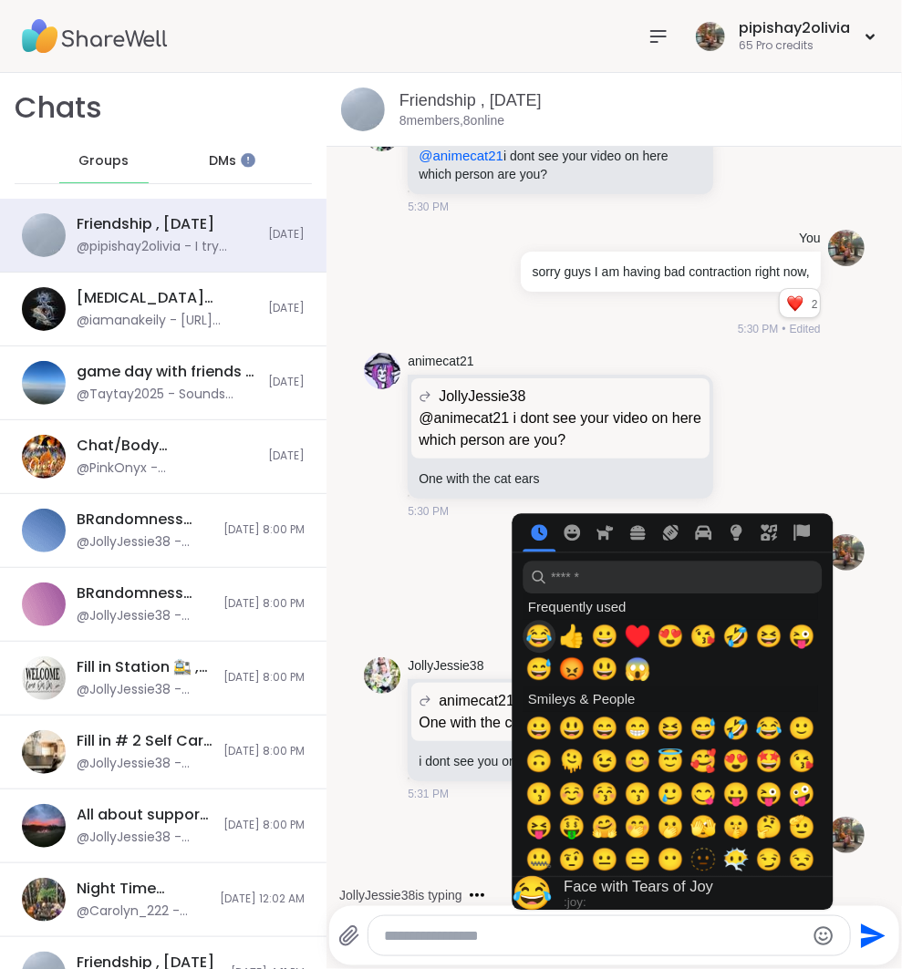
scroll to position [4259, 0]
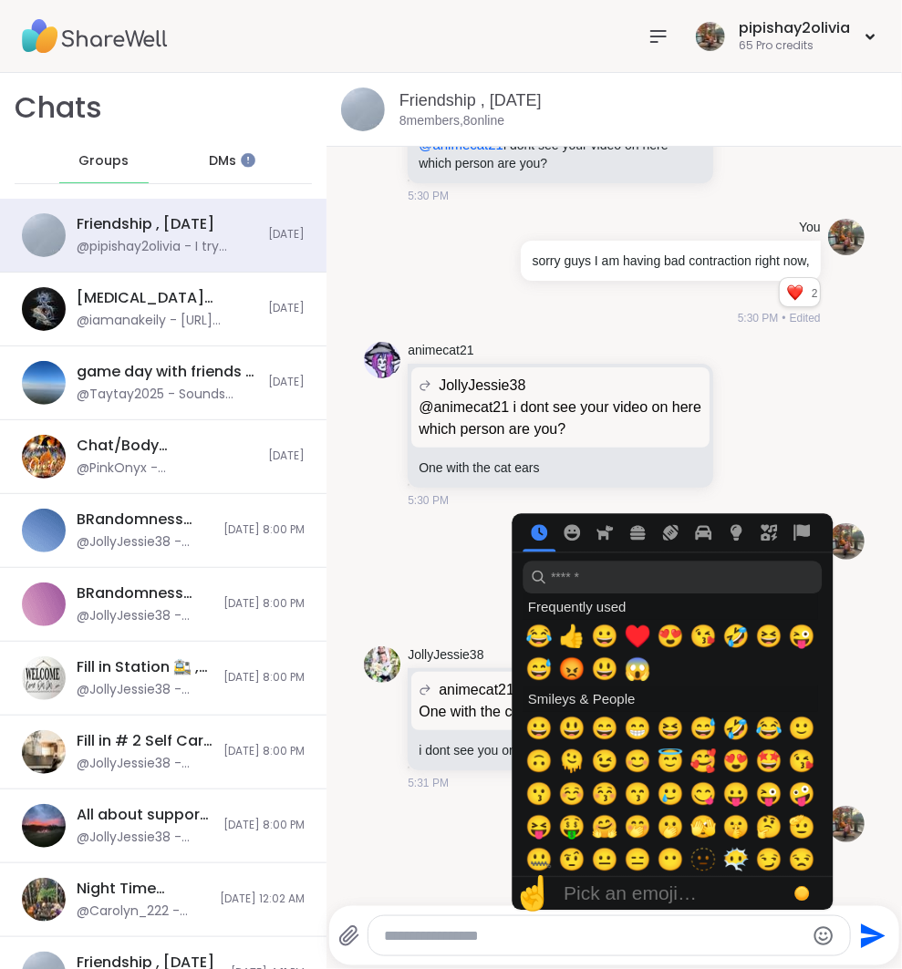
click at [427, 791] on span "5:31 PM" at bounding box center [427, 783] width 41 height 16
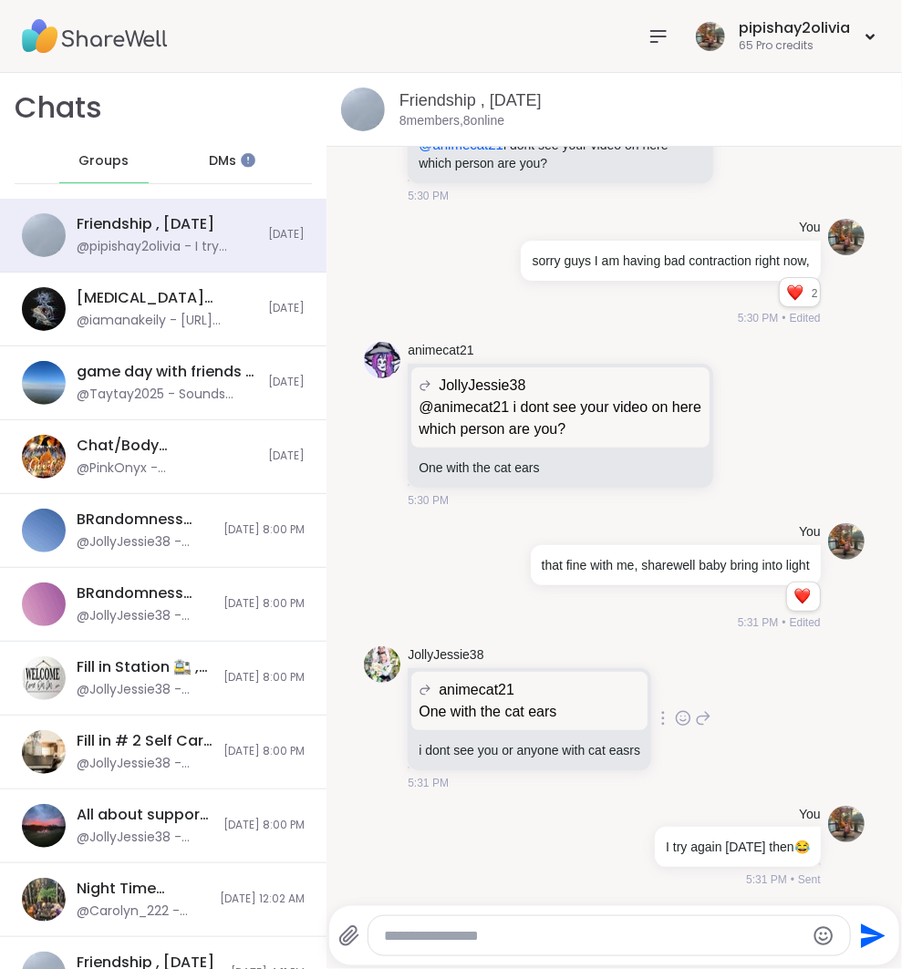
click at [707, 727] on icon at bounding box center [703, 718] width 16 height 22
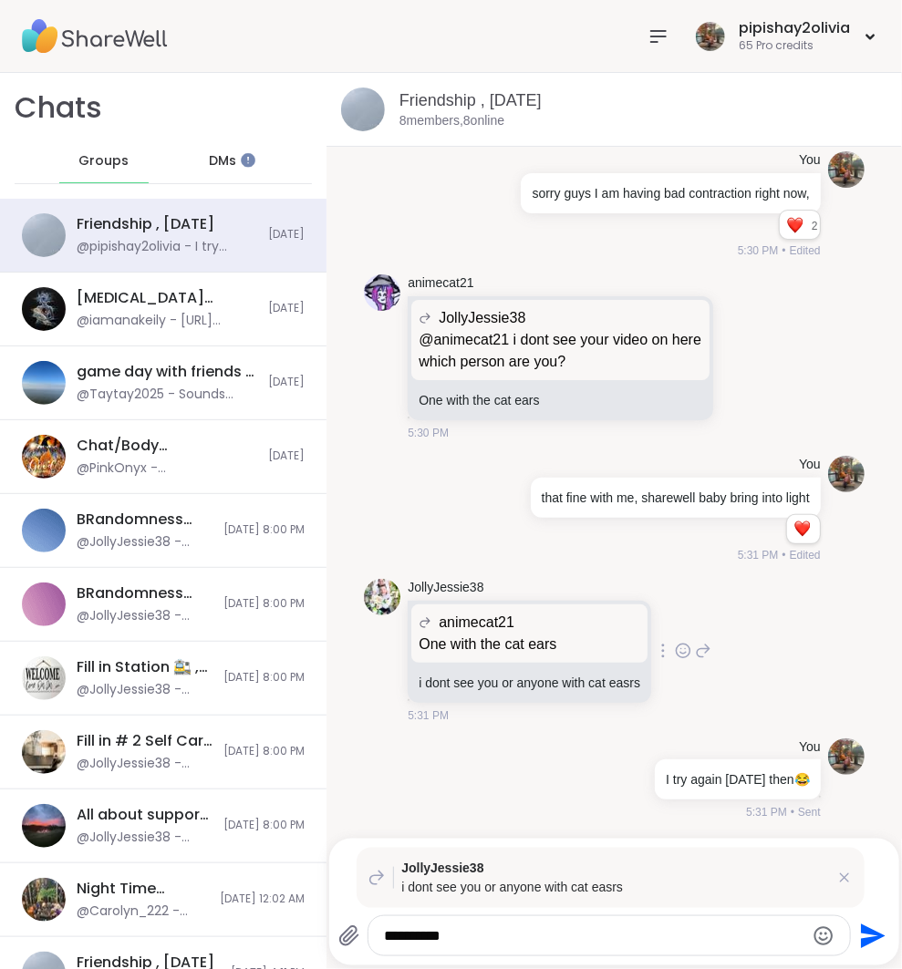
type textarea "**********"
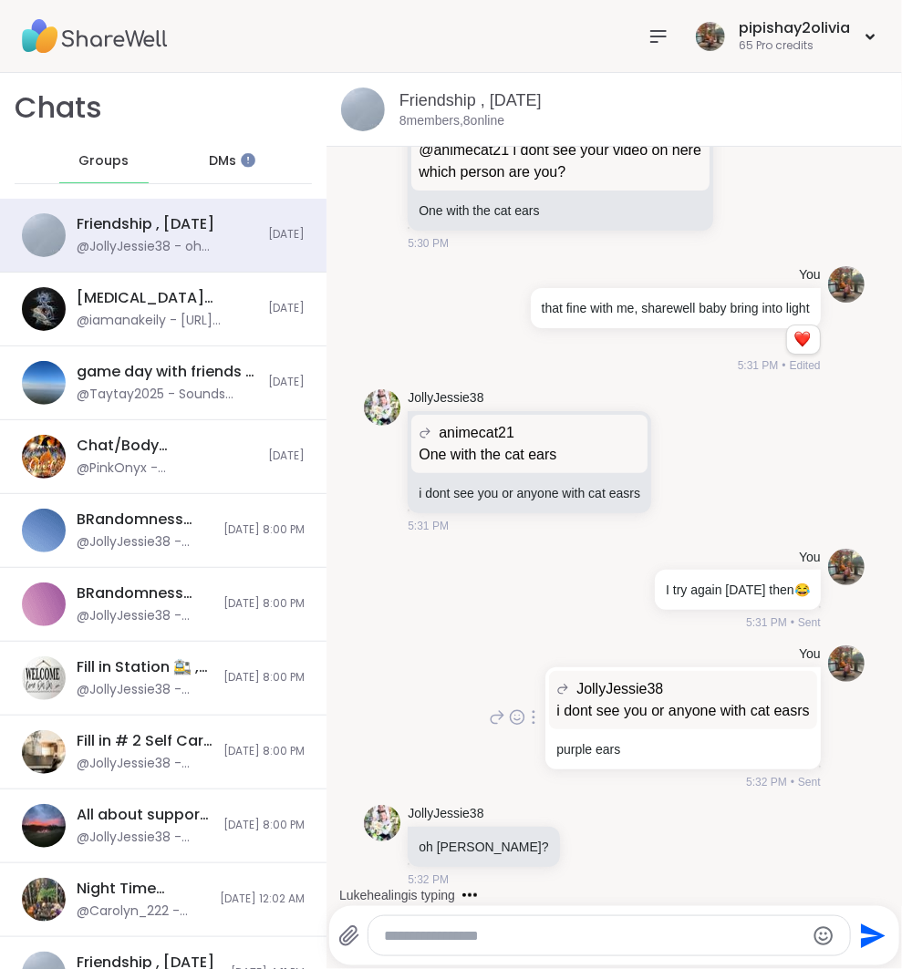
scroll to position [4609, 0]
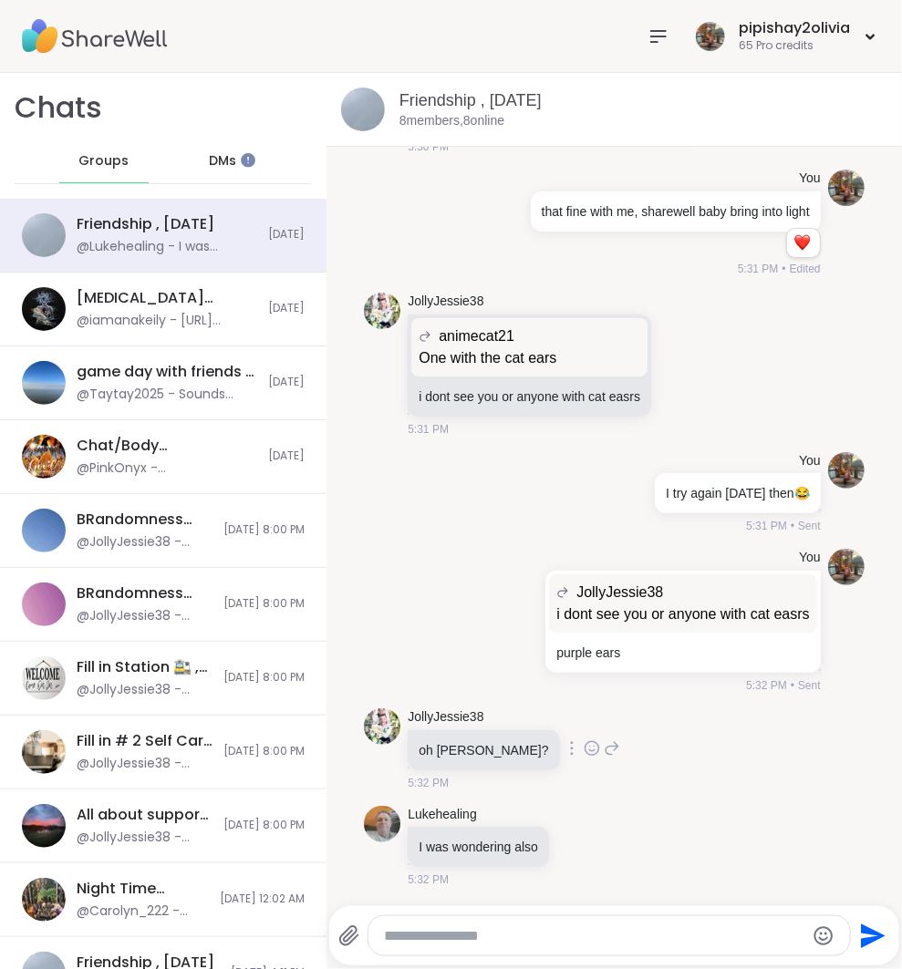
type textarea "*"
type textarea "**********"
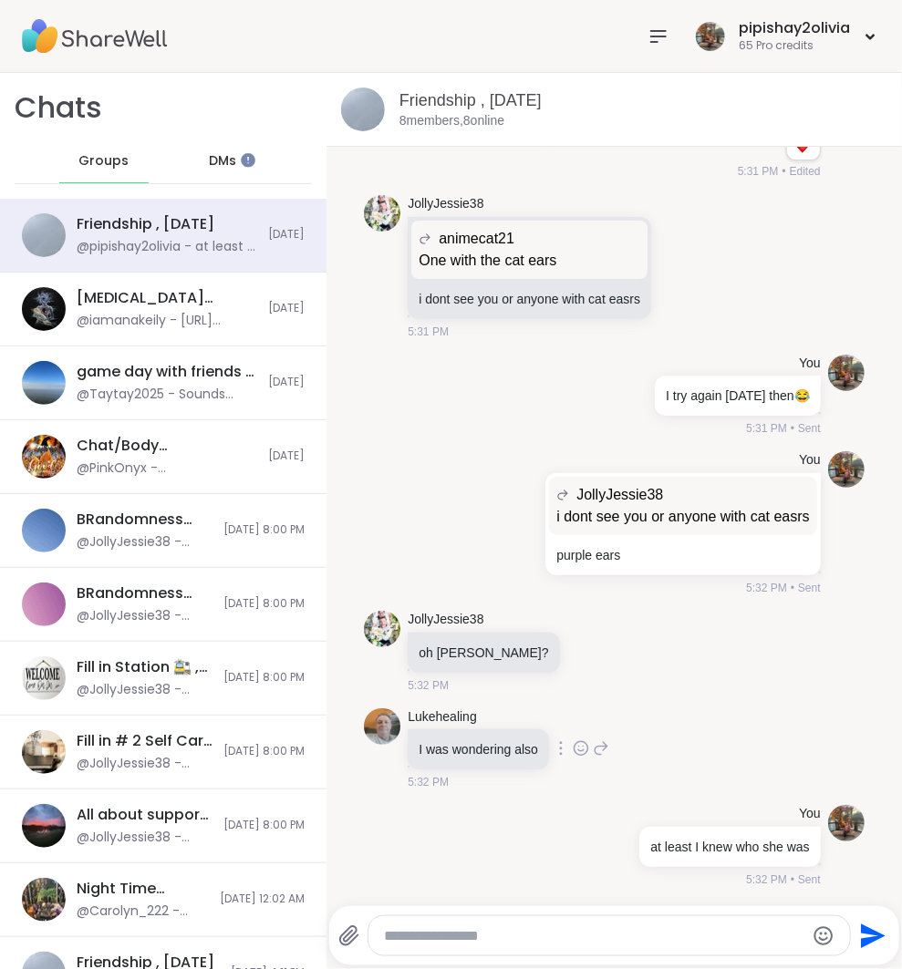
scroll to position [4731, 0]
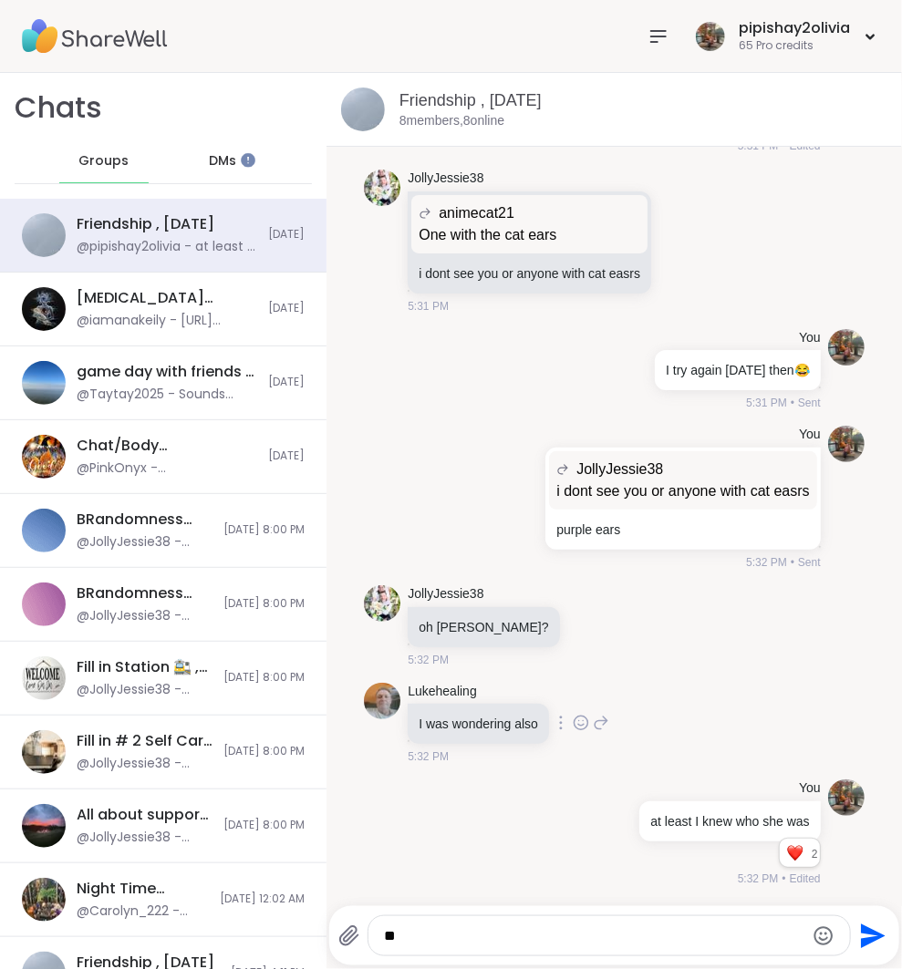
type textarea "*"
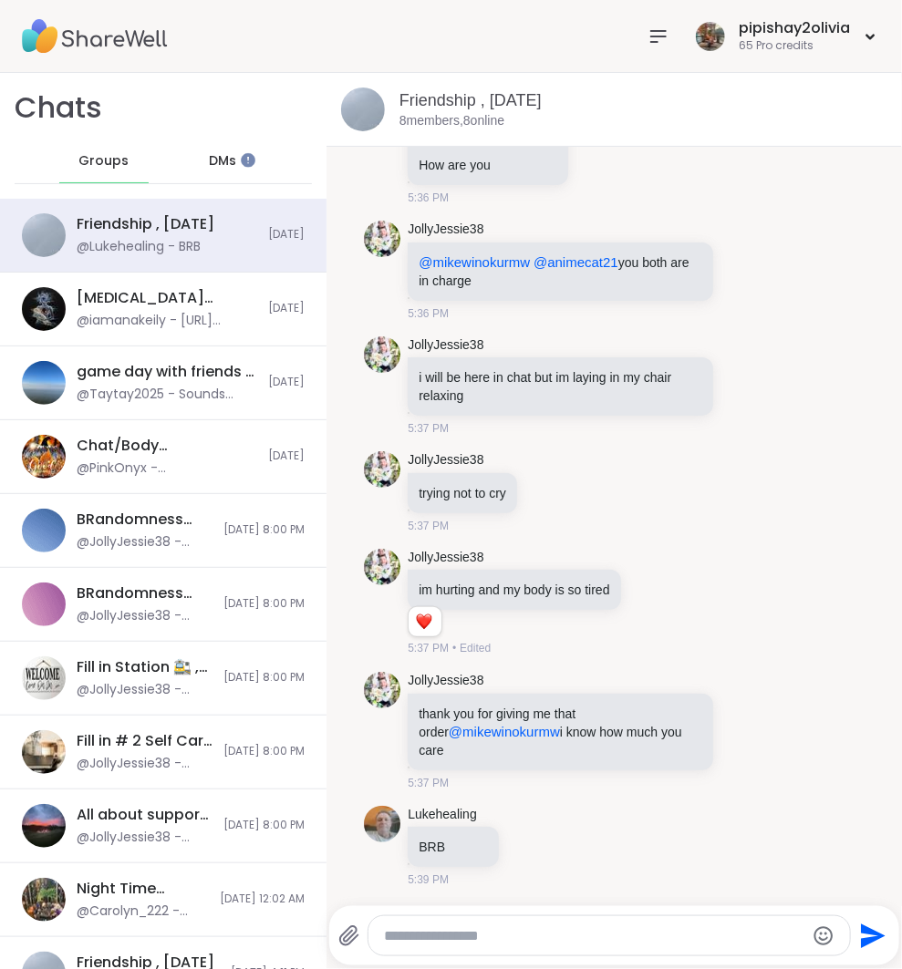
scroll to position [6710, 0]
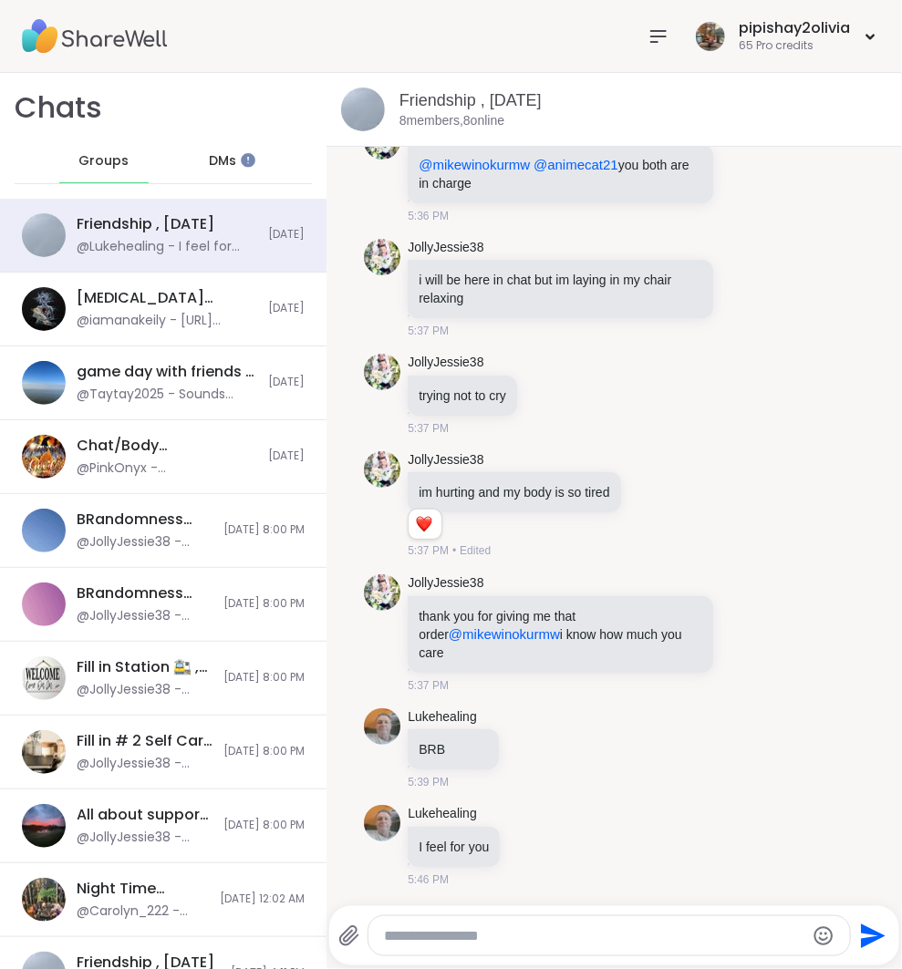
click at [651, 939] on textarea "Type your message" at bounding box center [594, 936] width 420 height 18
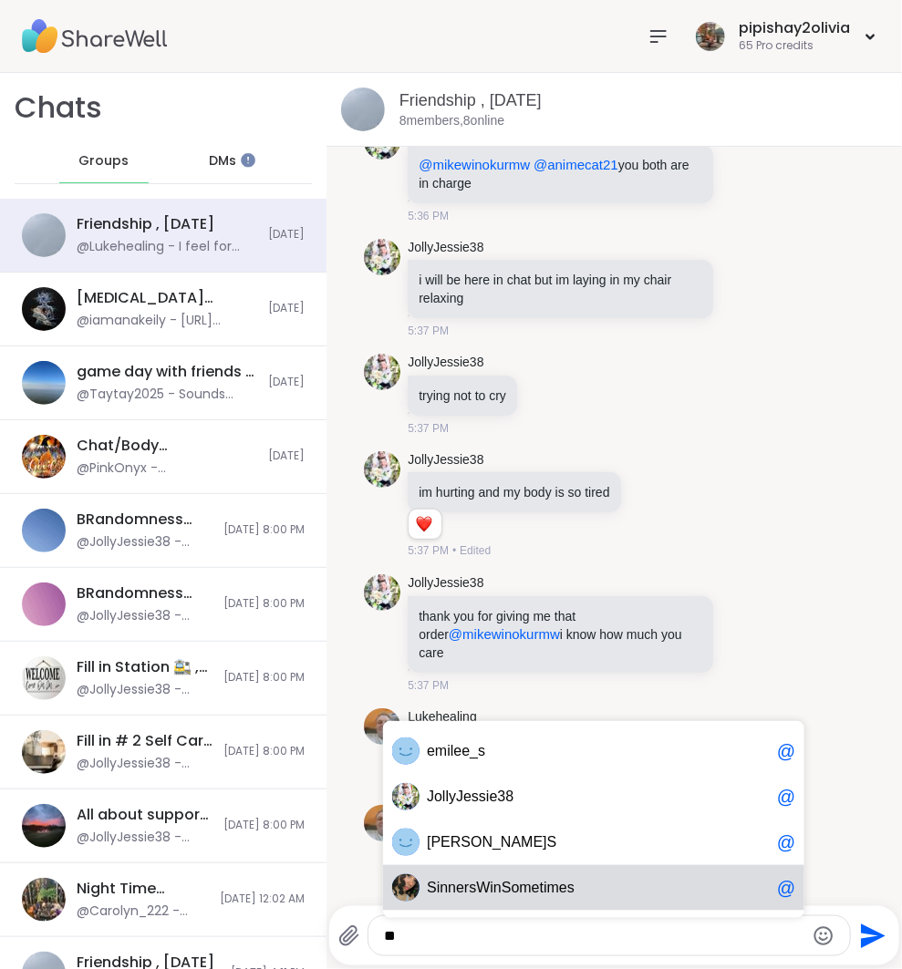
click at [612, 876] on div "S inner s Win S ometime s @" at bounding box center [593, 888] width 421 height 46
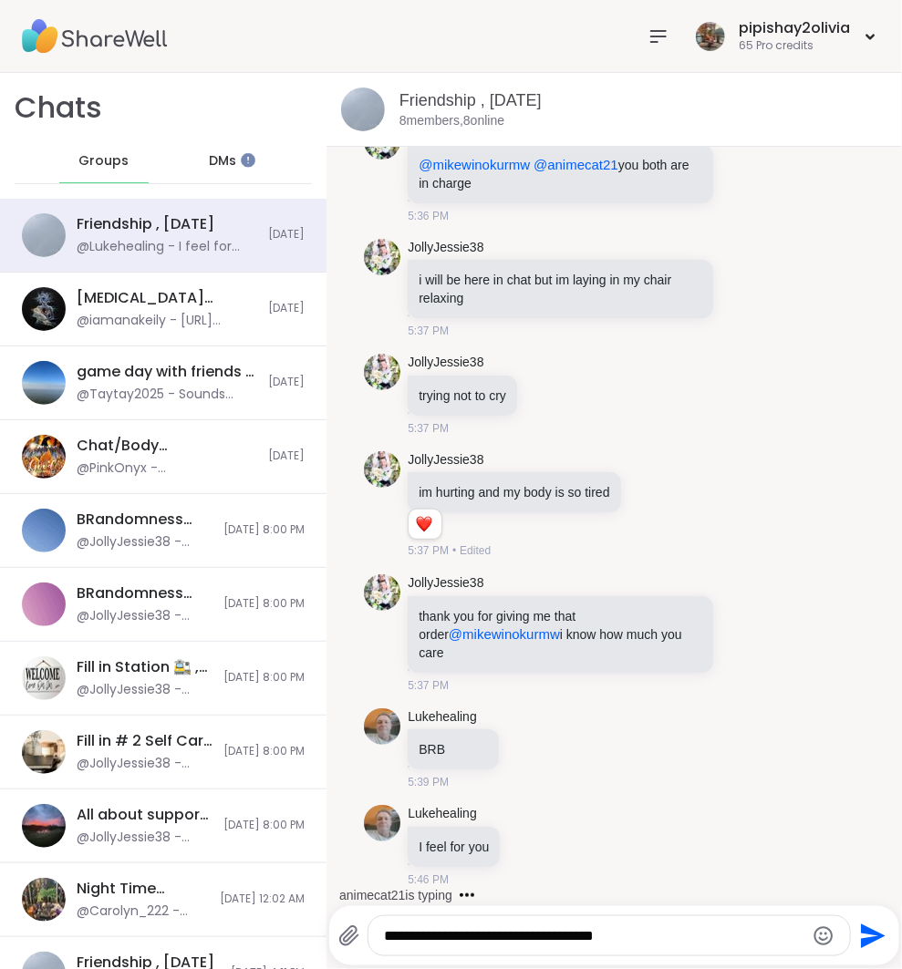
type textarea "**********"
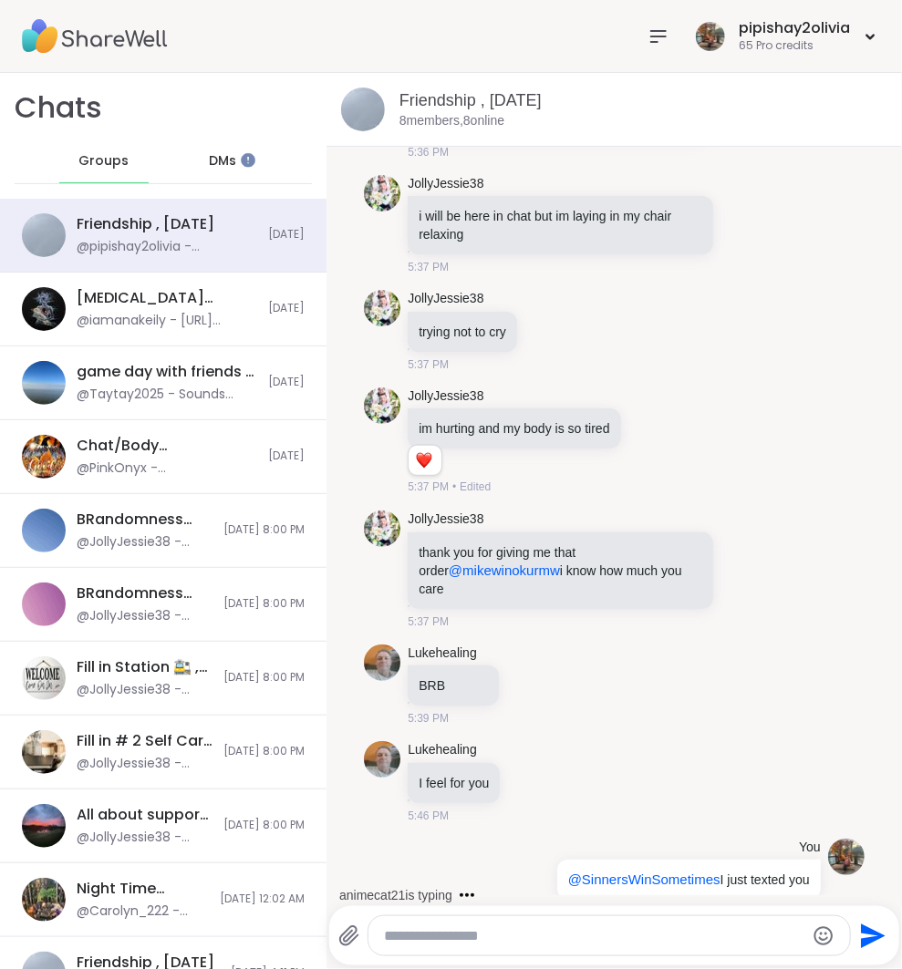
scroll to position [6805, 0]
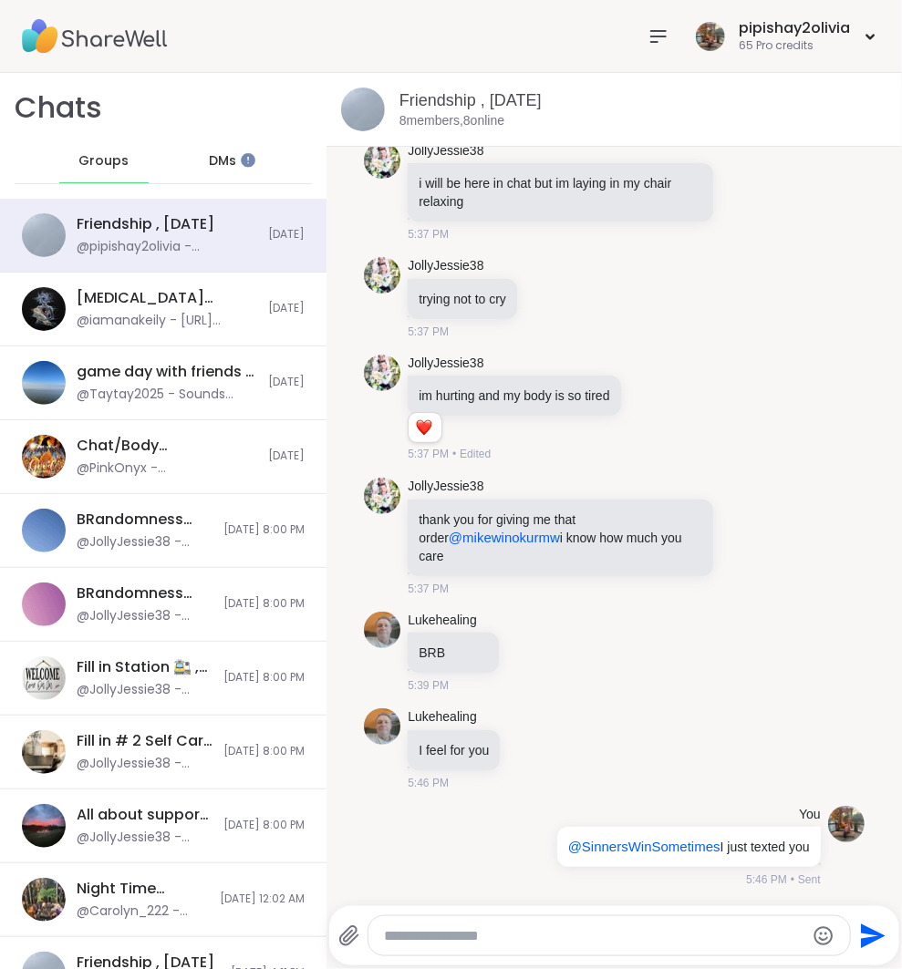
click at [229, 150] on div "DMs" at bounding box center [223, 161] width 89 height 44
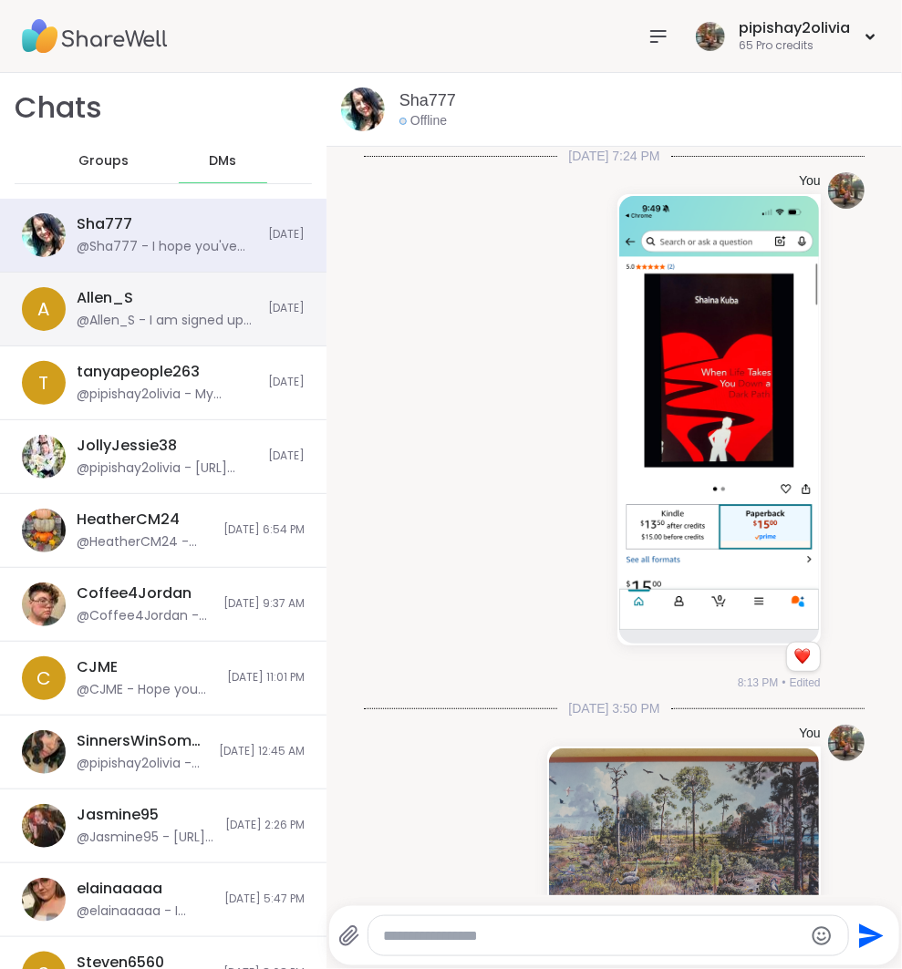
scroll to position [1600, 0]
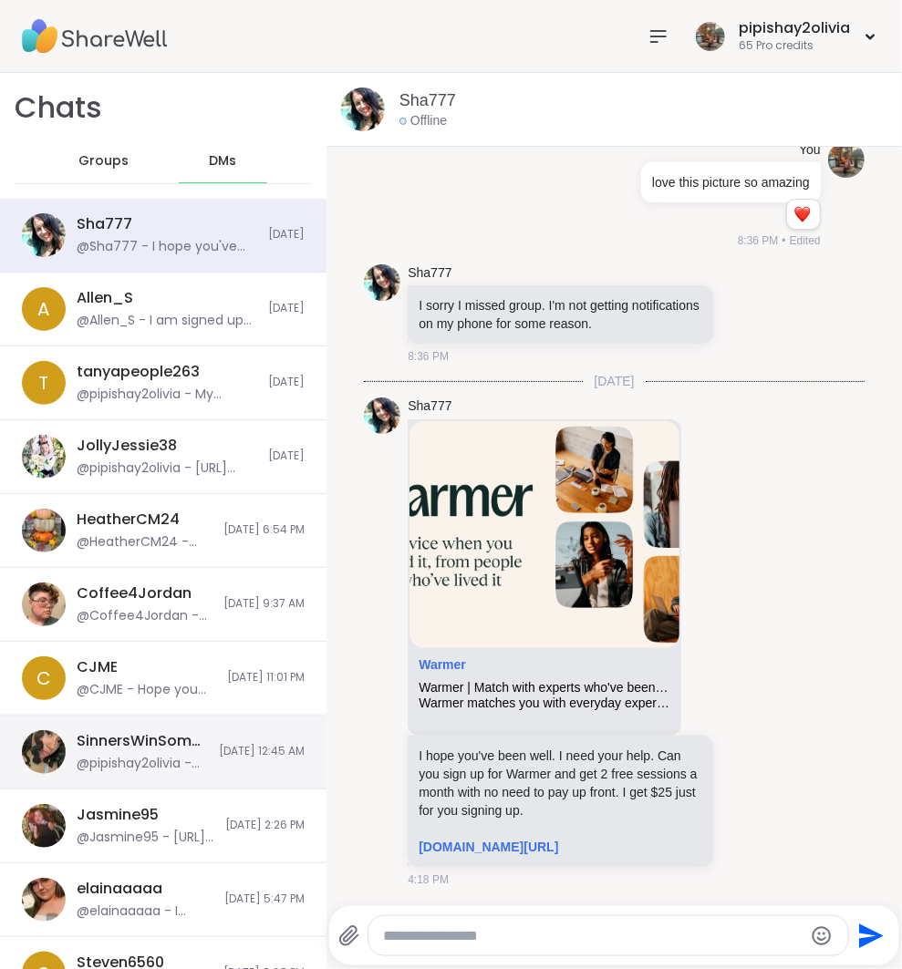
click at [167, 769] on div "@pipishay2olivia - just write some poetry" at bounding box center [142, 764] width 131 height 18
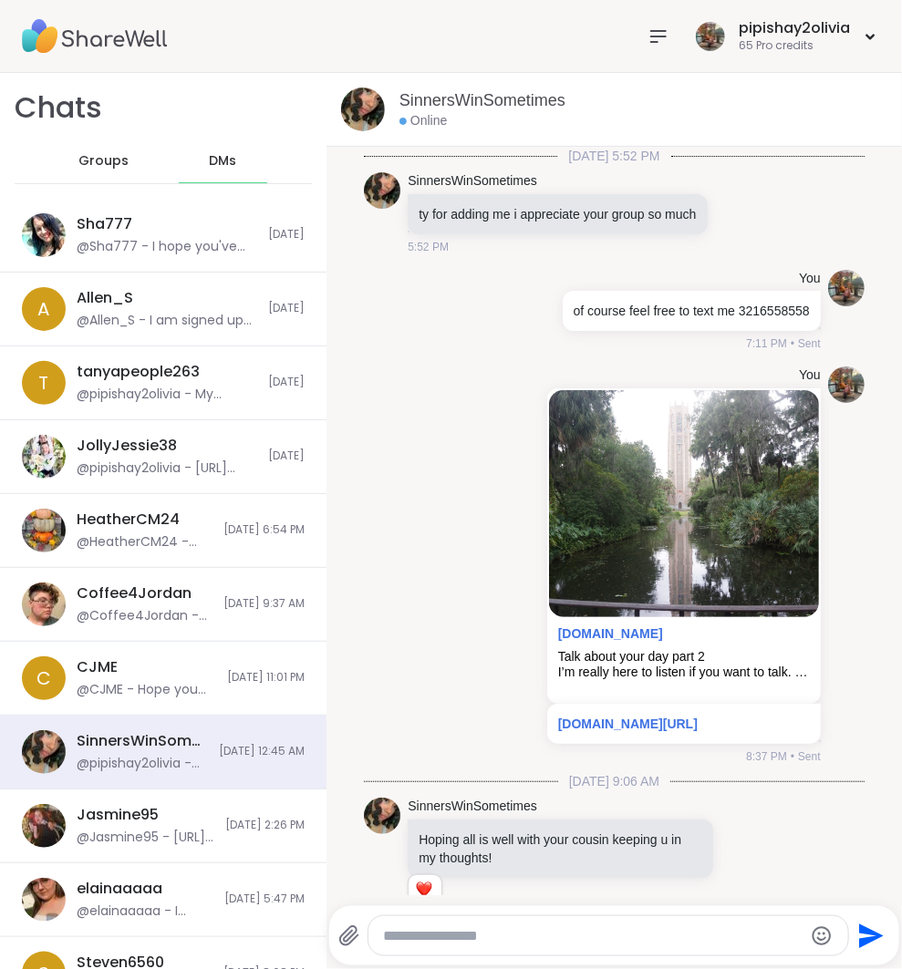
scroll to position [784, 0]
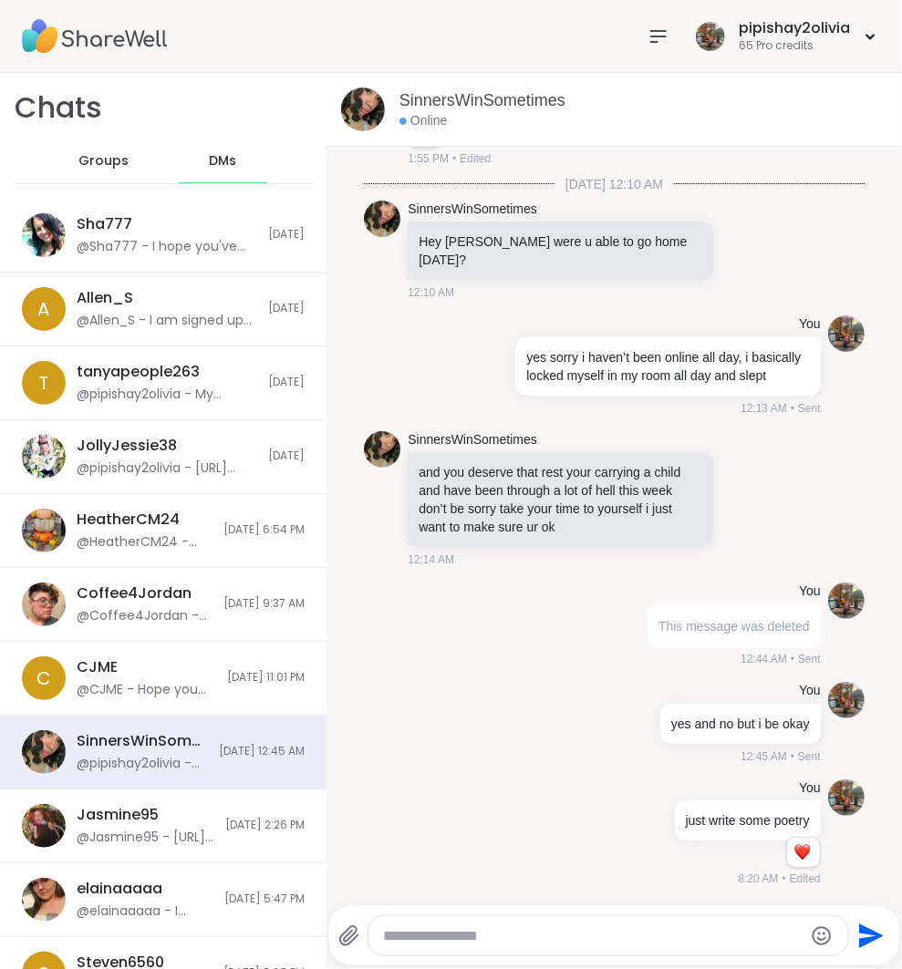
click at [532, 937] on textarea "Type your message" at bounding box center [593, 936] width 420 height 18
type textarea "**********"
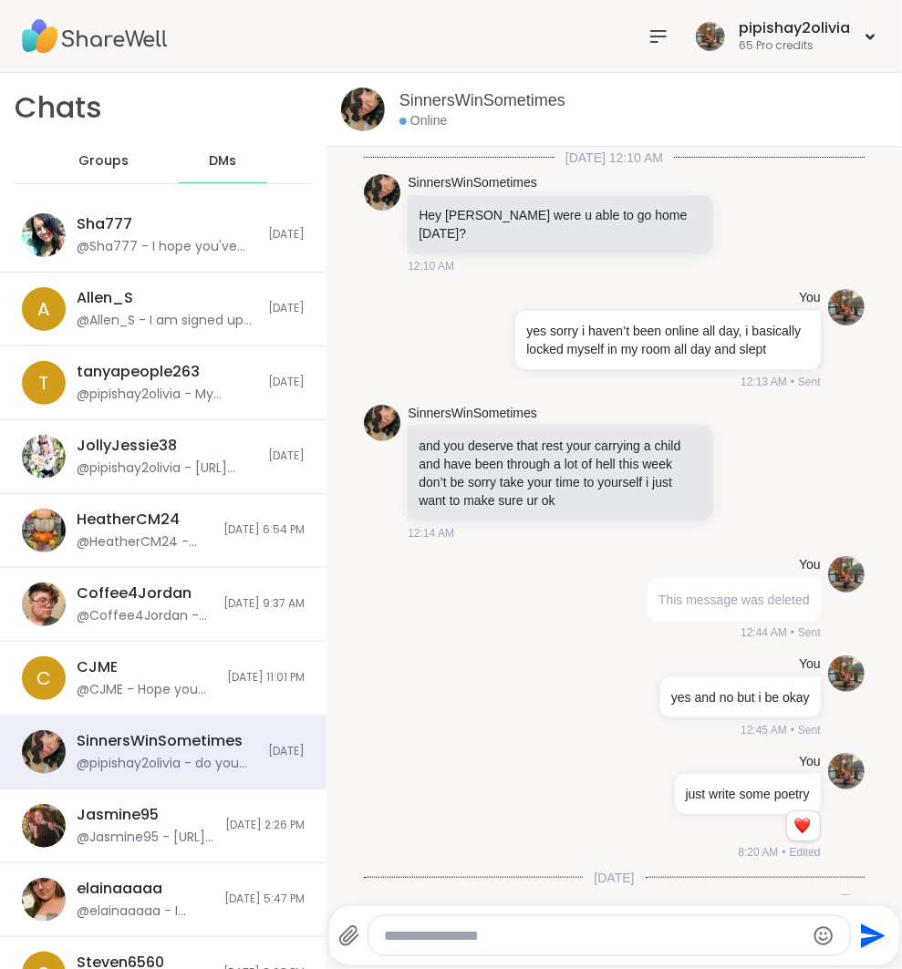
scroll to position [898, 0]
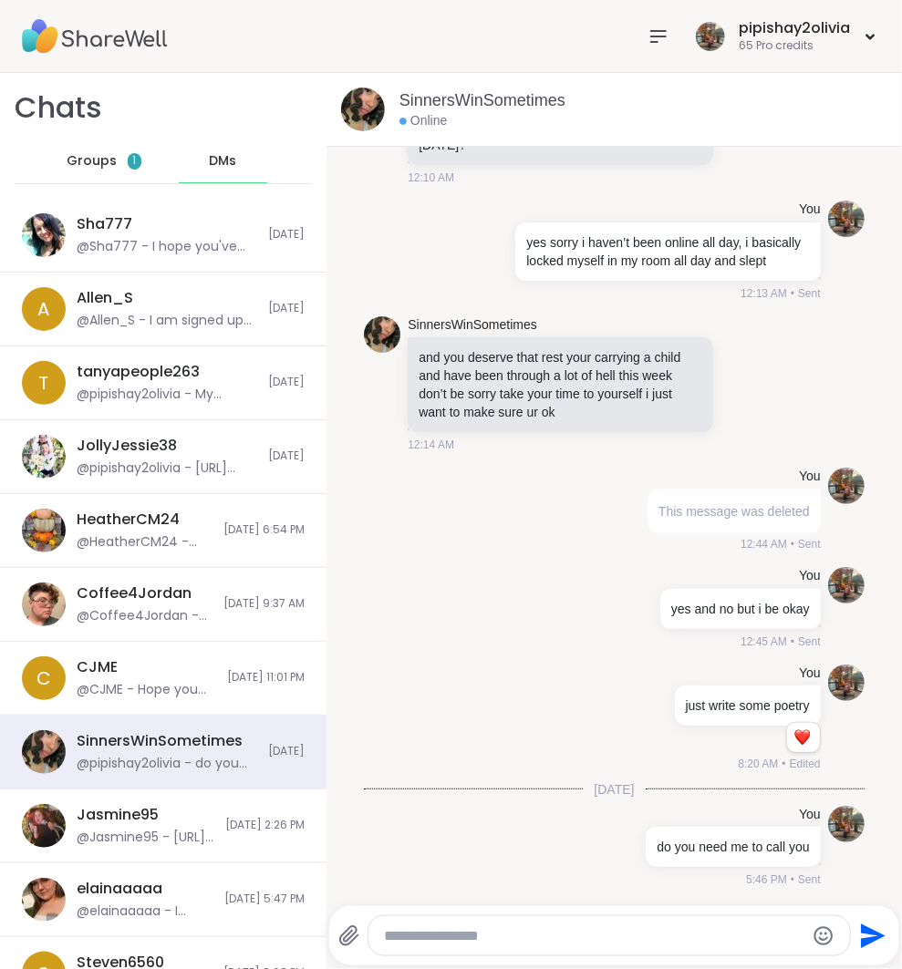
click at [93, 152] on span "Groups" at bounding box center [92, 161] width 50 height 18
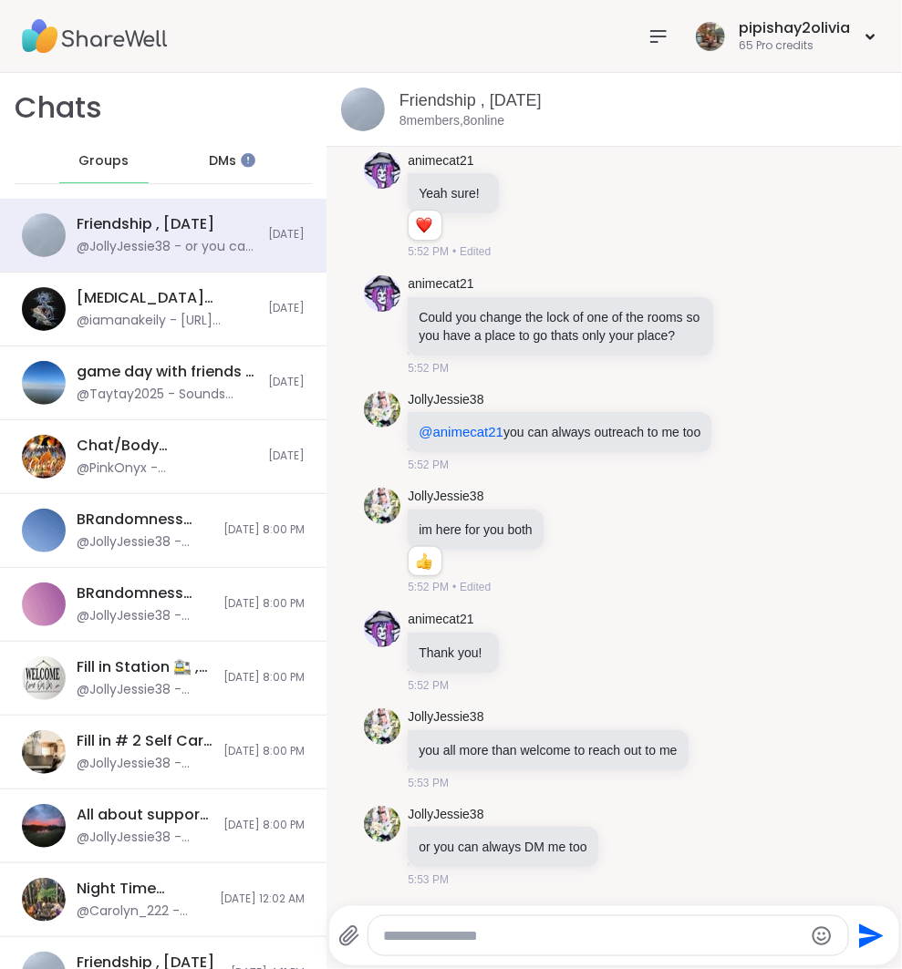
scroll to position [8634, 0]
